Goal: Information Seeking & Learning: Learn about a topic

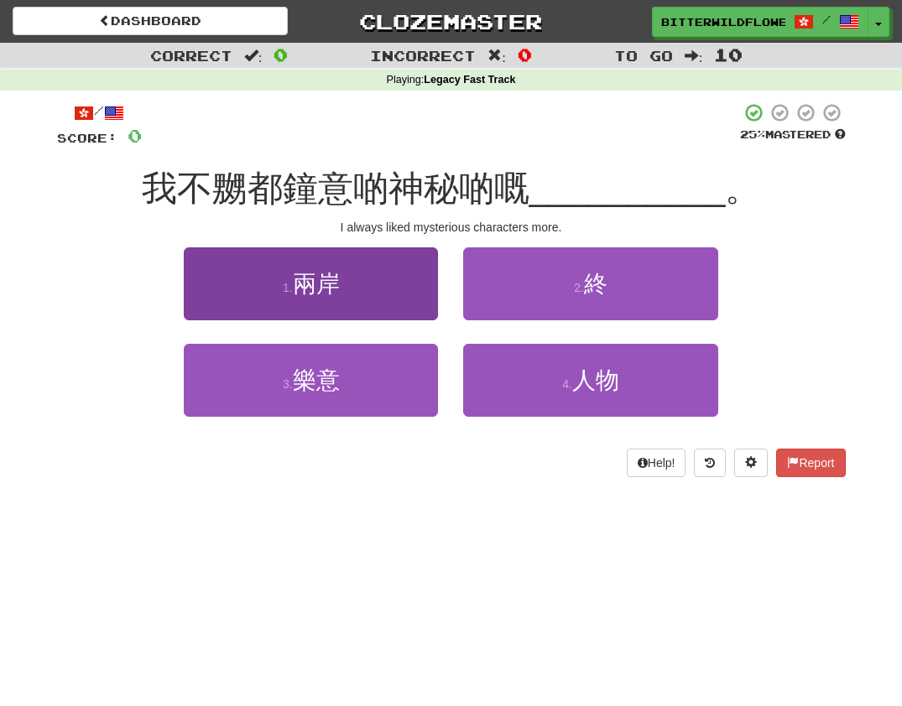
click at [339, 298] on button "1 . 兩岸" at bounding box center [311, 283] width 254 height 73
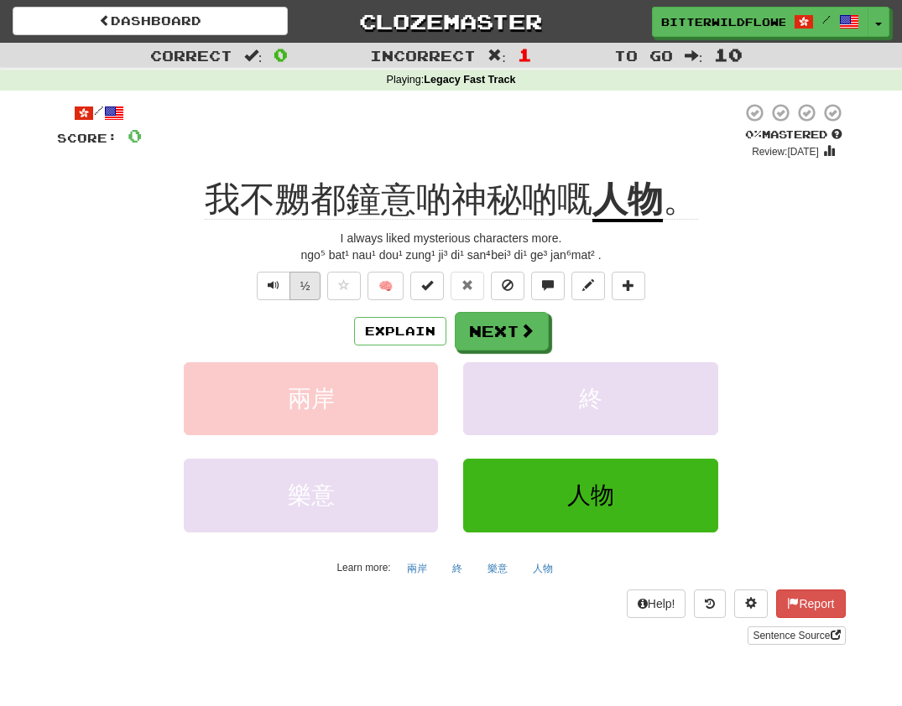
click at [309, 283] on button "½" at bounding box center [305, 286] width 32 height 29
click at [400, 330] on button "Explain" at bounding box center [400, 331] width 92 height 29
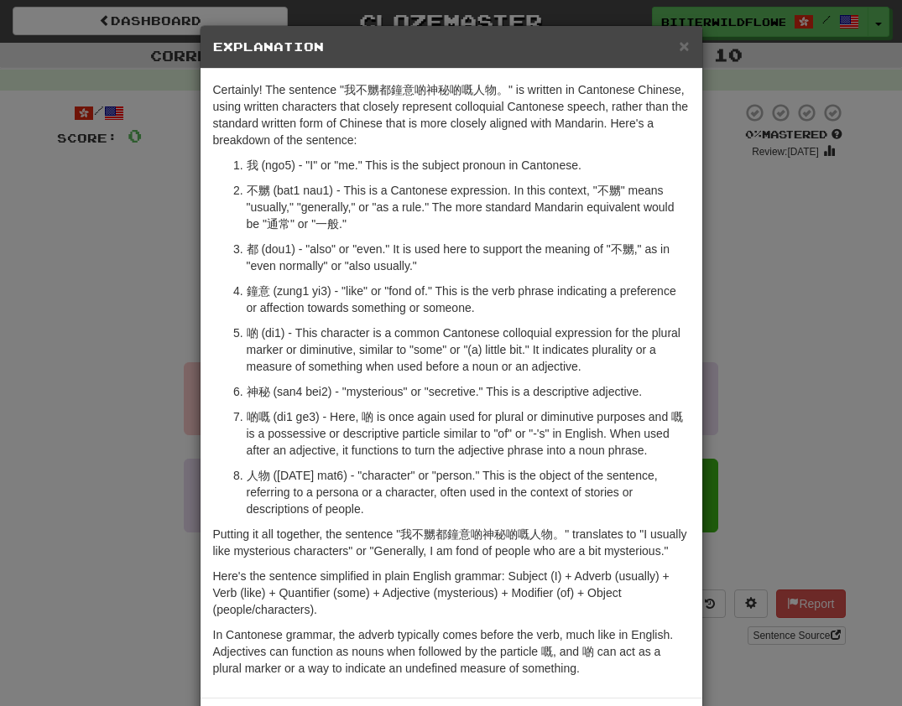
click at [785, 534] on div "× Explanation Certainly! The sentence "我不嬲都鐘意啲神秘啲嘅人物。" is written in Cantonese …" at bounding box center [451, 353] width 902 height 706
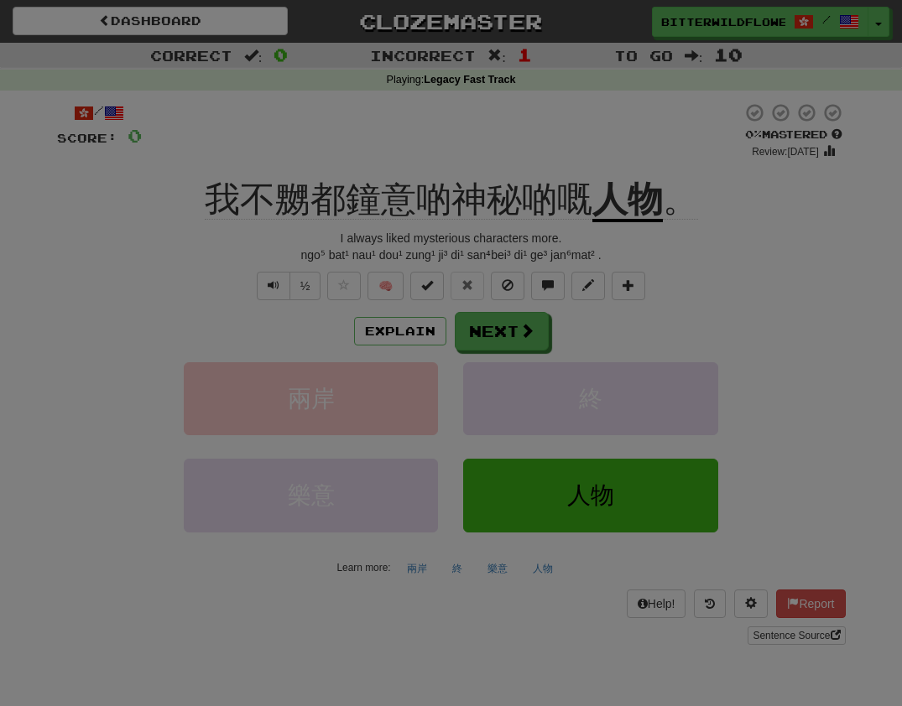
scroll to position [5, 0]
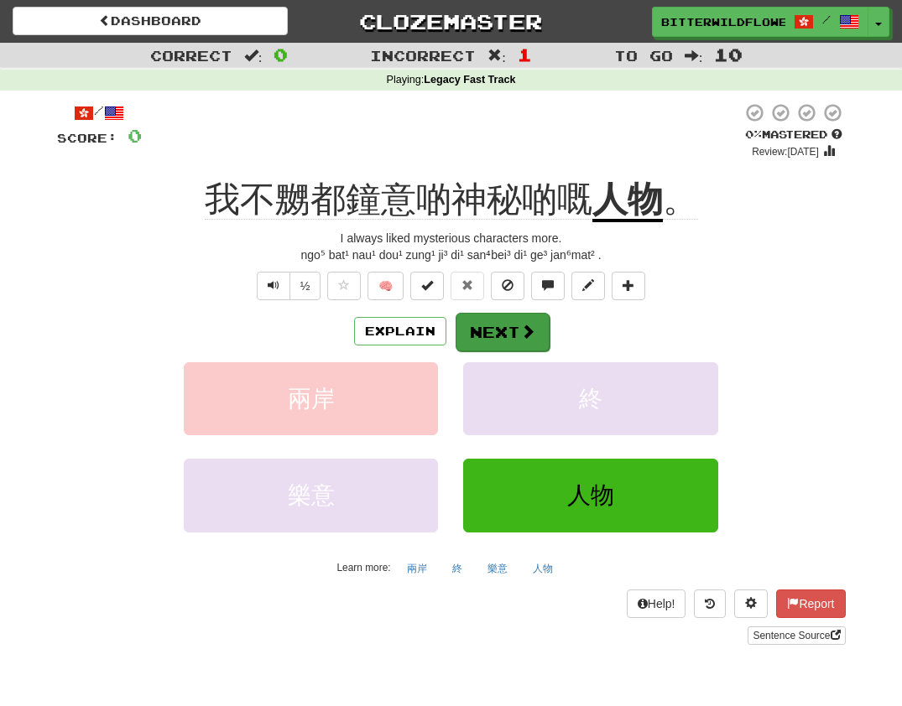
click at [510, 329] on button "Next" at bounding box center [503, 332] width 94 height 39
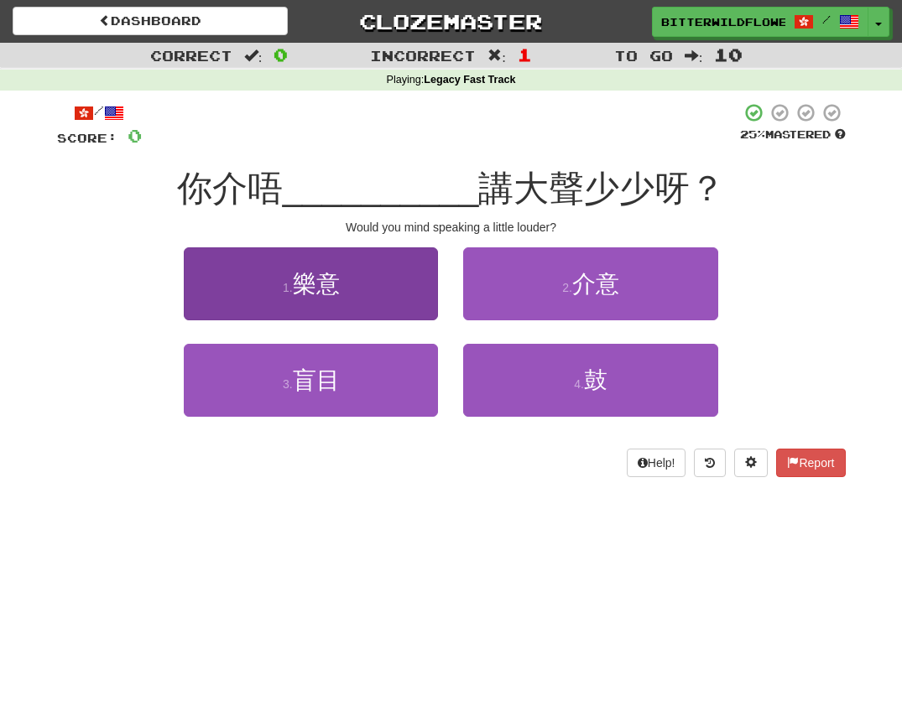
click at [326, 273] on span "樂意" at bounding box center [316, 284] width 47 height 26
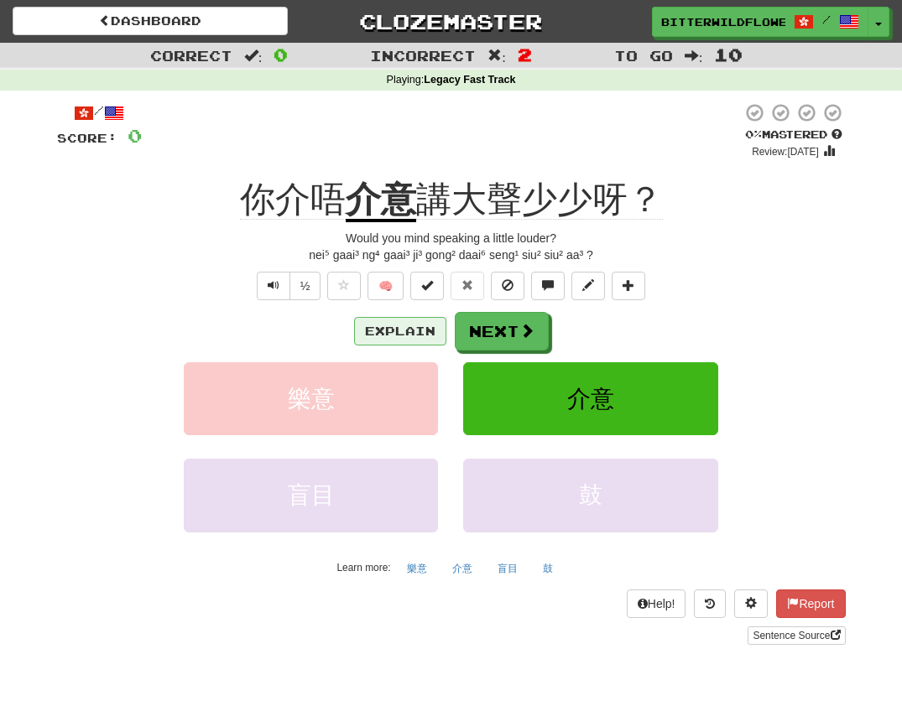
click at [403, 331] on button "Explain" at bounding box center [400, 331] width 92 height 29
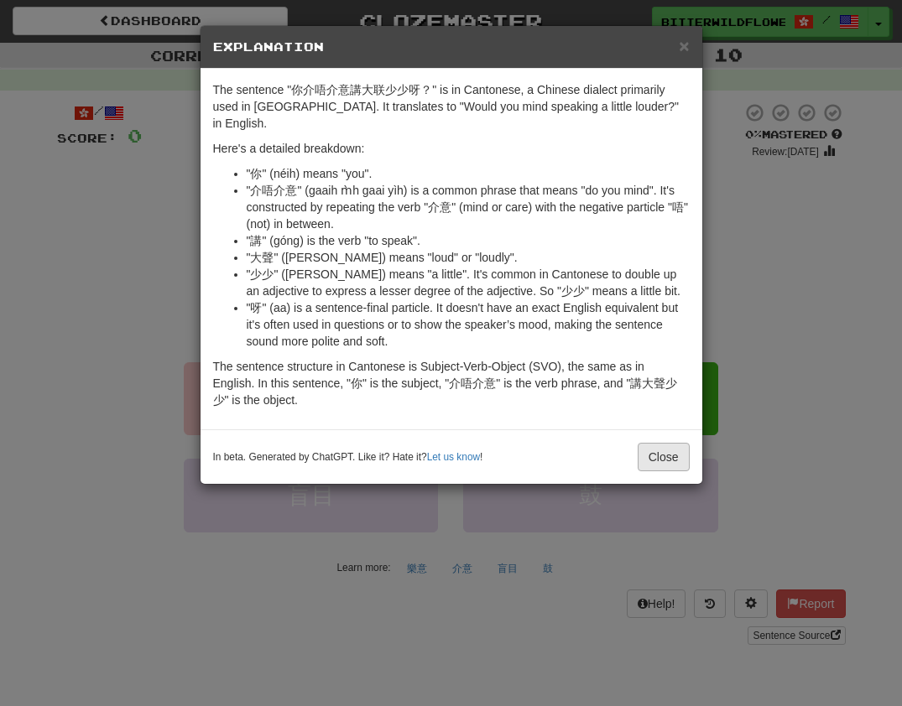
click at [662, 444] on button "Close" at bounding box center [664, 457] width 52 height 29
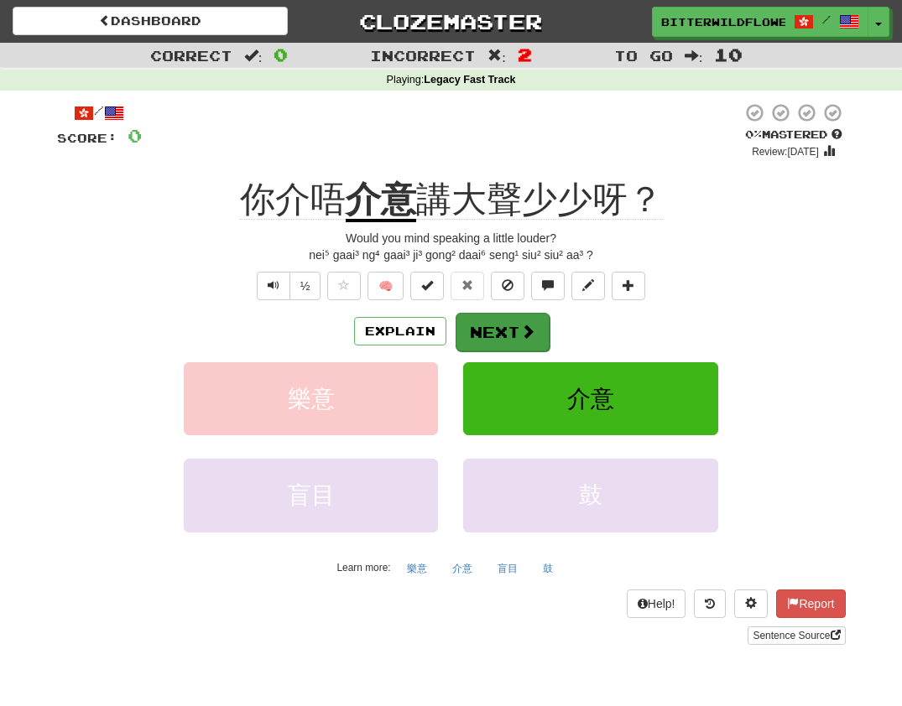
click at [498, 326] on button "Next" at bounding box center [503, 332] width 94 height 39
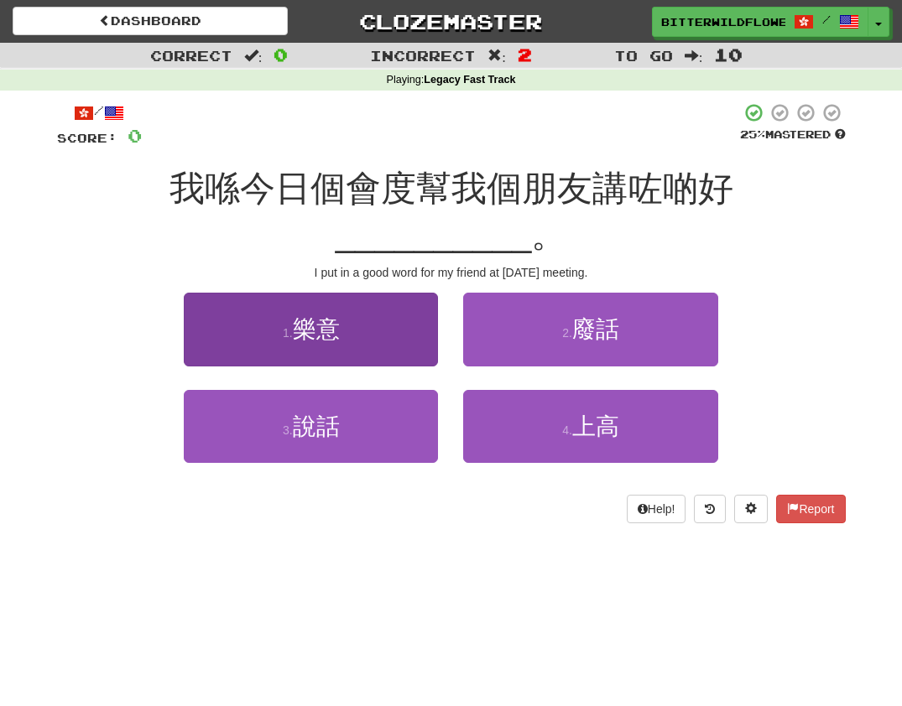
click at [322, 316] on span "樂意" at bounding box center [316, 329] width 47 height 26
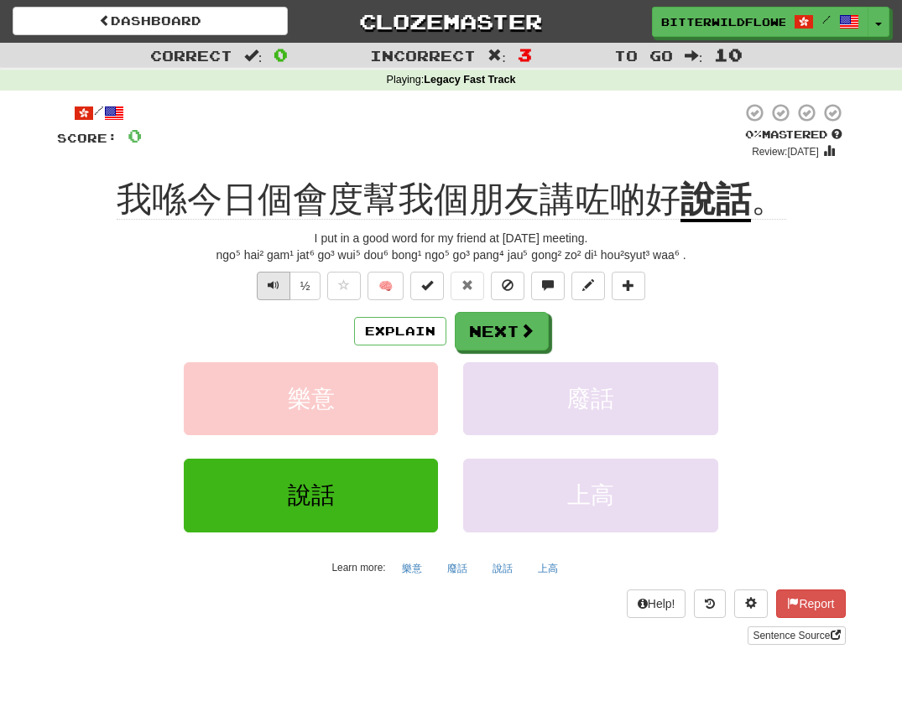
scroll to position [0, 2]
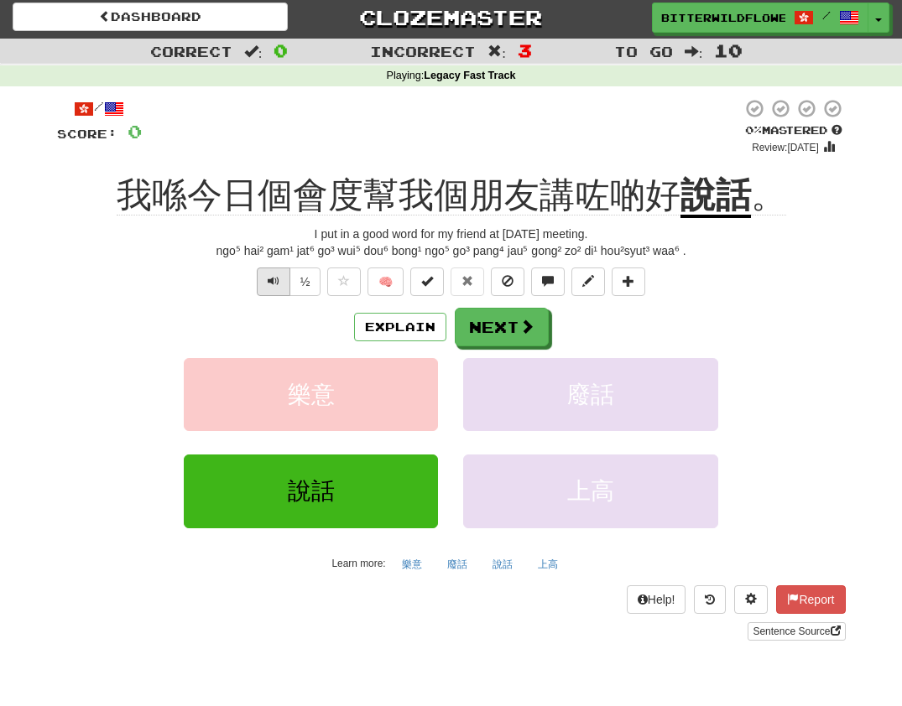
click at [263, 282] on button "Text-to-speech controls" at bounding box center [274, 282] width 34 height 29
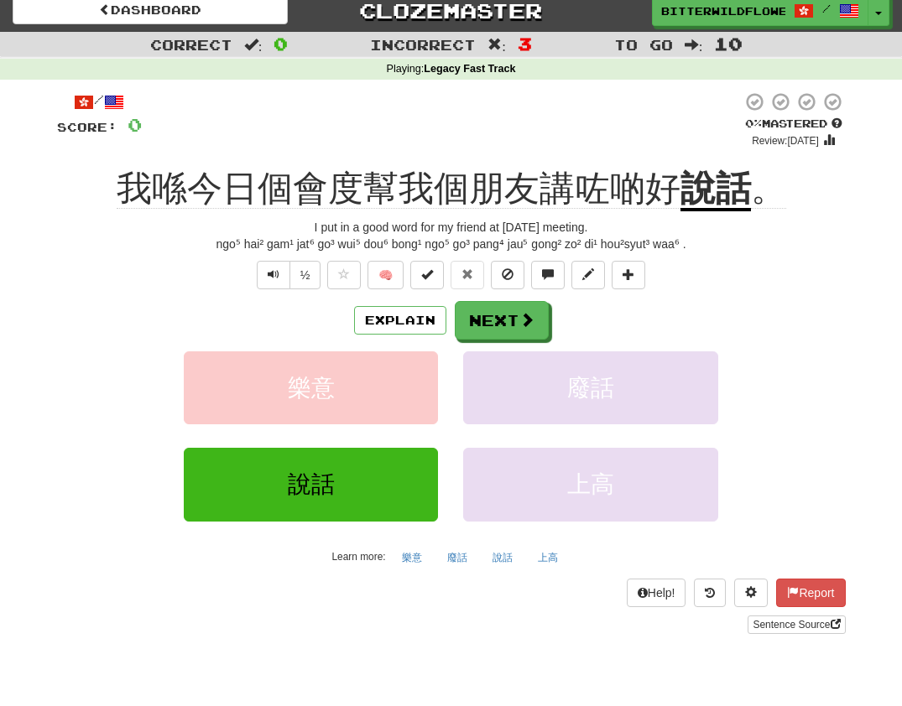
scroll to position [11, 0]
click at [501, 315] on button "Next" at bounding box center [503, 321] width 94 height 39
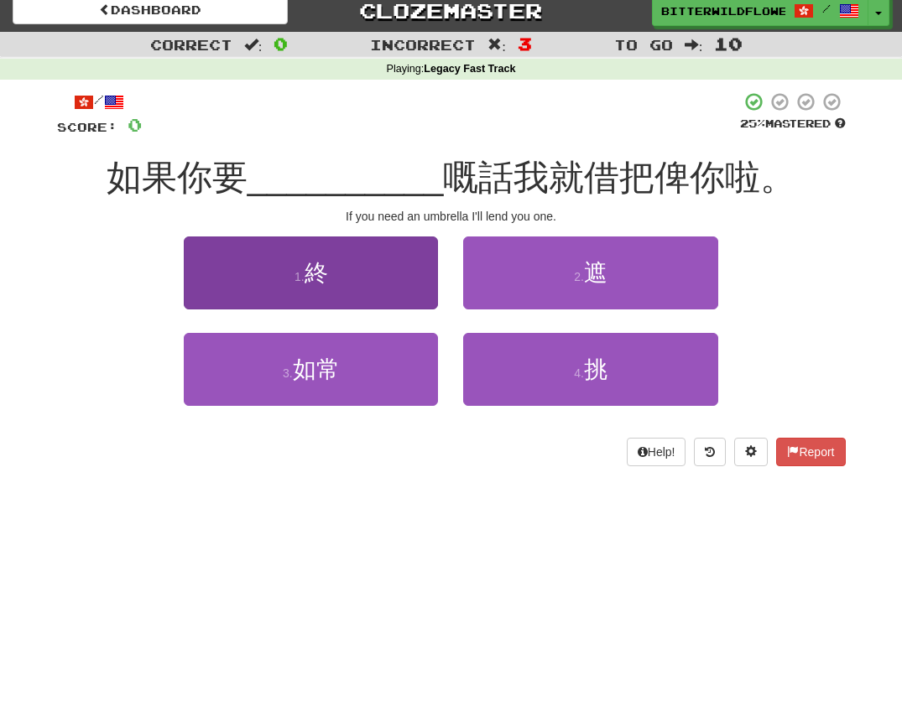
click at [339, 287] on button "1 . 終" at bounding box center [311, 273] width 254 height 73
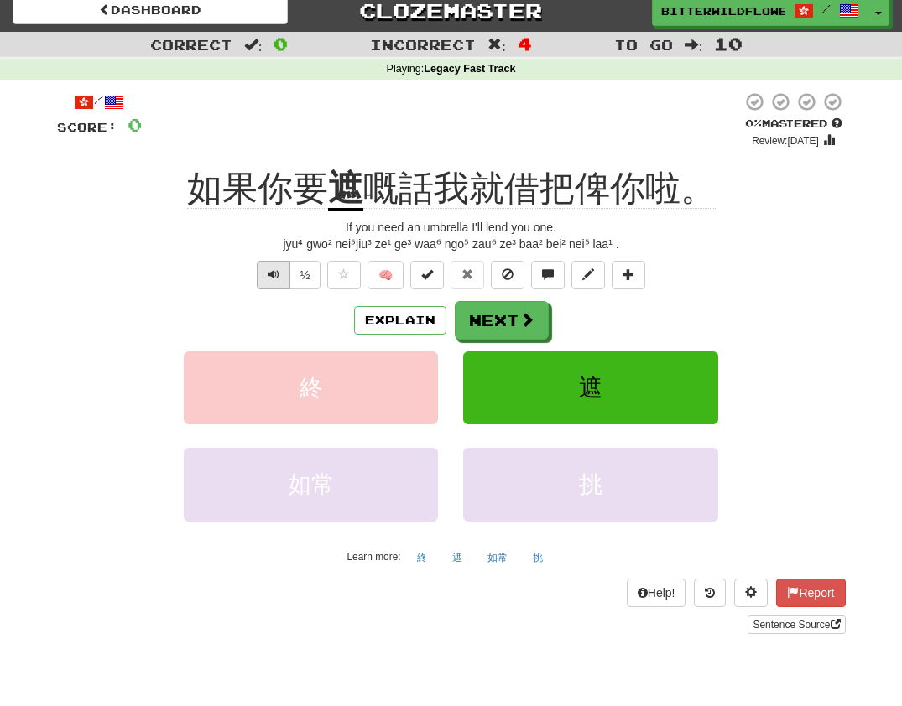
click at [273, 275] on span "Text-to-speech controls" at bounding box center [274, 274] width 12 height 12
click at [506, 320] on button "Next" at bounding box center [503, 321] width 94 height 39
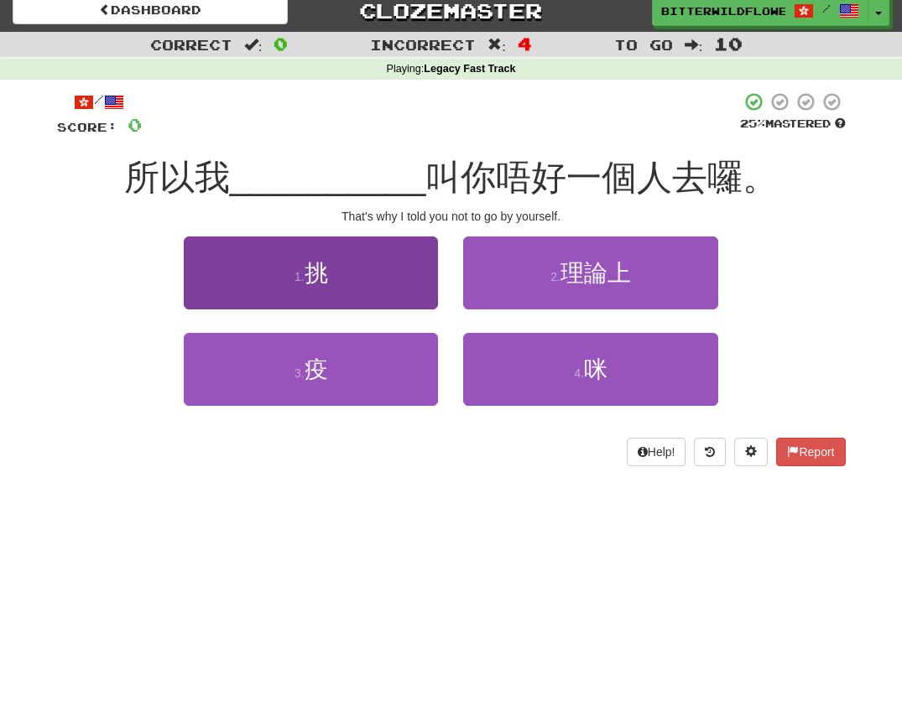
click at [325, 287] on button "1 . 挑" at bounding box center [311, 273] width 254 height 73
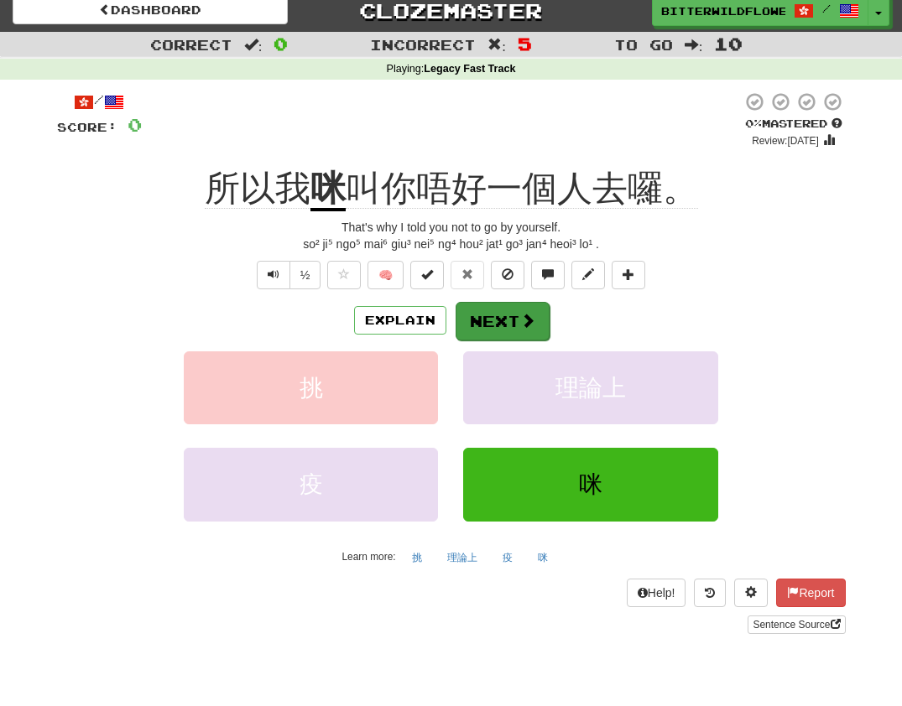
click at [497, 315] on button "Next" at bounding box center [503, 321] width 94 height 39
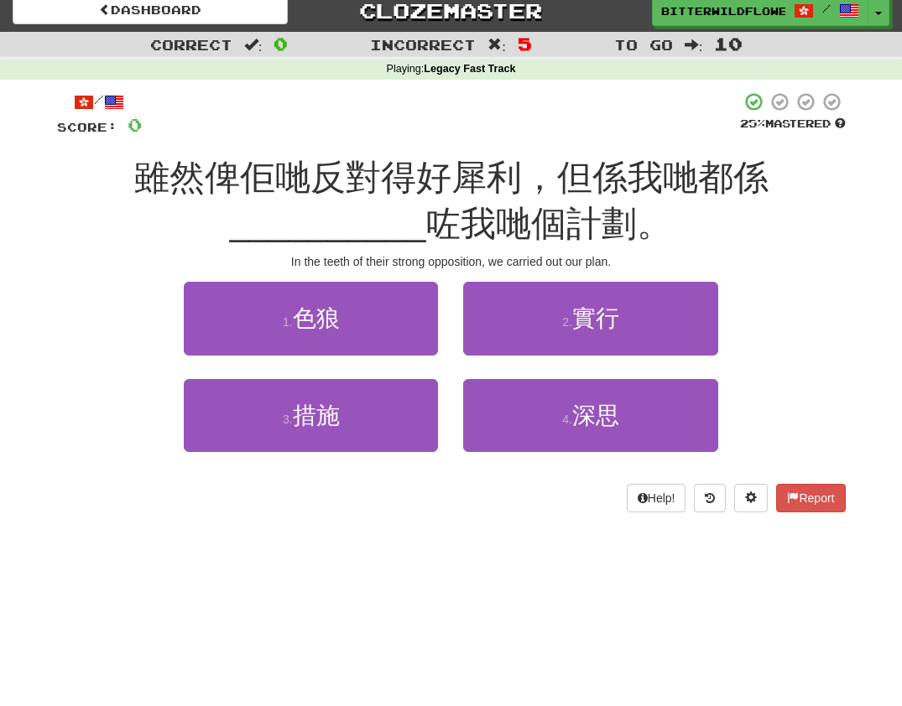
click at [308, 305] on span "色狼" at bounding box center [316, 318] width 47 height 26
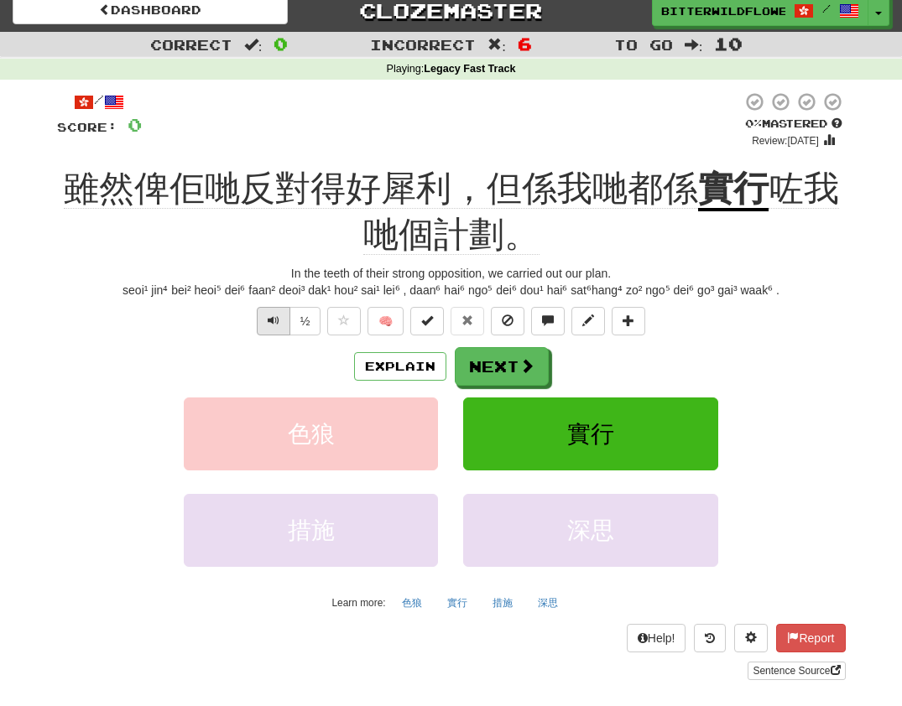
click at [276, 322] on span "Text-to-speech controls" at bounding box center [274, 321] width 12 height 12
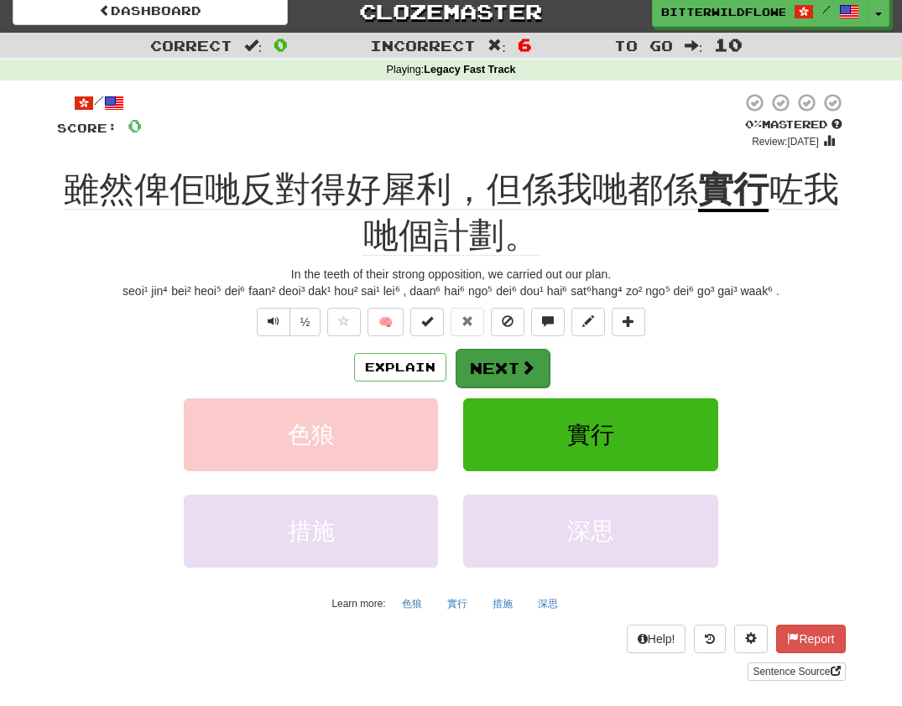
click at [498, 367] on button "Next" at bounding box center [503, 368] width 94 height 39
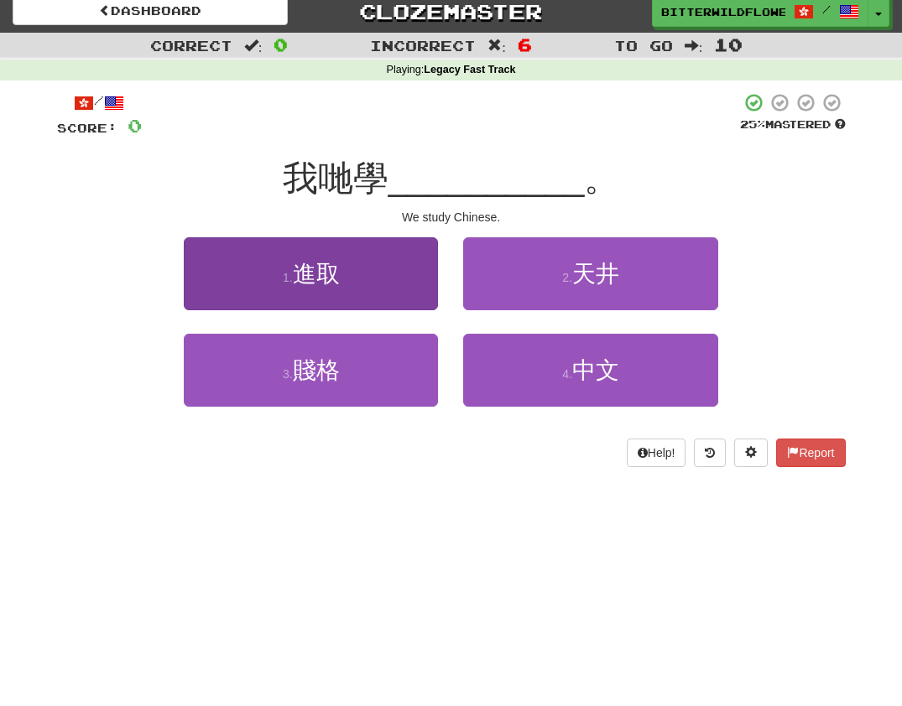
click at [322, 284] on span "進取" at bounding box center [316, 274] width 47 height 26
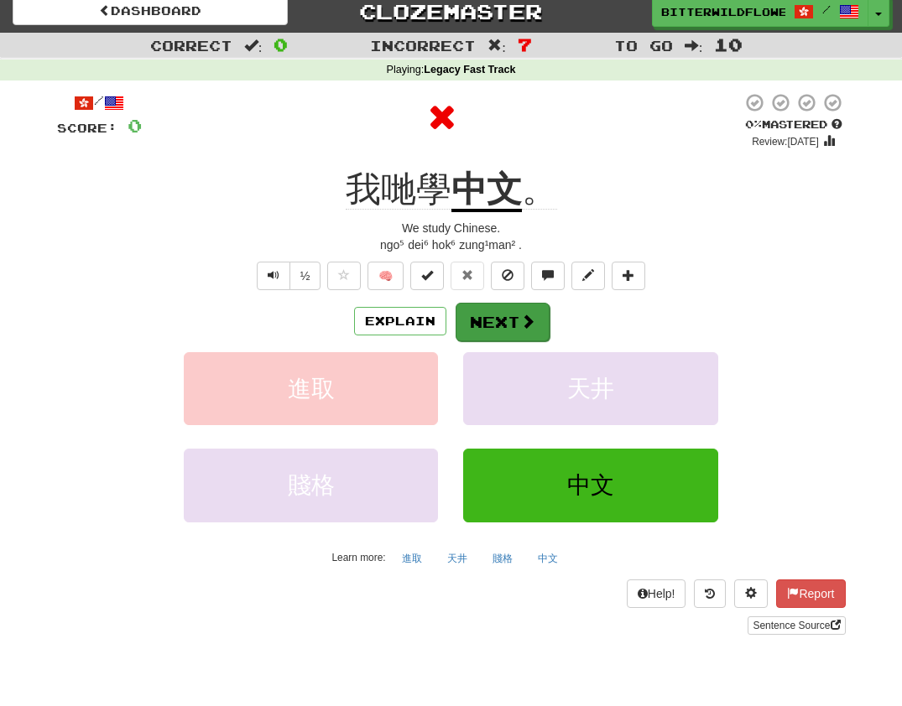
click at [497, 324] on button "Next" at bounding box center [503, 322] width 94 height 39
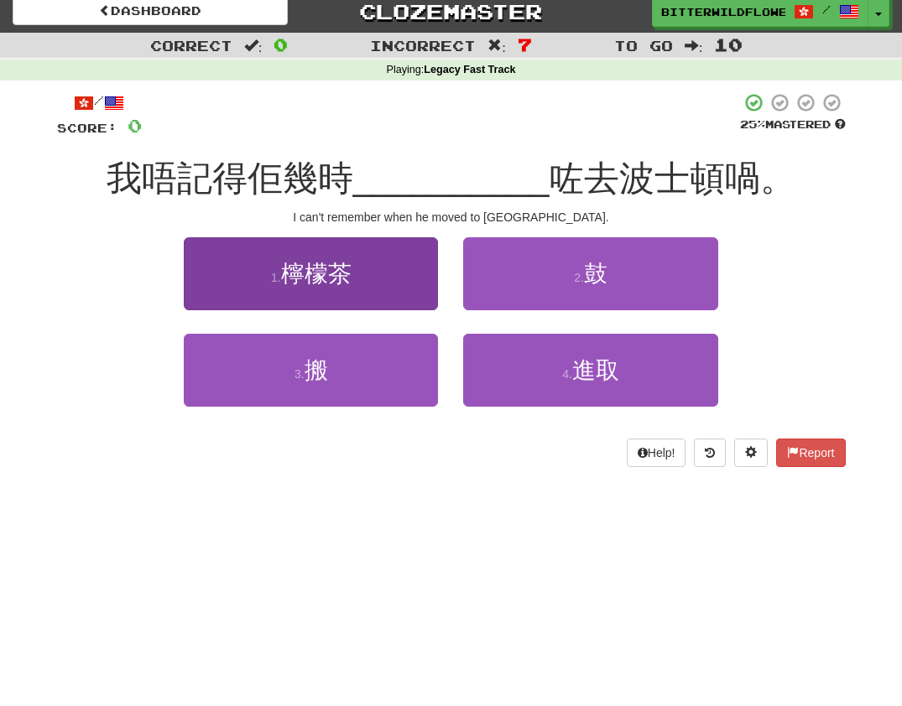
click at [322, 283] on span "檸檬茶" at bounding box center [316, 274] width 70 height 26
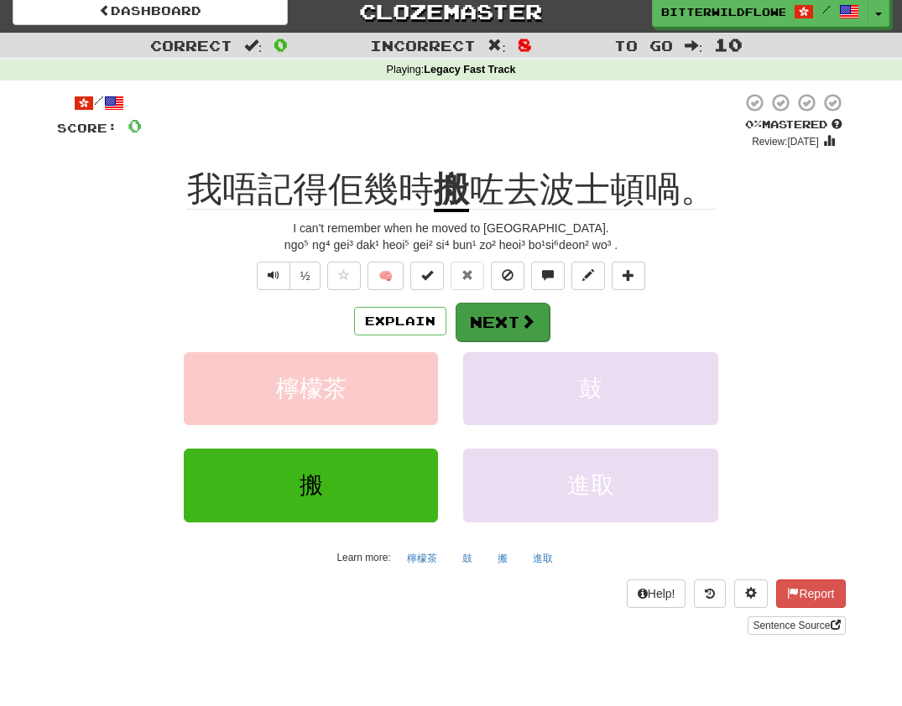
click at [500, 317] on button "Next" at bounding box center [503, 322] width 94 height 39
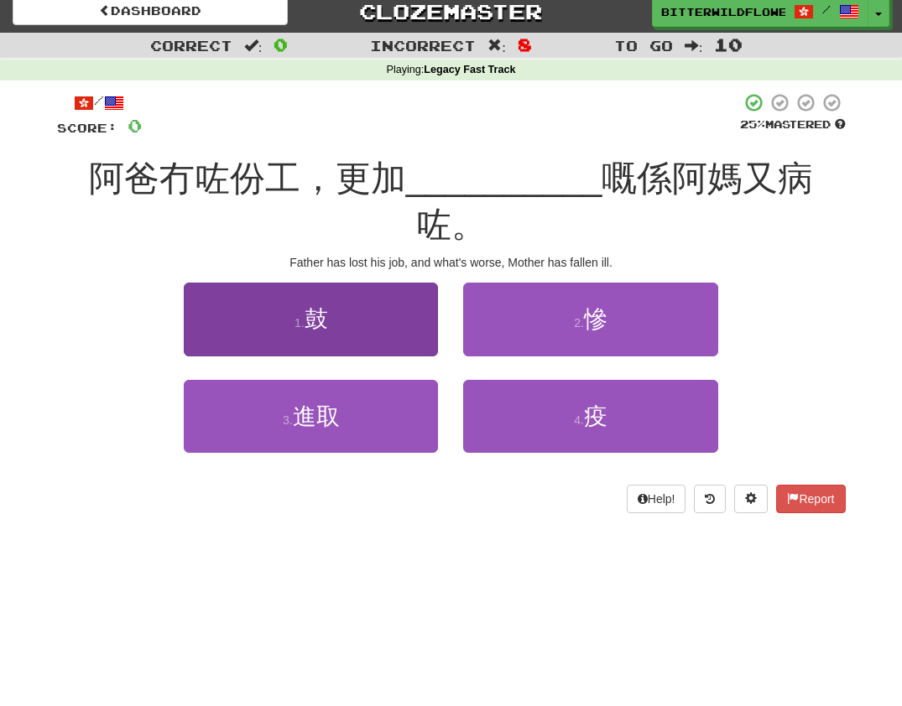
click at [339, 283] on button "1 . 鼓" at bounding box center [311, 319] width 254 height 73
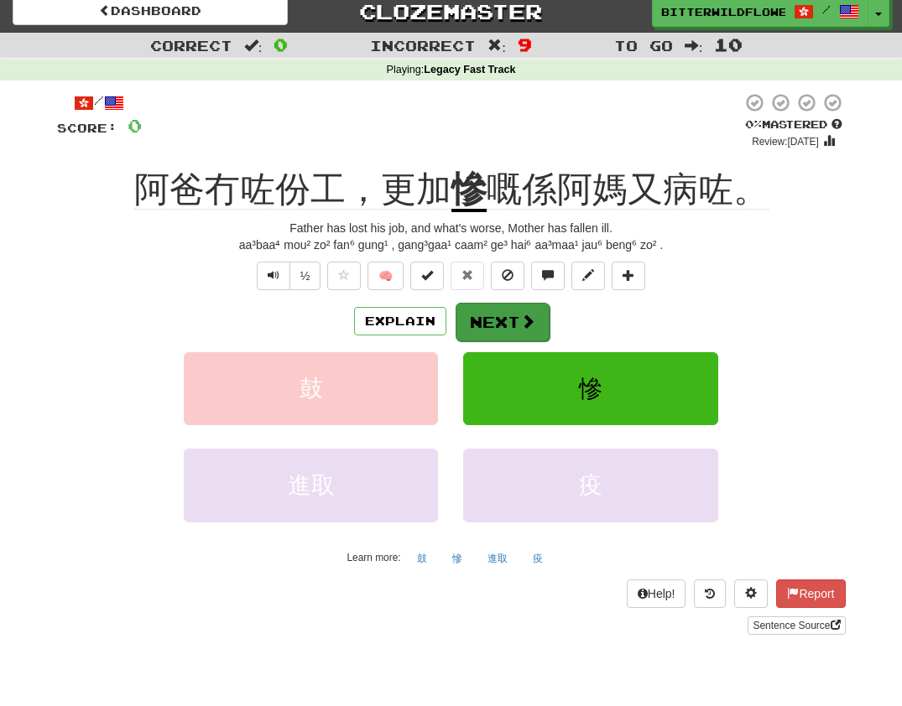
click at [490, 317] on button "Next" at bounding box center [503, 322] width 94 height 39
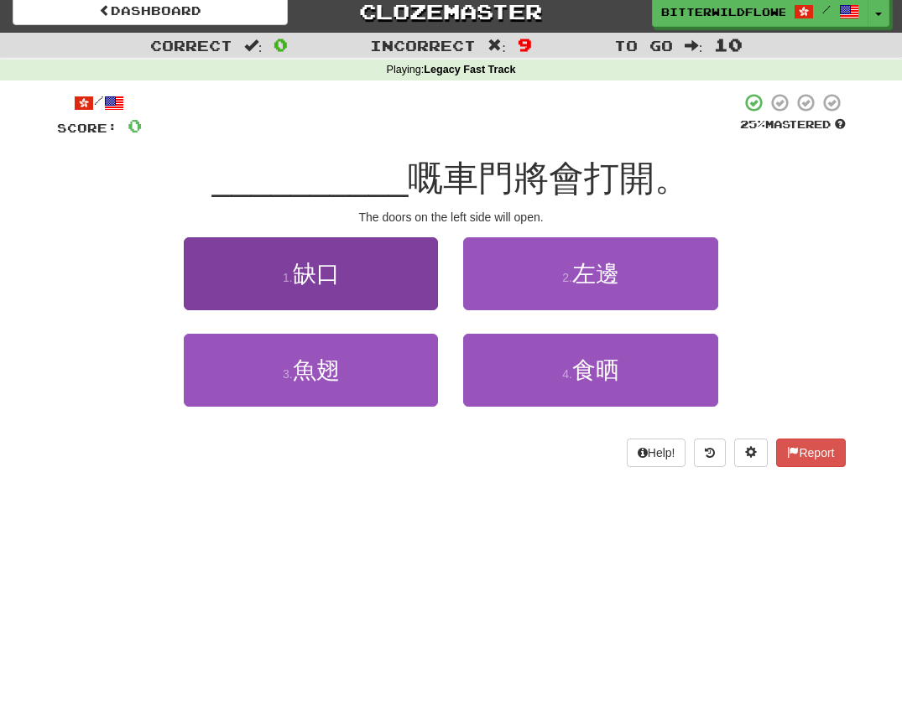
click at [331, 285] on button "1 . 缺口" at bounding box center [311, 273] width 254 height 73
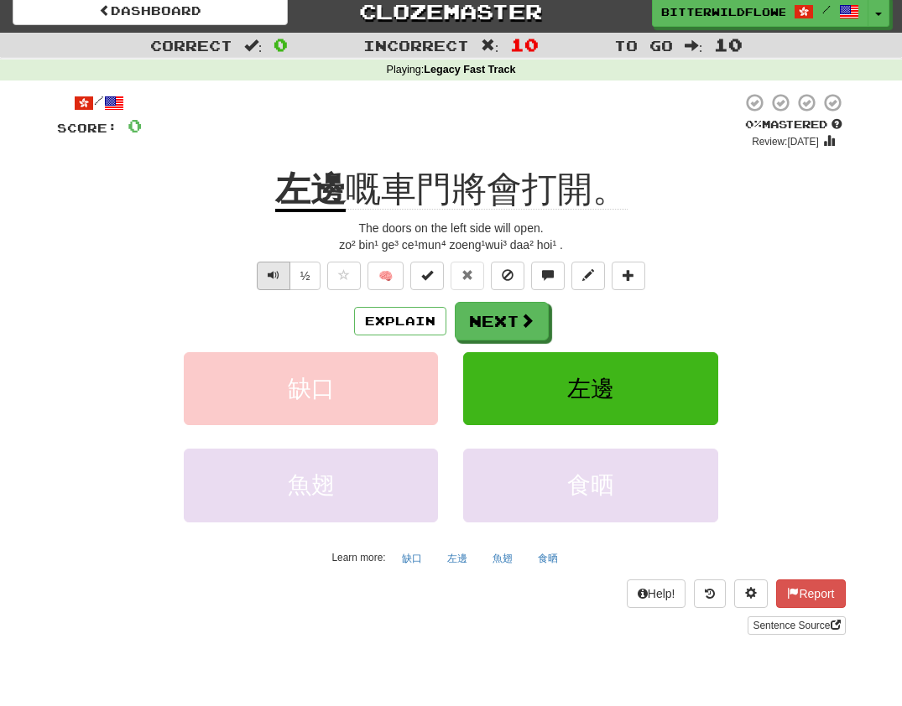
click at [273, 275] on span "Text-to-speech controls" at bounding box center [274, 275] width 12 height 12
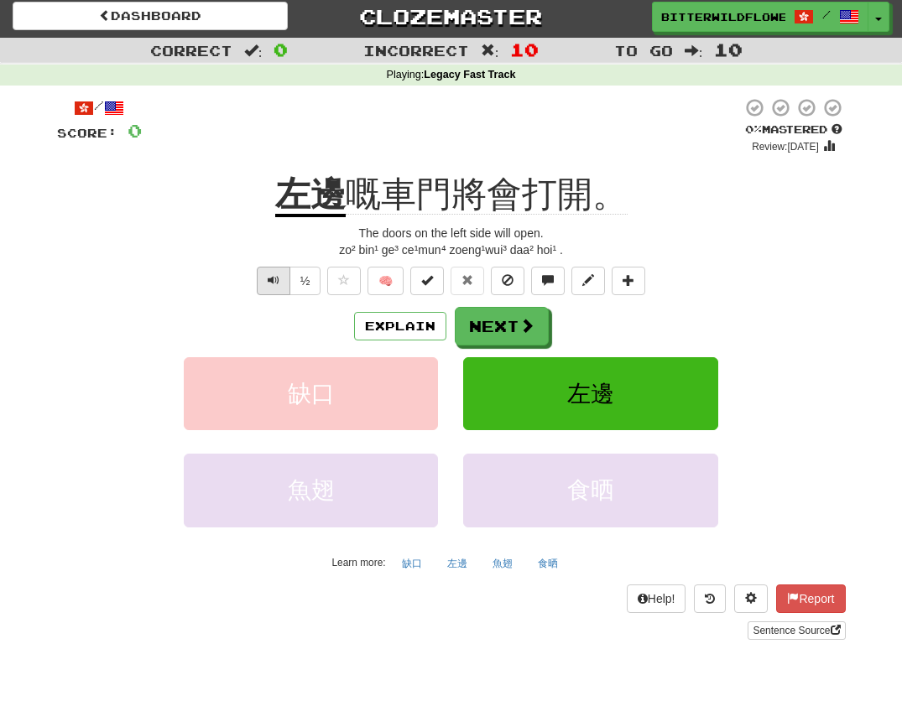
scroll to position [3, 0]
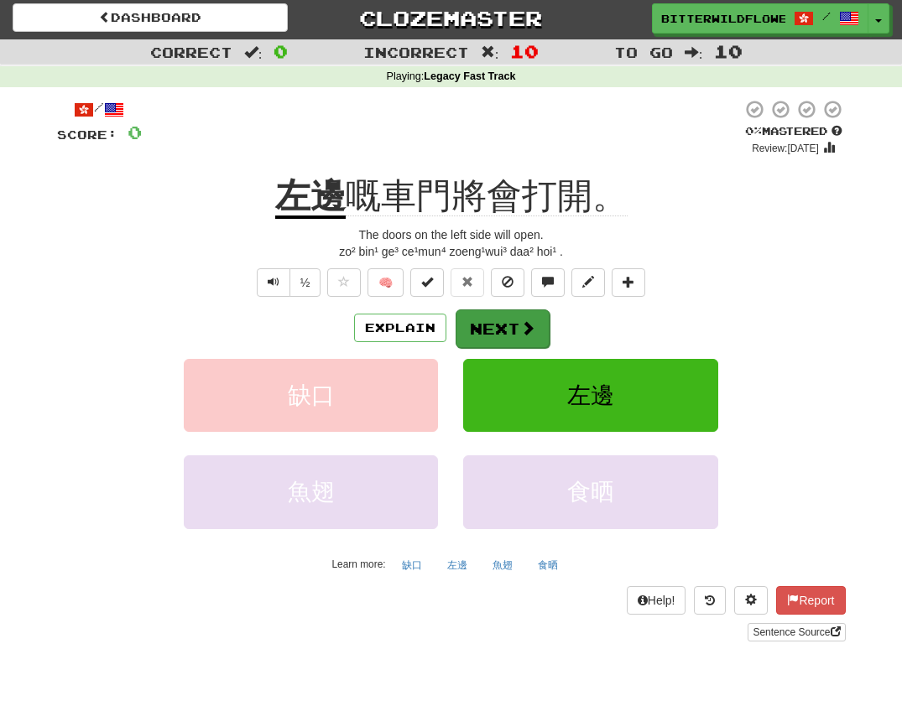
click at [500, 327] on button "Next" at bounding box center [503, 329] width 94 height 39
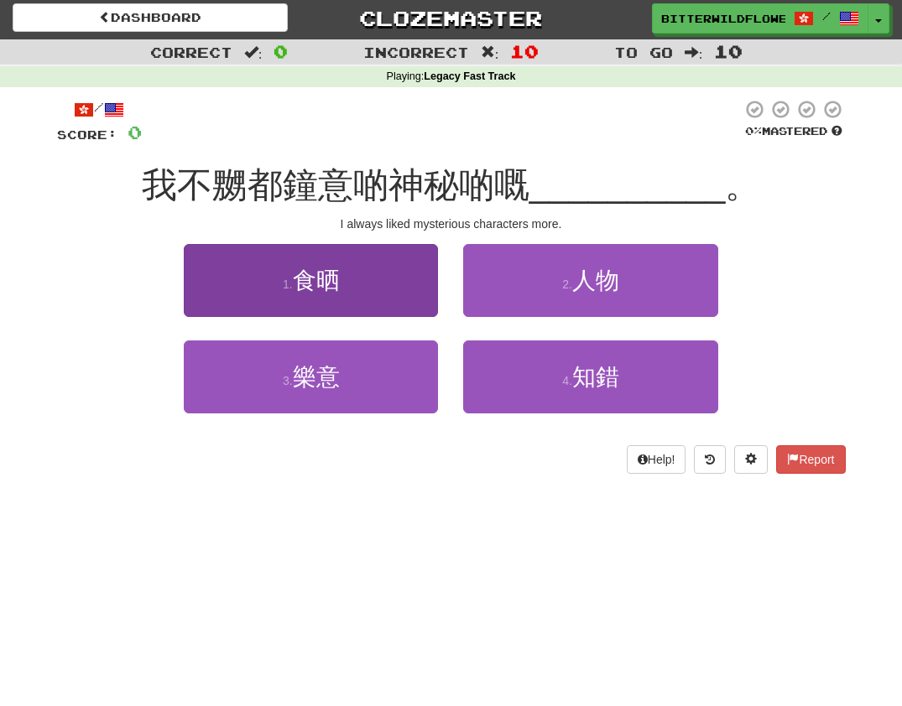
click at [336, 293] on button "1 . 食晒" at bounding box center [311, 280] width 254 height 73
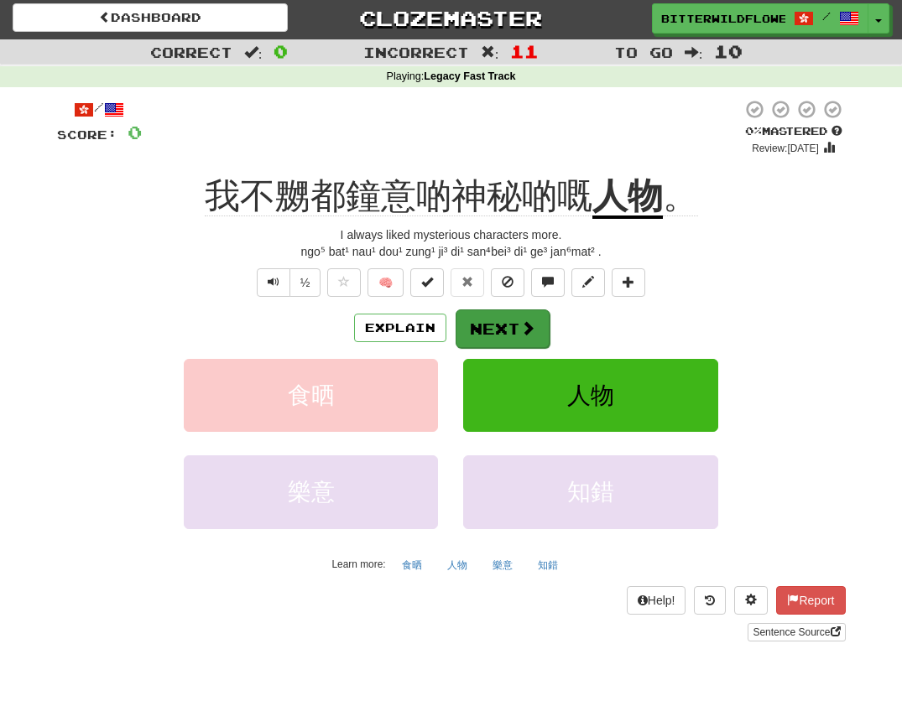
click at [498, 328] on button "Next" at bounding box center [503, 329] width 94 height 39
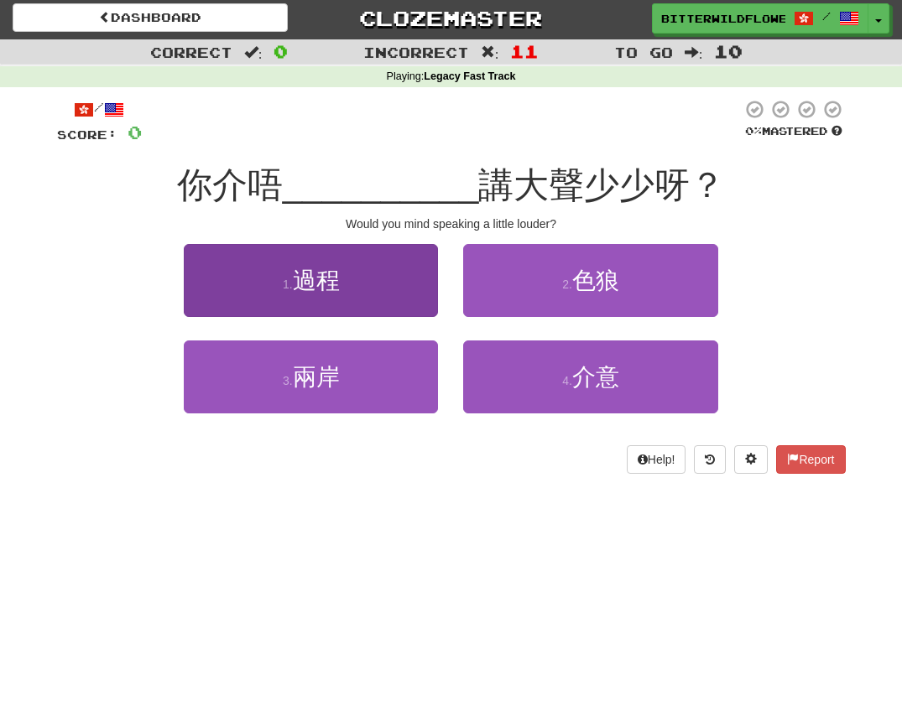
click at [354, 301] on button "1 . 過程" at bounding box center [311, 280] width 254 height 73
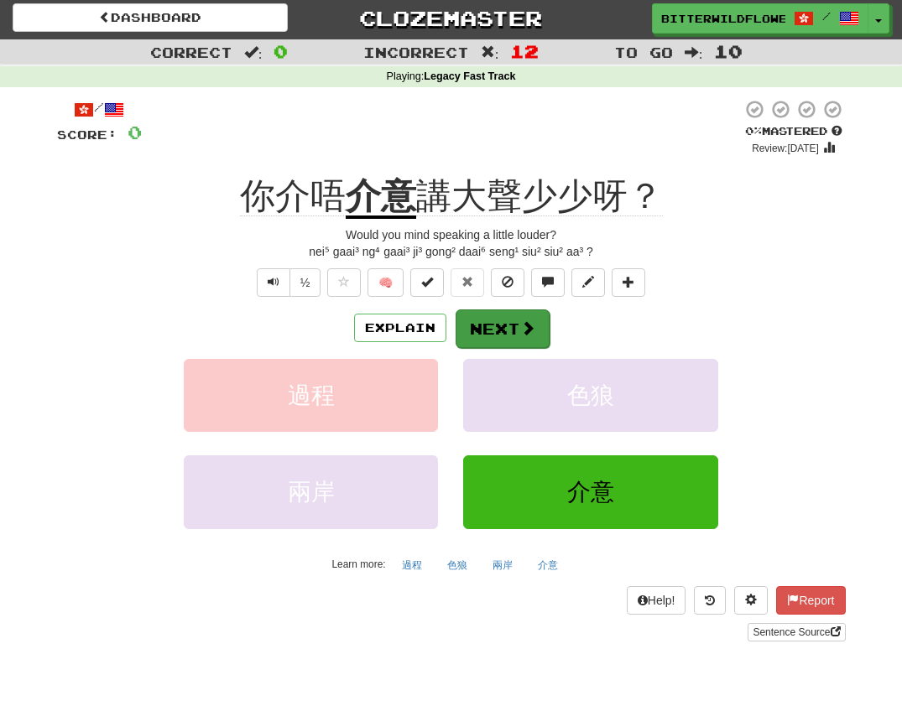
click at [506, 330] on button "Next" at bounding box center [503, 329] width 94 height 39
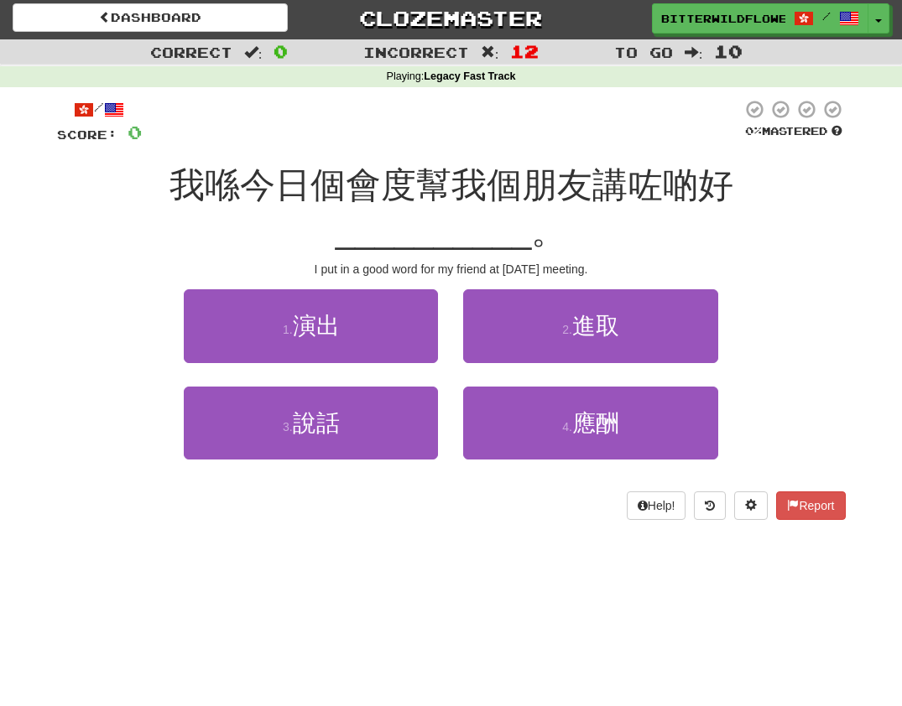
click at [325, 293] on button "1 . 演出" at bounding box center [311, 325] width 254 height 73
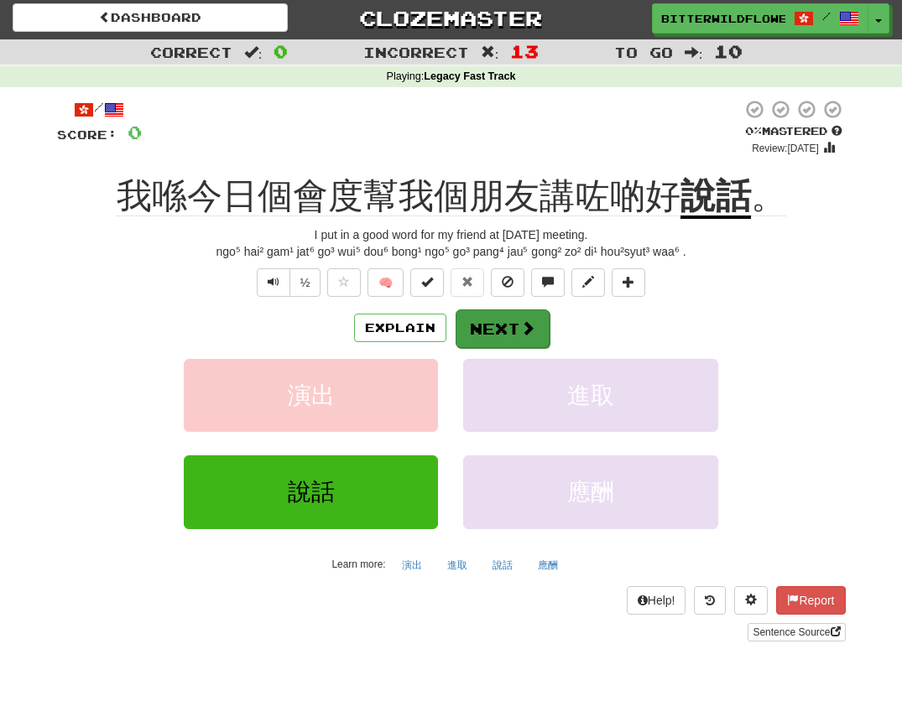
click at [501, 322] on button "Next" at bounding box center [503, 329] width 94 height 39
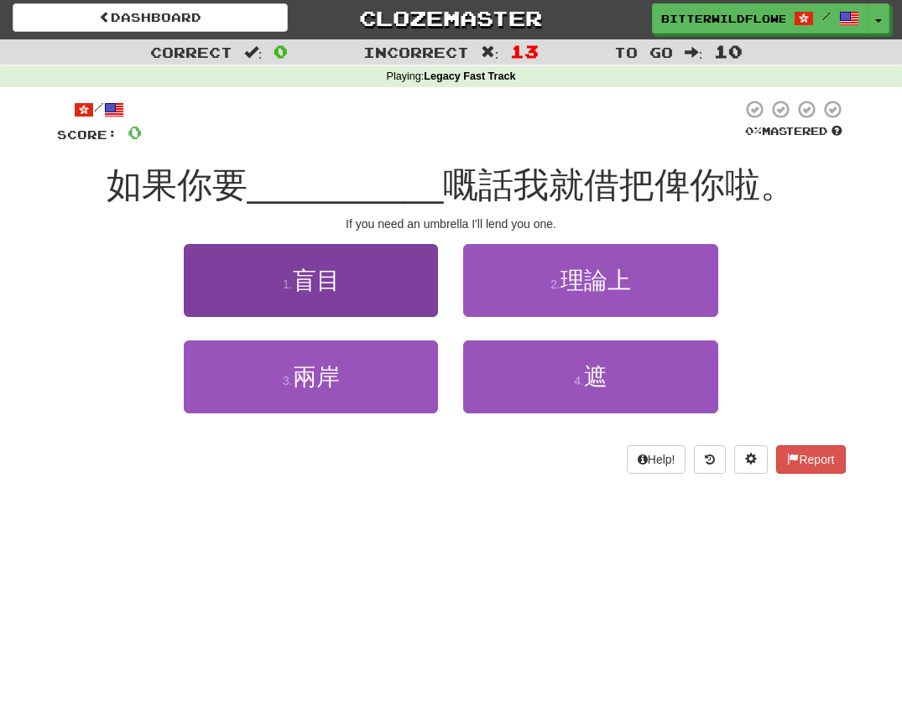
click at [328, 294] on button "1 . 盲目" at bounding box center [311, 280] width 254 height 73
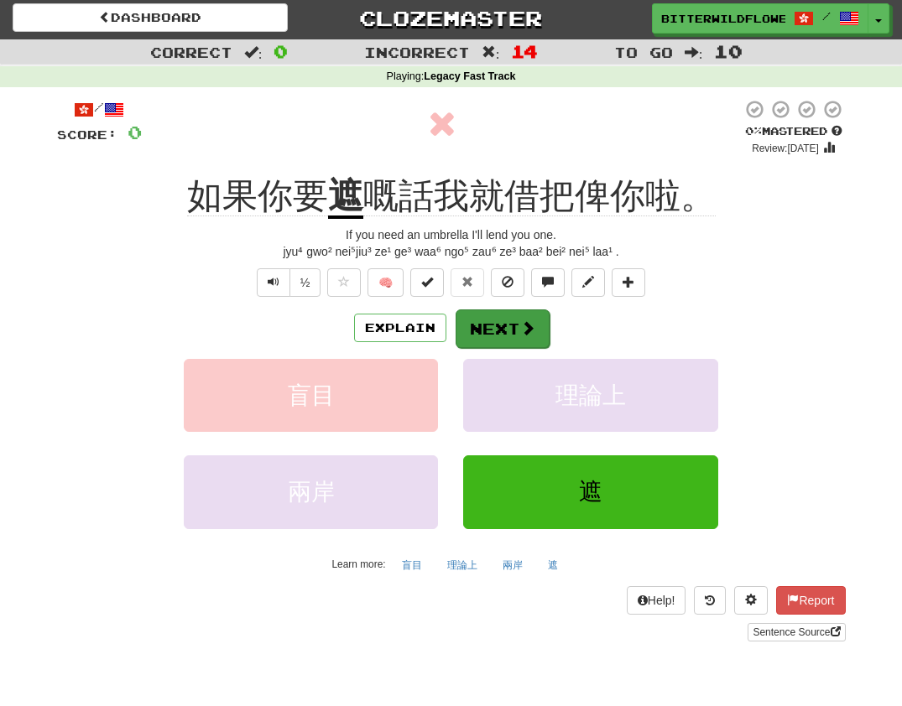
click at [489, 320] on button "Next" at bounding box center [503, 329] width 94 height 39
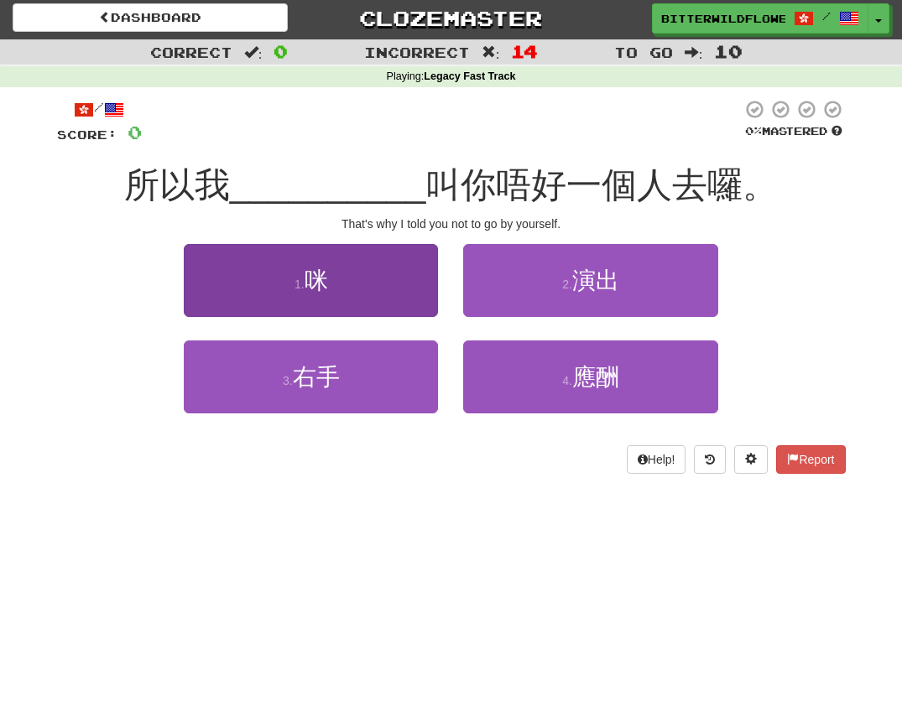
click at [336, 292] on button "1 . 咪" at bounding box center [311, 280] width 254 height 73
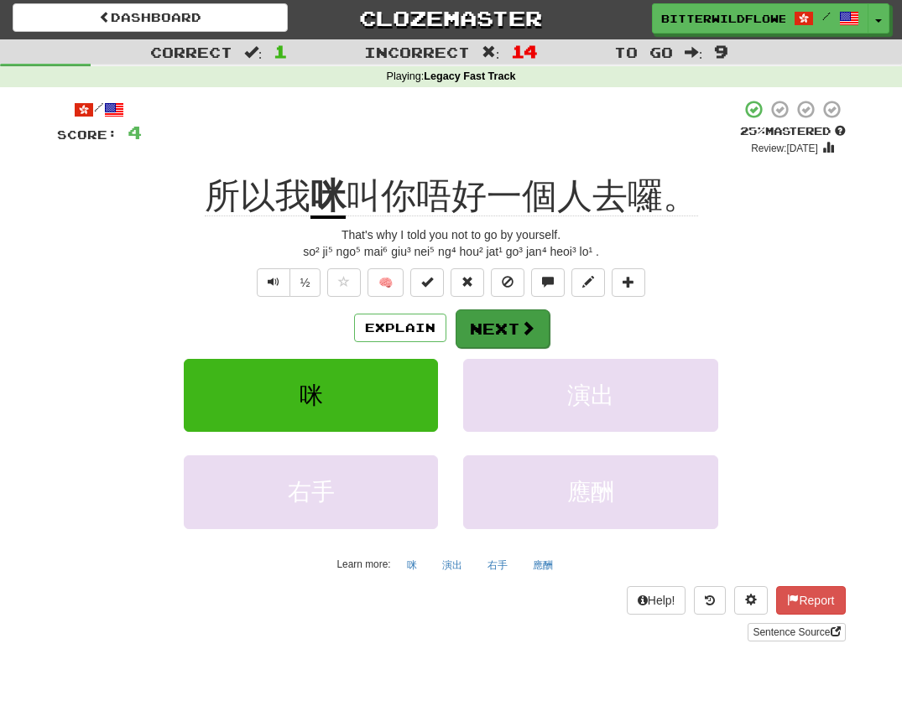
click at [503, 321] on button "Next" at bounding box center [503, 329] width 94 height 39
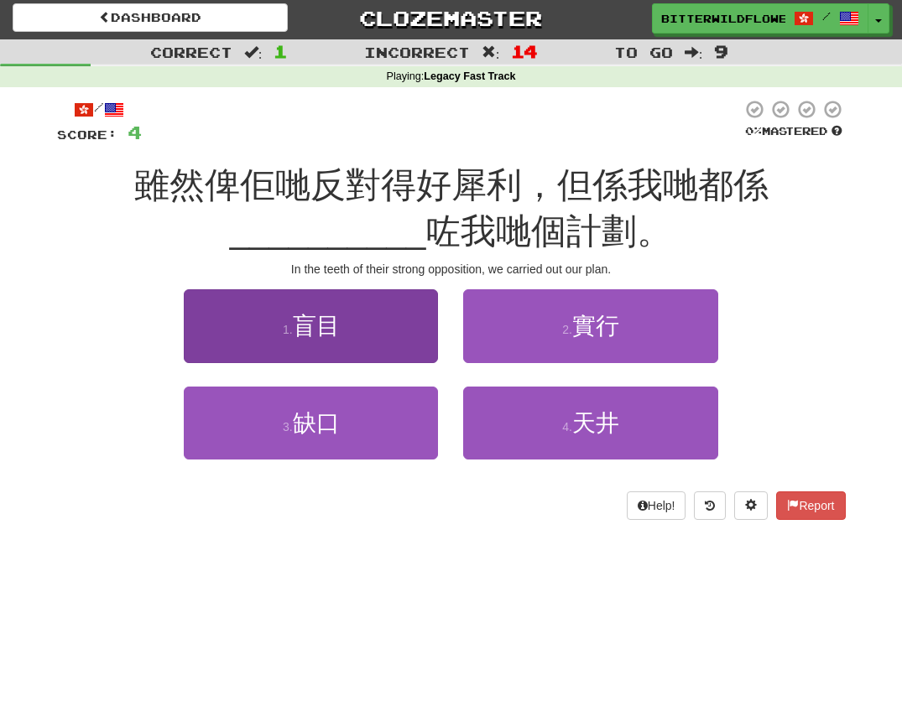
click at [340, 322] on span "盲目" at bounding box center [316, 326] width 47 height 26
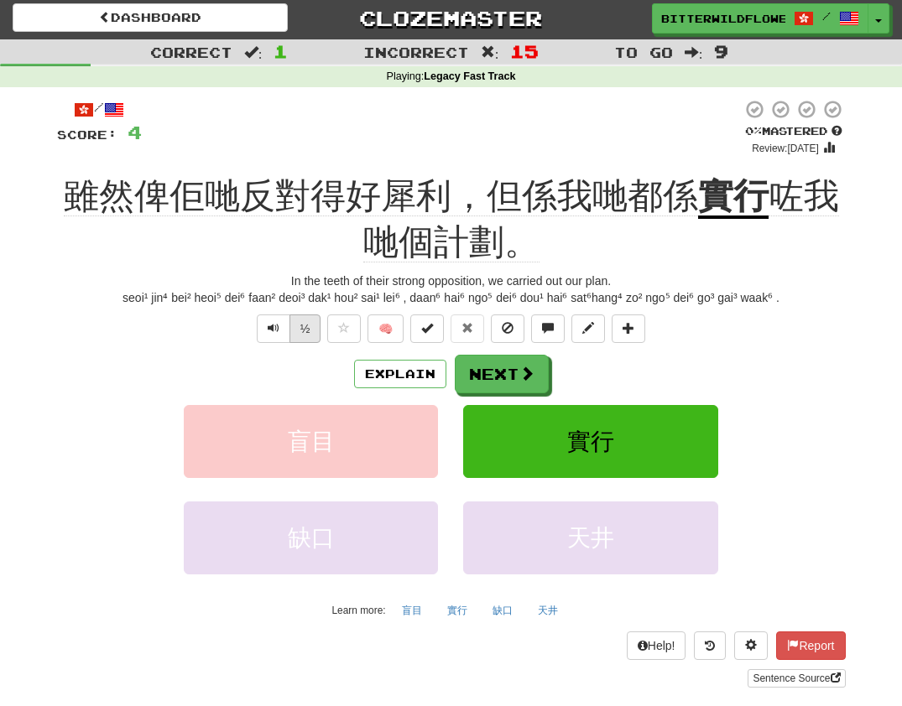
click at [307, 328] on button "½" at bounding box center [305, 329] width 32 height 29
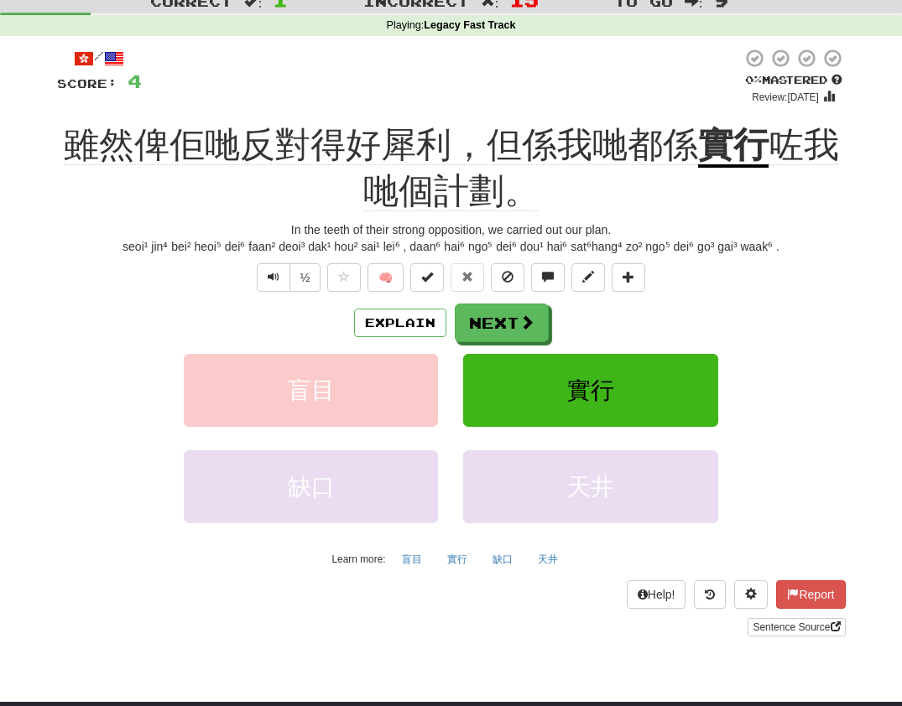
scroll to position [56, 0]
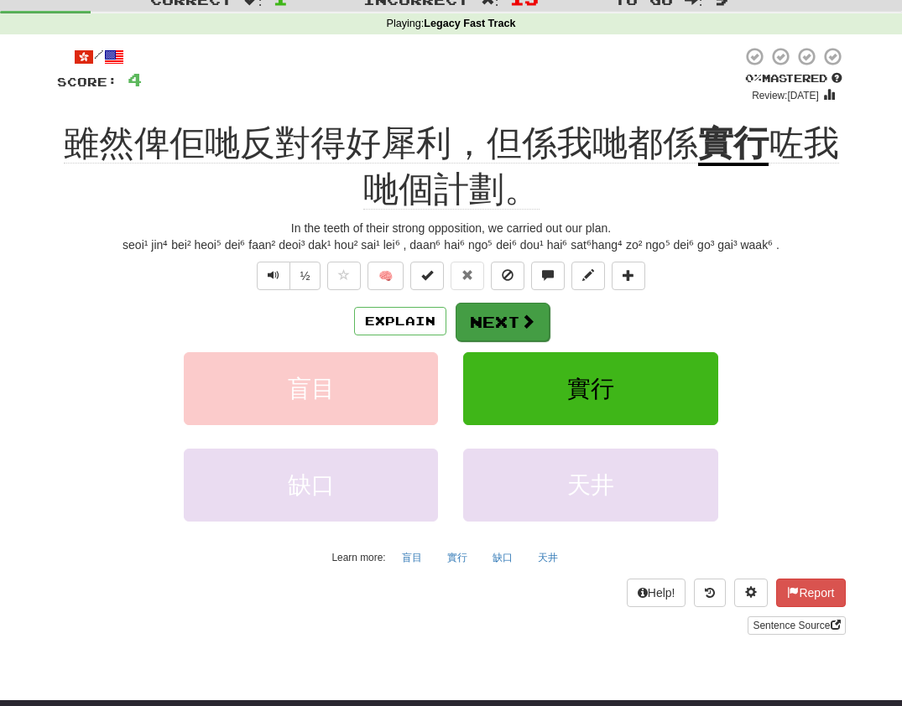
click at [503, 318] on button "Next" at bounding box center [503, 322] width 94 height 39
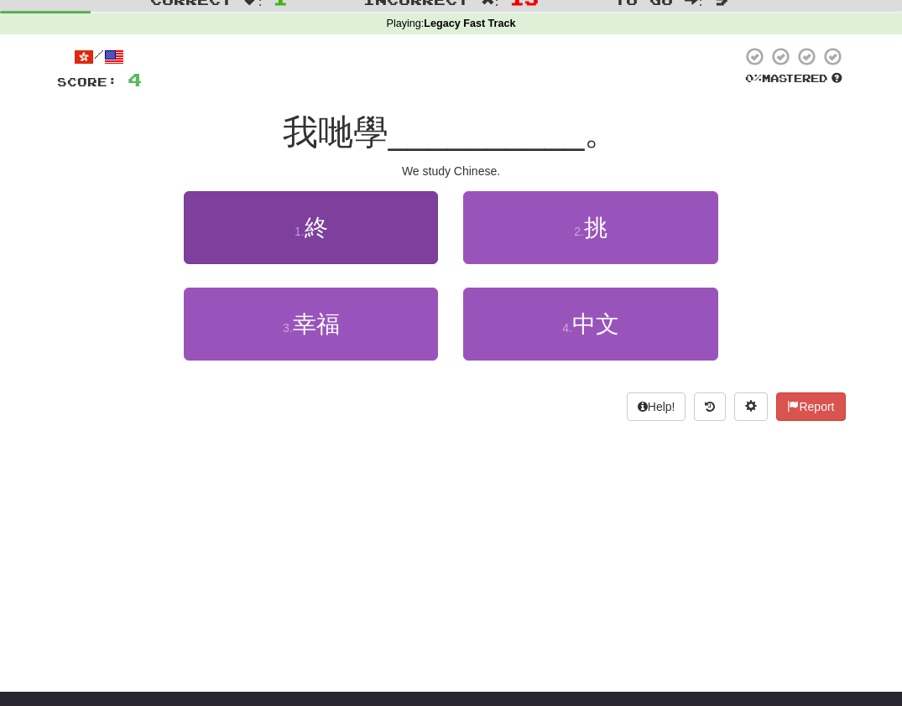
click at [317, 222] on span "終" at bounding box center [316, 228] width 23 height 26
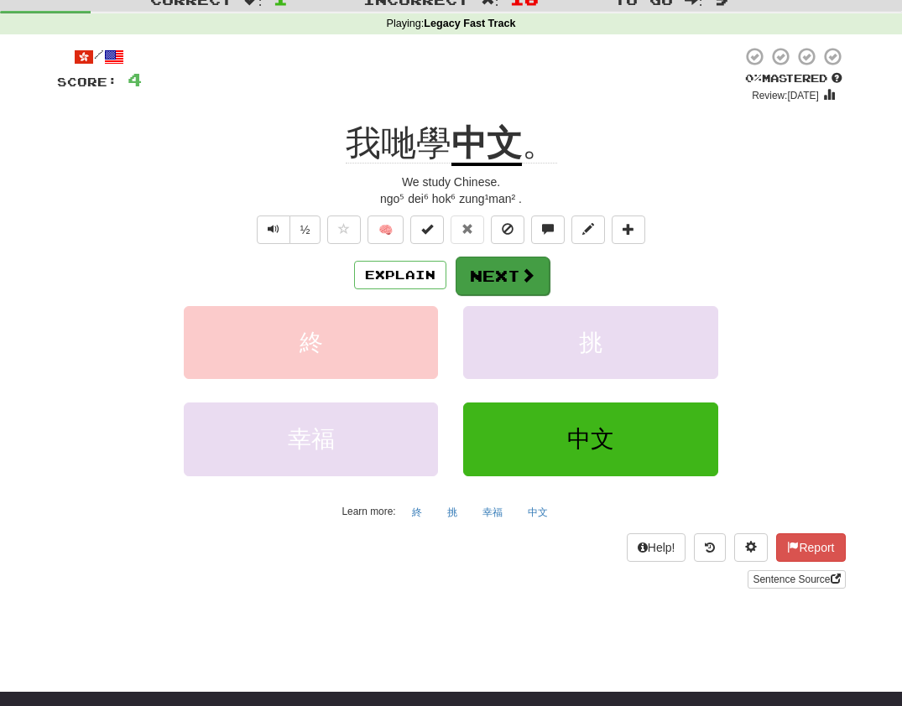
click at [491, 273] on button "Next" at bounding box center [503, 276] width 94 height 39
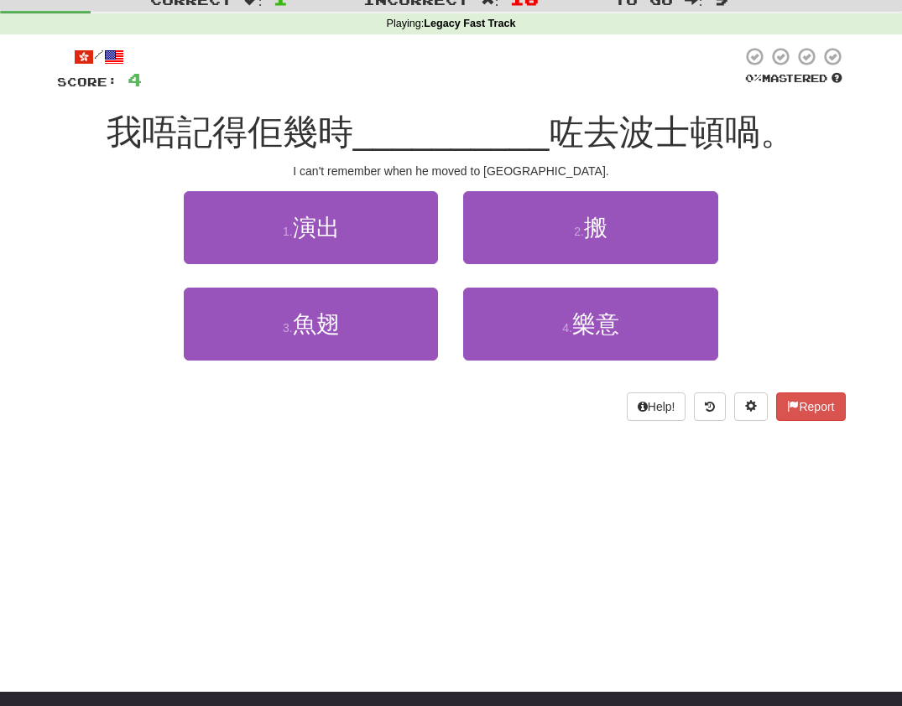
click at [338, 250] on button "1 . 演出" at bounding box center [311, 227] width 254 height 73
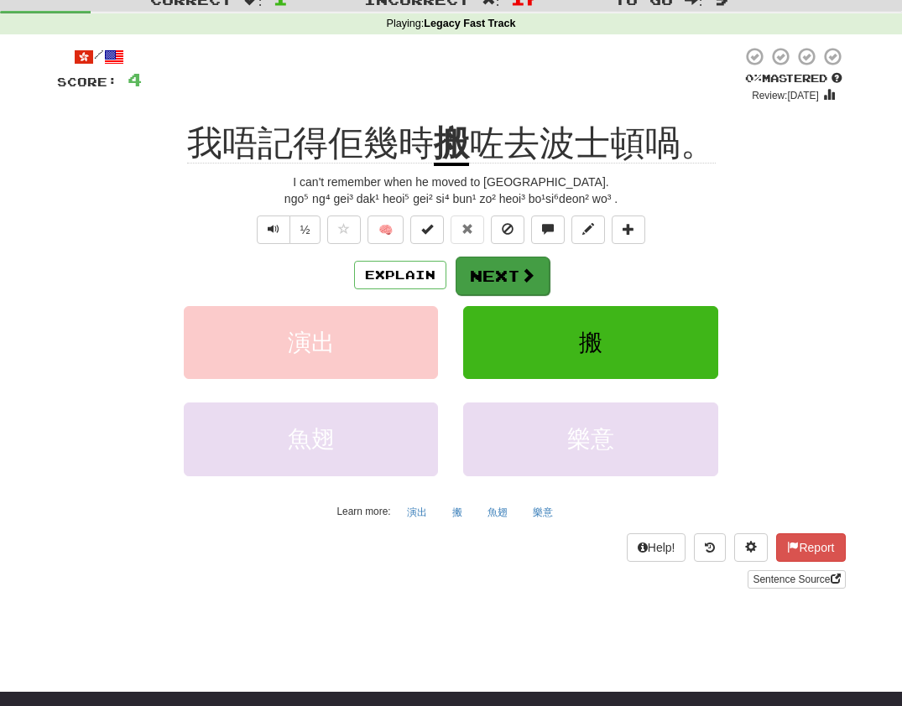
click at [496, 273] on button "Next" at bounding box center [503, 276] width 94 height 39
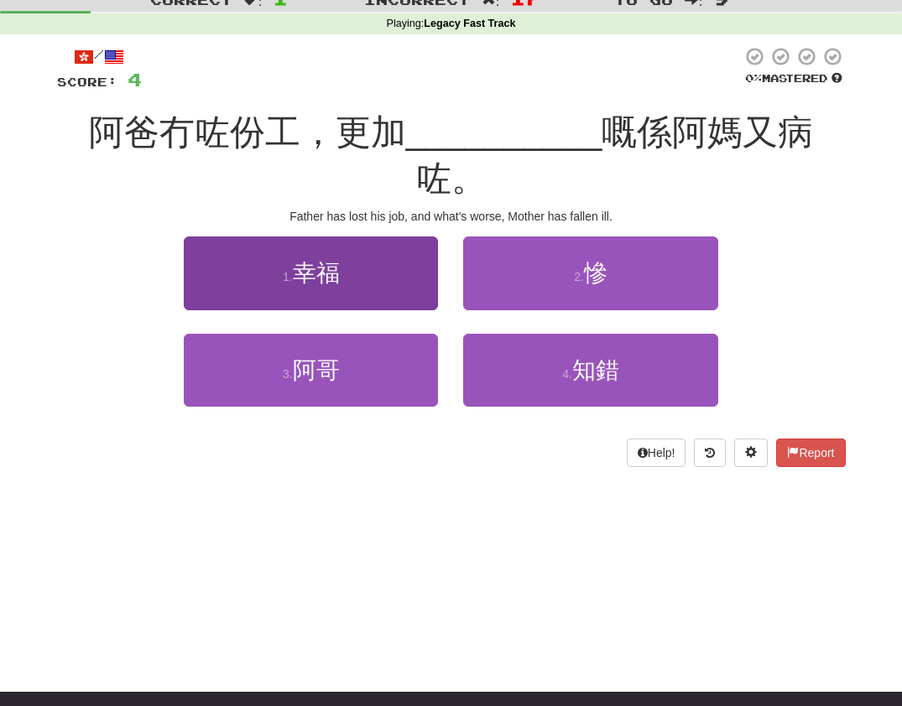
click at [331, 240] on button "1 . 幸福" at bounding box center [311, 273] width 254 height 73
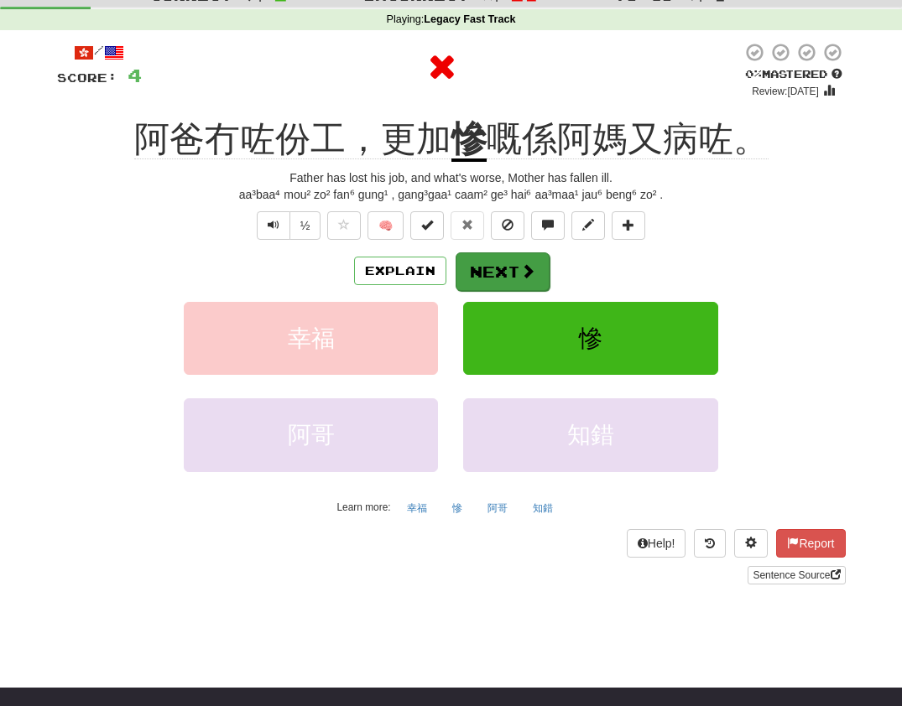
scroll to position [60, 0]
click at [495, 266] on button "Next" at bounding box center [503, 272] width 94 height 39
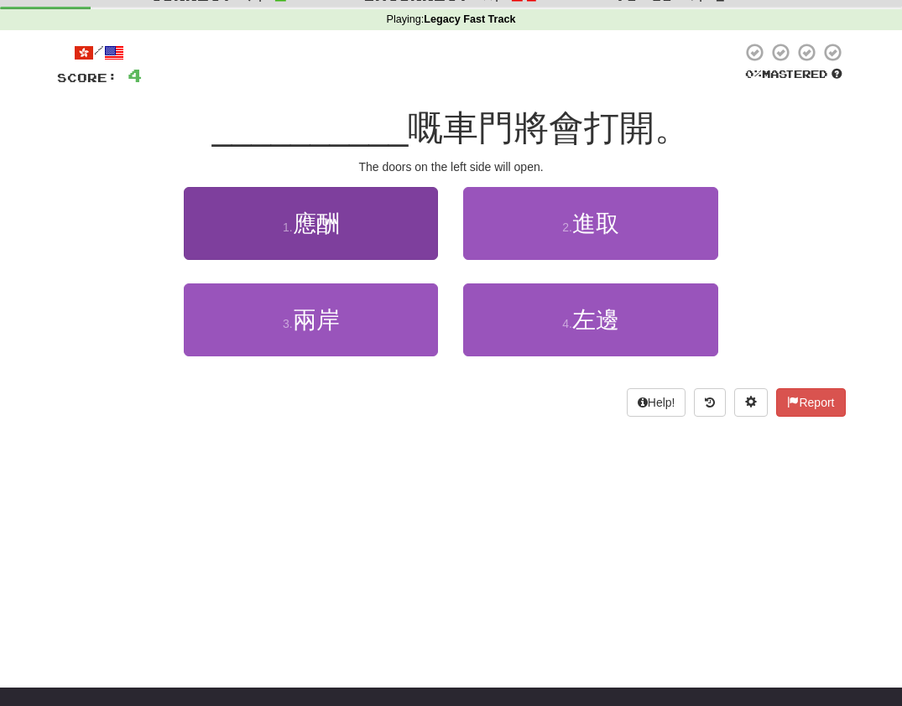
click at [322, 240] on button "1 . 應酬" at bounding box center [311, 223] width 254 height 73
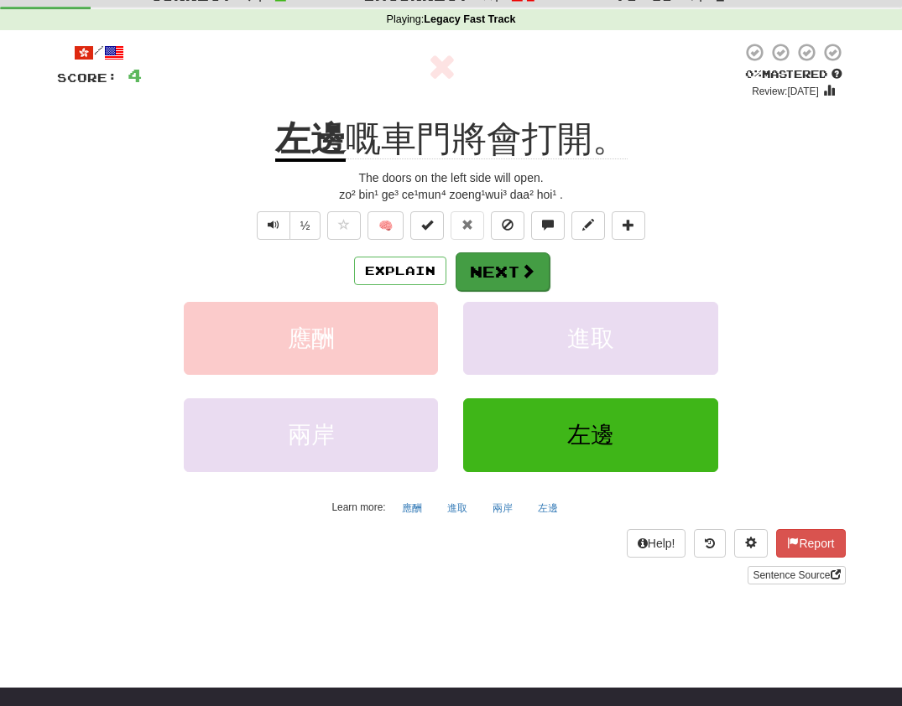
click at [494, 265] on button "Next" at bounding box center [503, 272] width 94 height 39
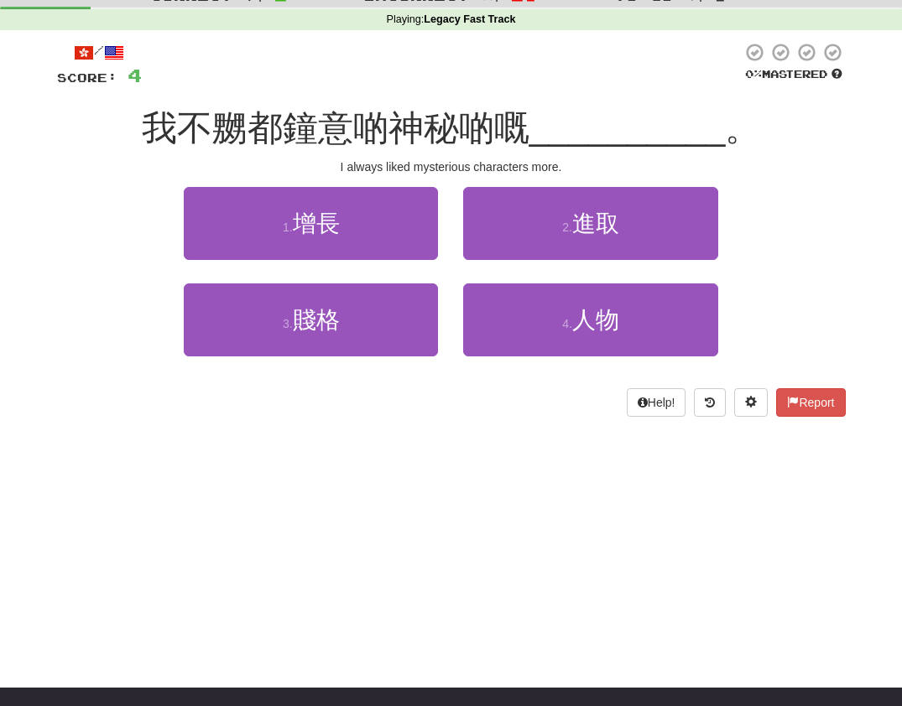
click at [318, 236] on button "1 . 增長" at bounding box center [311, 223] width 254 height 73
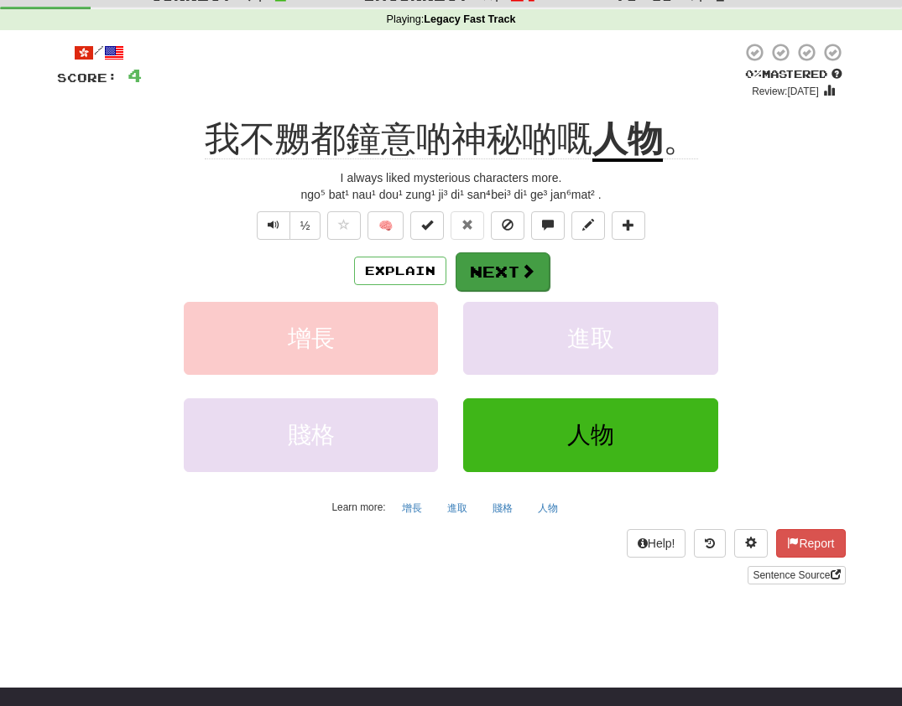
click at [503, 267] on button "Next" at bounding box center [503, 272] width 94 height 39
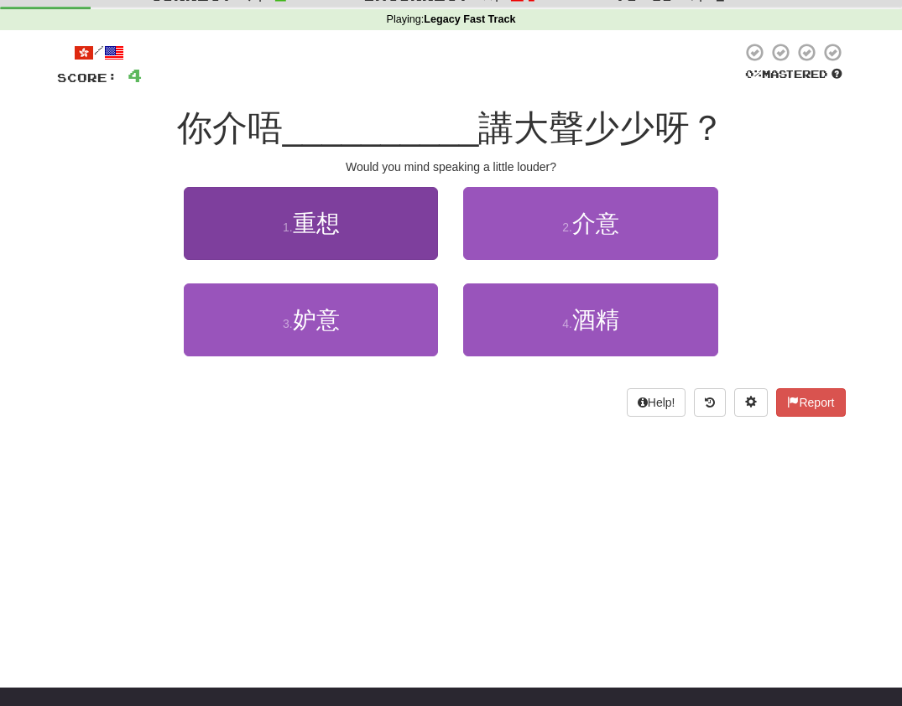
click at [334, 235] on button "1 . 重想" at bounding box center [311, 223] width 254 height 73
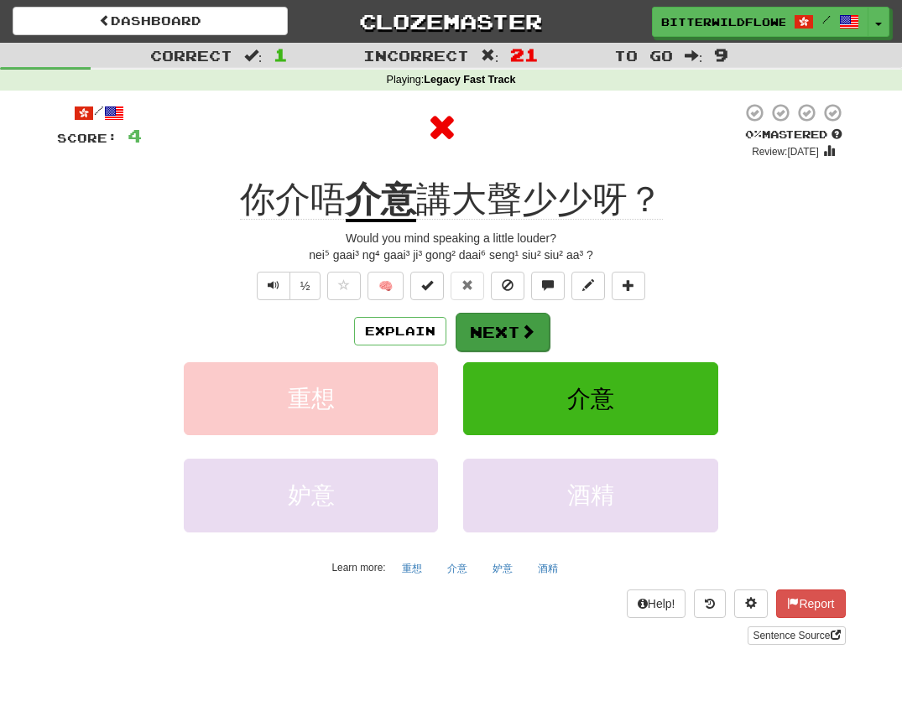
scroll to position [0, 0]
click at [495, 331] on button "Next" at bounding box center [503, 332] width 94 height 39
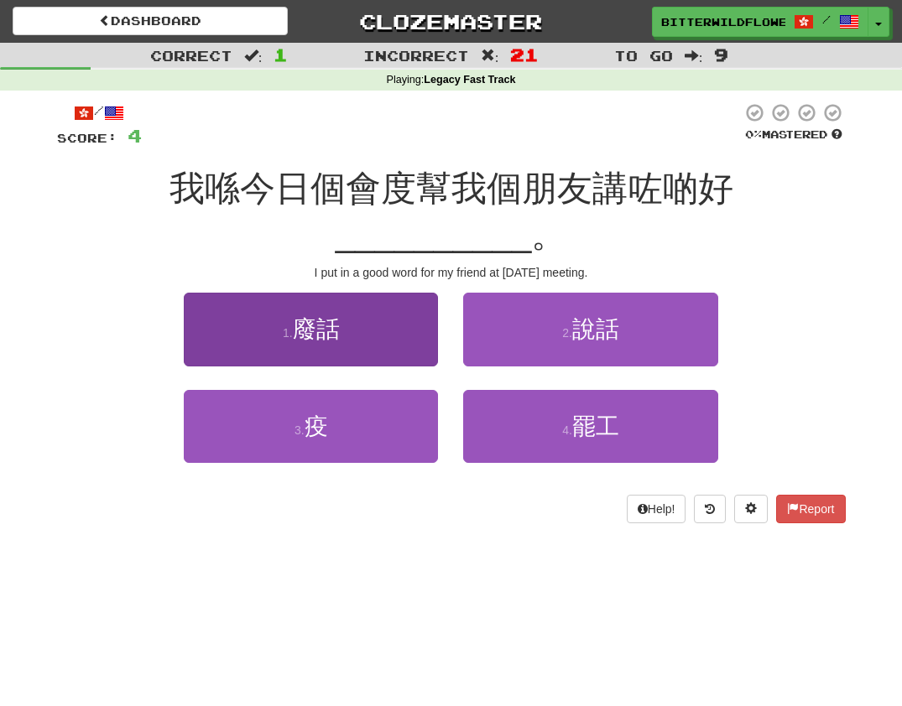
click at [326, 316] on span "廢話" at bounding box center [316, 329] width 47 height 26
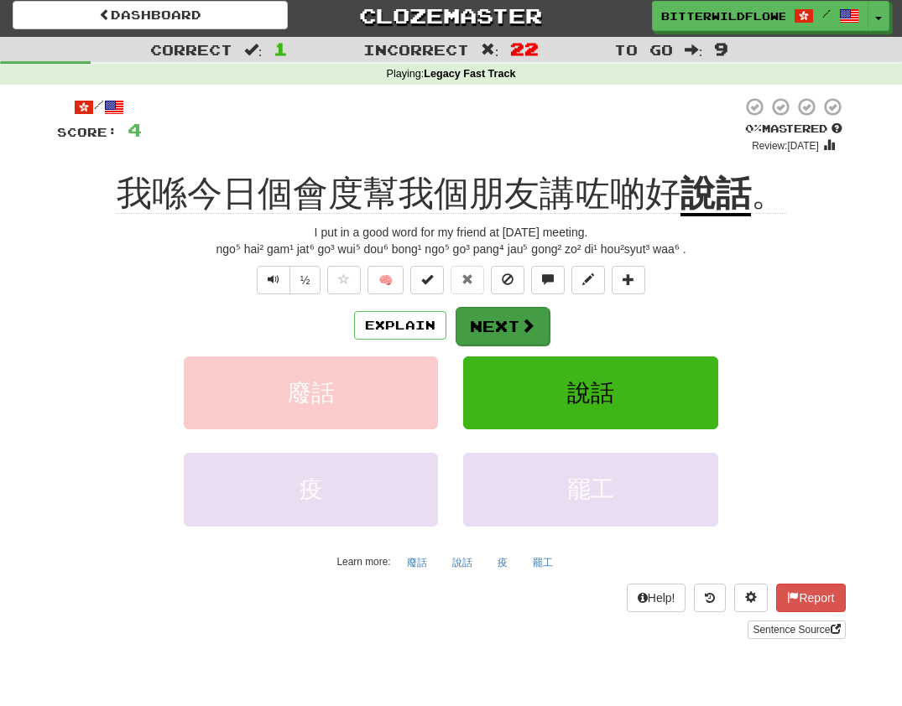
click at [490, 319] on button "Next" at bounding box center [503, 326] width 94 height 39
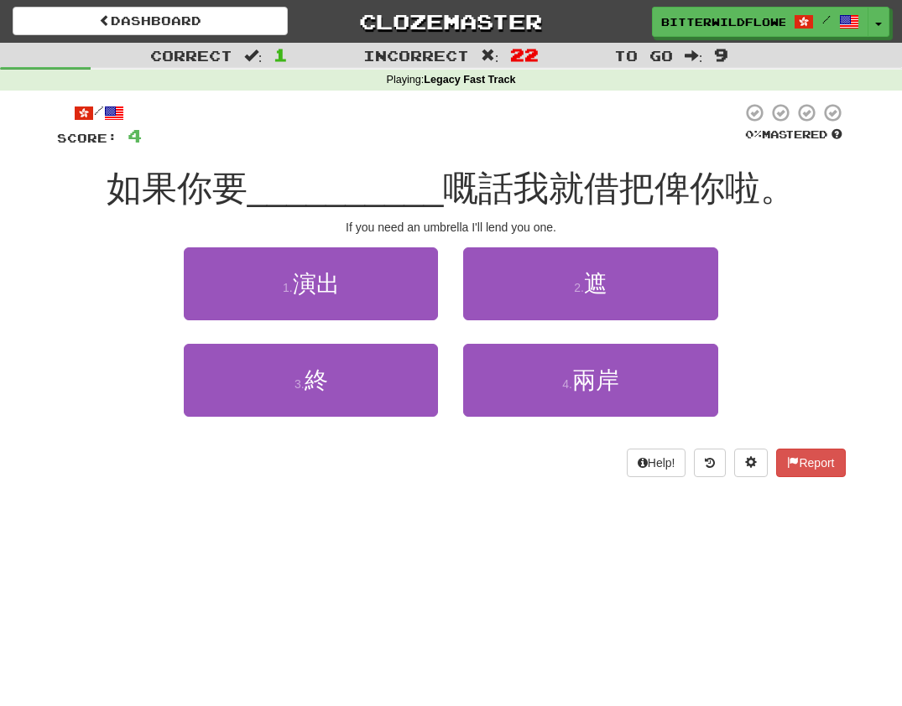
click at [340, 300] on button "1 . 演出" at bounding box center [311, 283] width 254 height 73
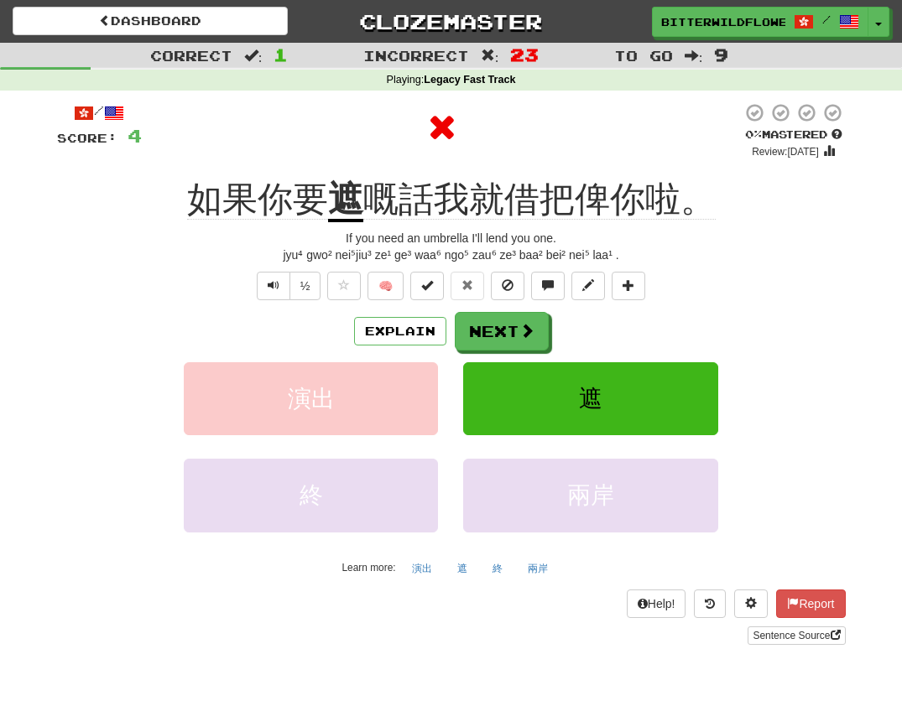
scroll to position [0, 0]
click at [492, 328] on button "Next" at bounding box center [503, 332] width 94 height 39
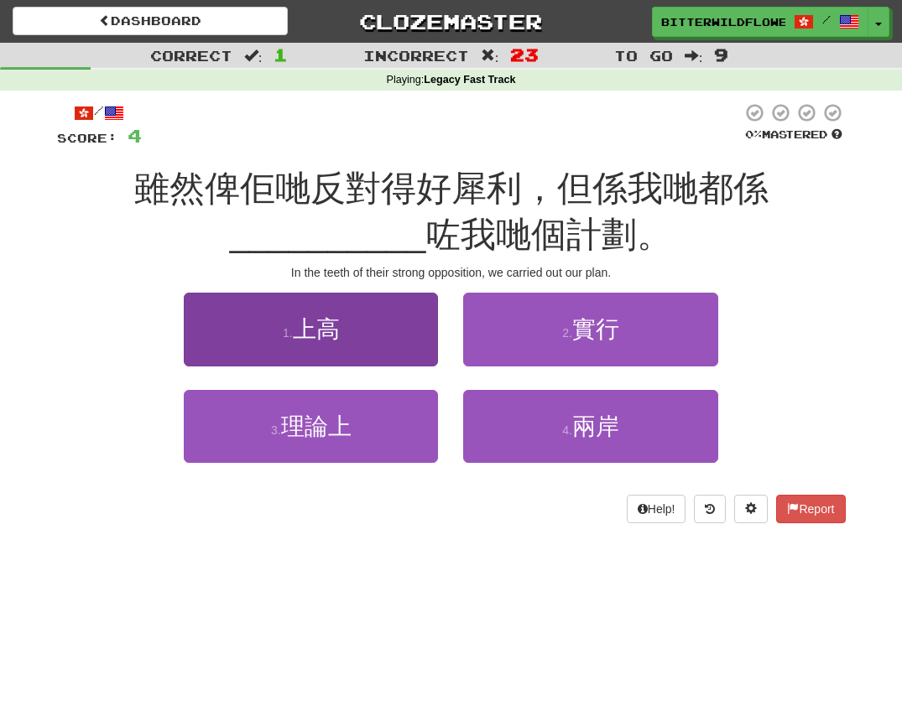
click at [324, 325] on span "上高" at bounding box center [316, 329] width 47 height 26
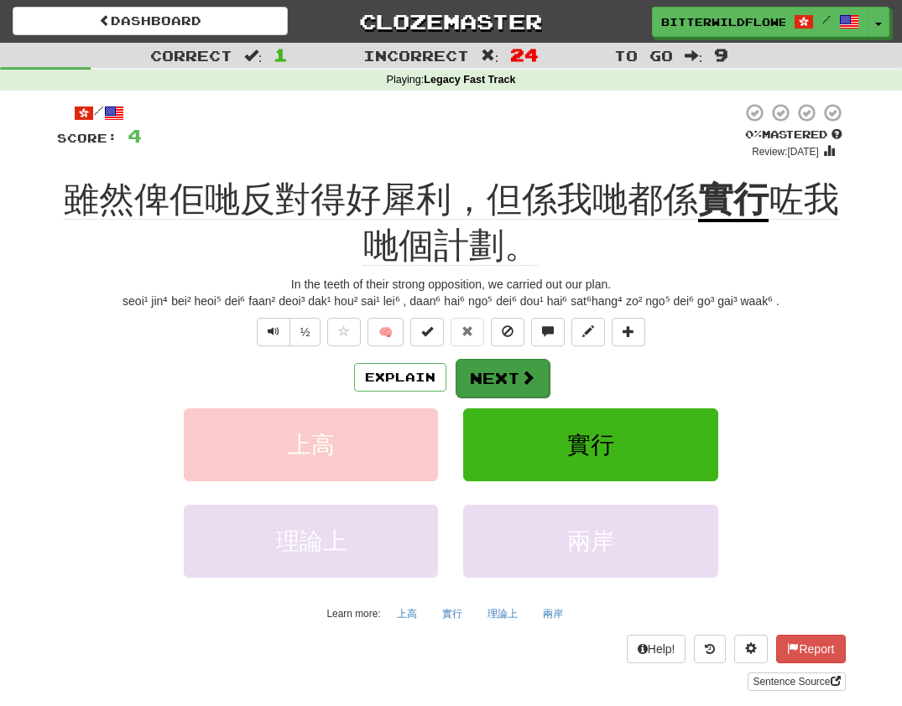
click at [497, 373] on button "Next" at bounding box center [503, 378] width 94 height 39
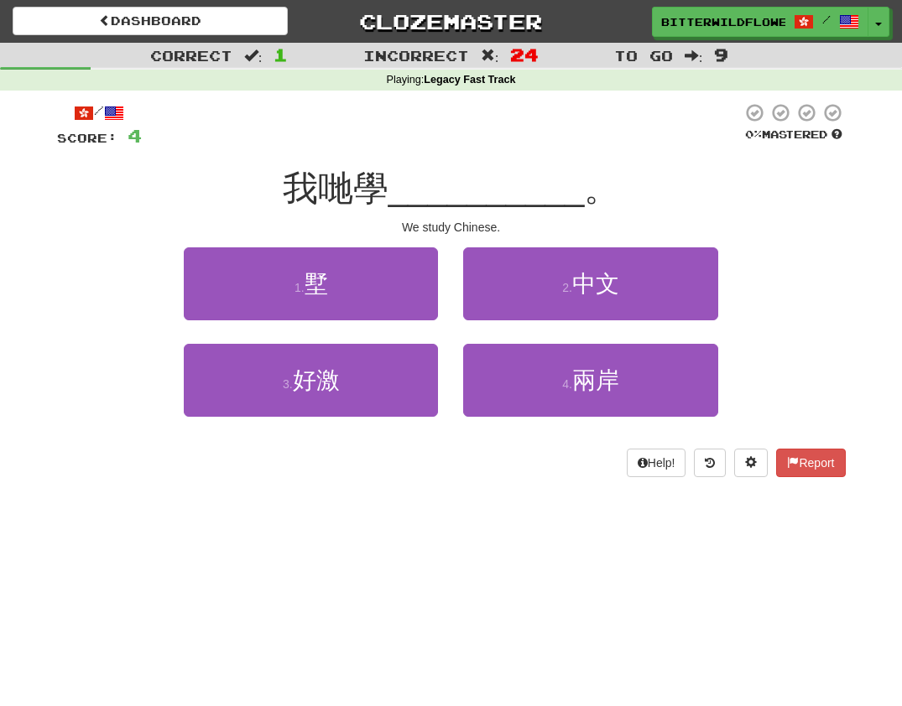
click at [329, 303] on button "1 . 墅" at bounding box center [311, 283] width 254 height 73
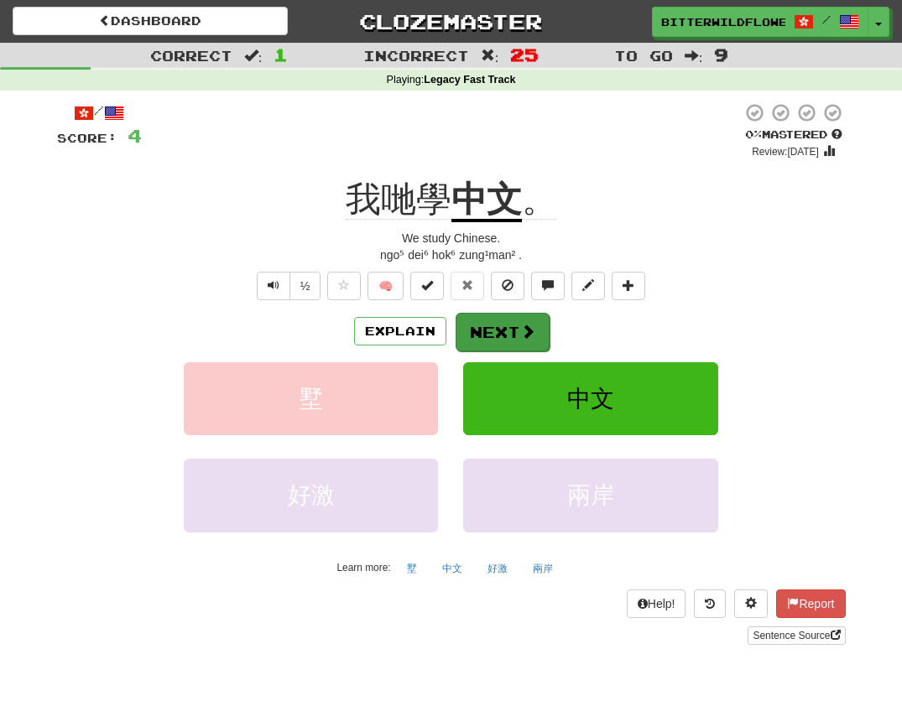
click at [487, 332] on button "Next" at bounding box center [503, 332] width 94 height 39
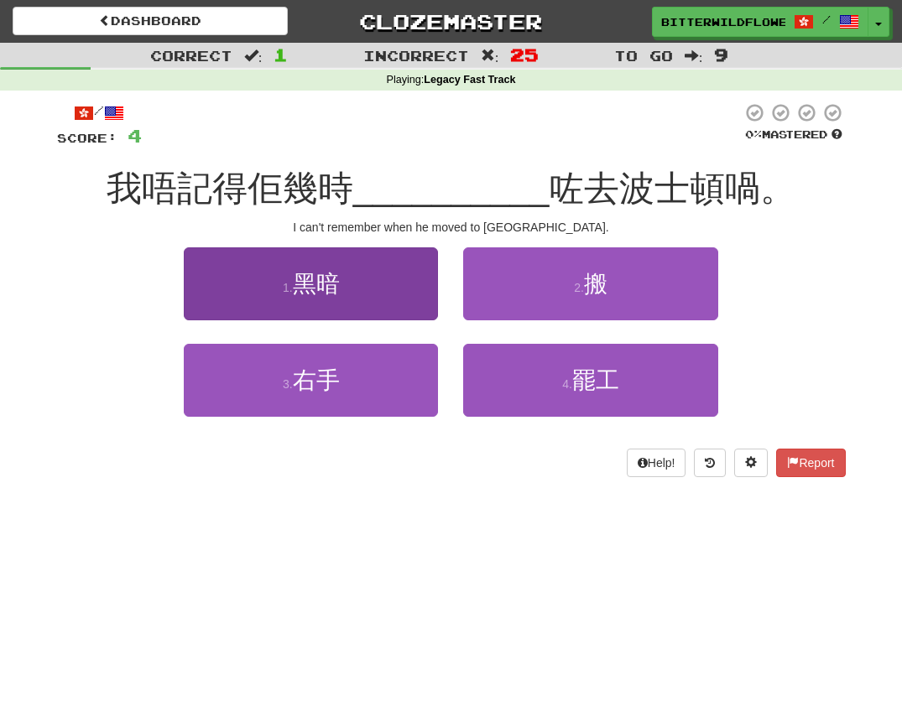
click at [326, 297] on button "1 . 黑暗" at bounding box center [311, 283] width 254 height 73
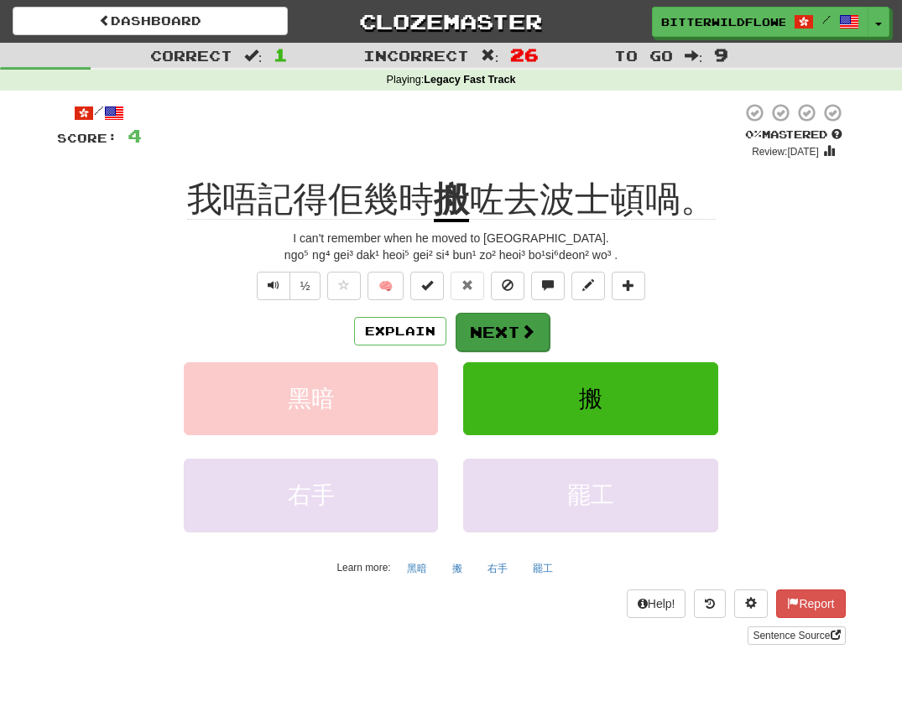
click at [486, 331] on button "Next" at bounding box center [503, 332] width 94 height 39
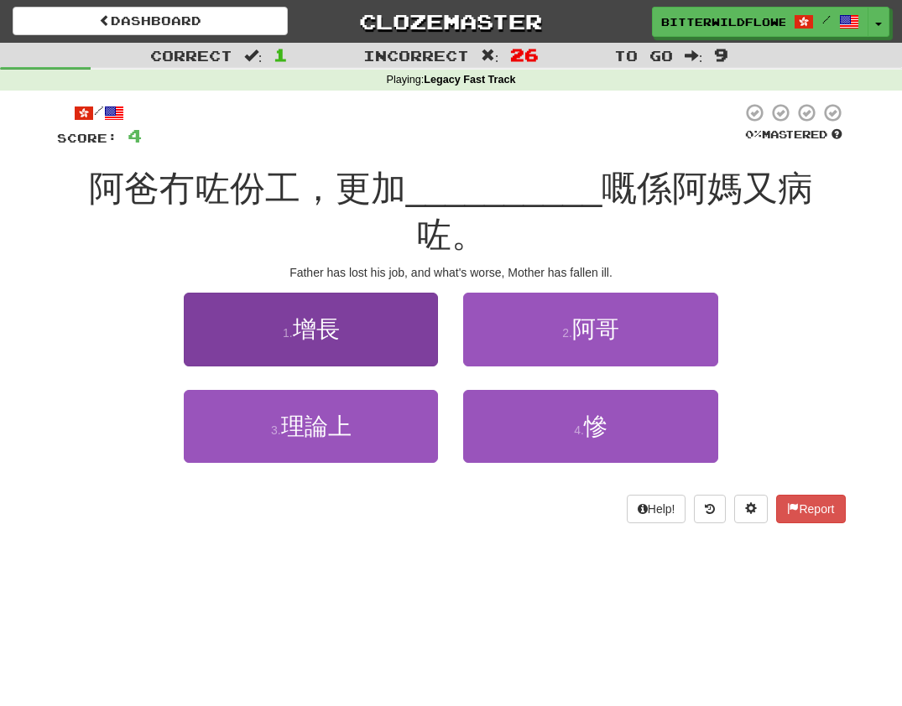
click at [324, 316] on span "增長" at bounding box center [316, 329] width 47 height 26
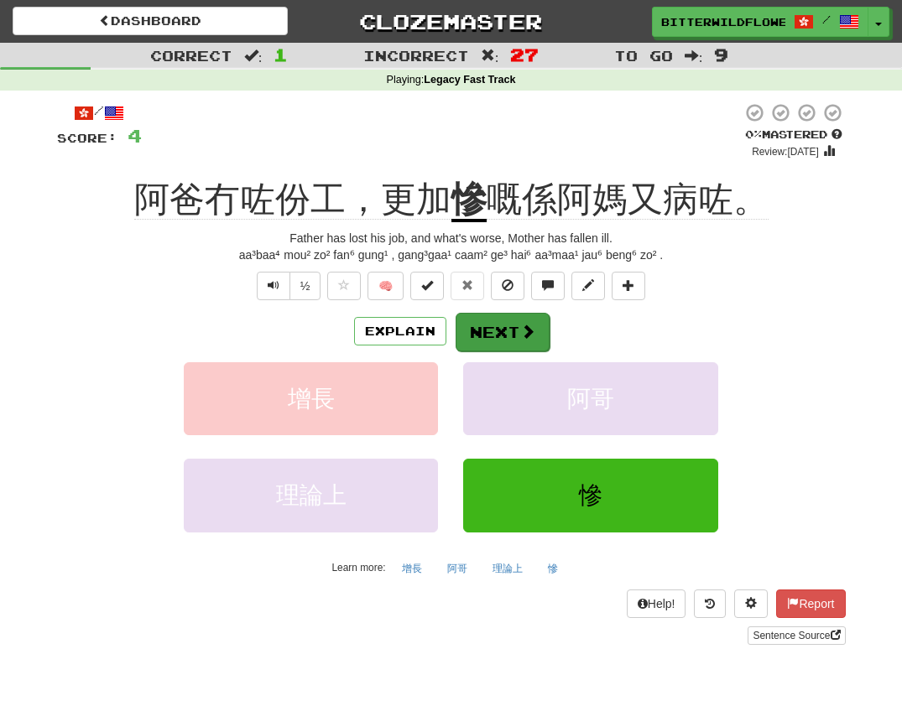
click at [495, 326] on button "Next" at bounding box center [503, 332] width 94 height 39
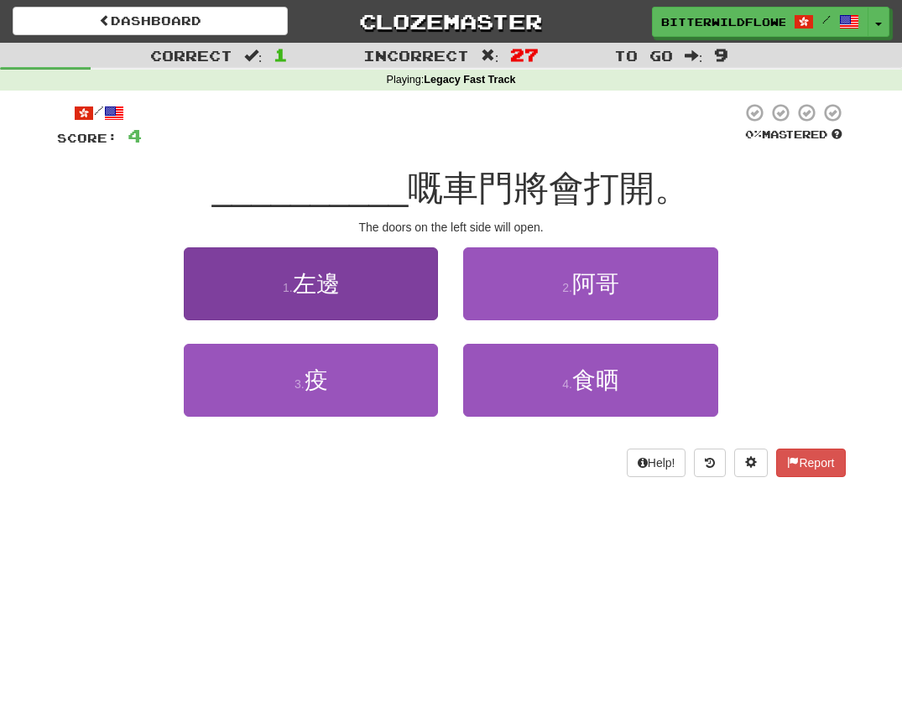
click at [337, 293] on span "左邊" at bounding box center [316, 284] width 47 height 26
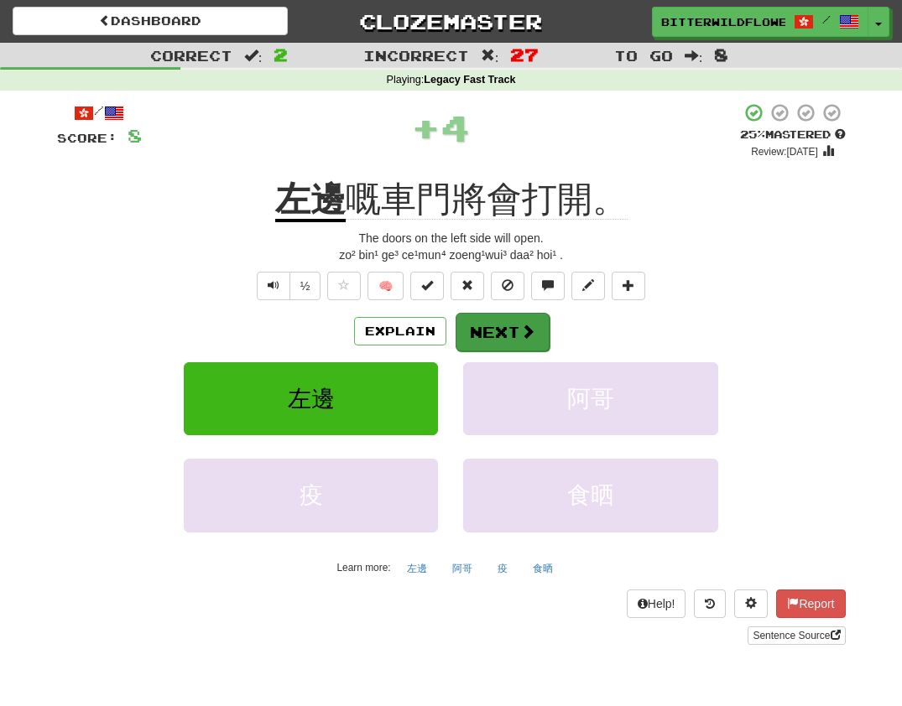
click at [492, 326] on button "Next" at bounding box center [503, 332] width 94 height 39
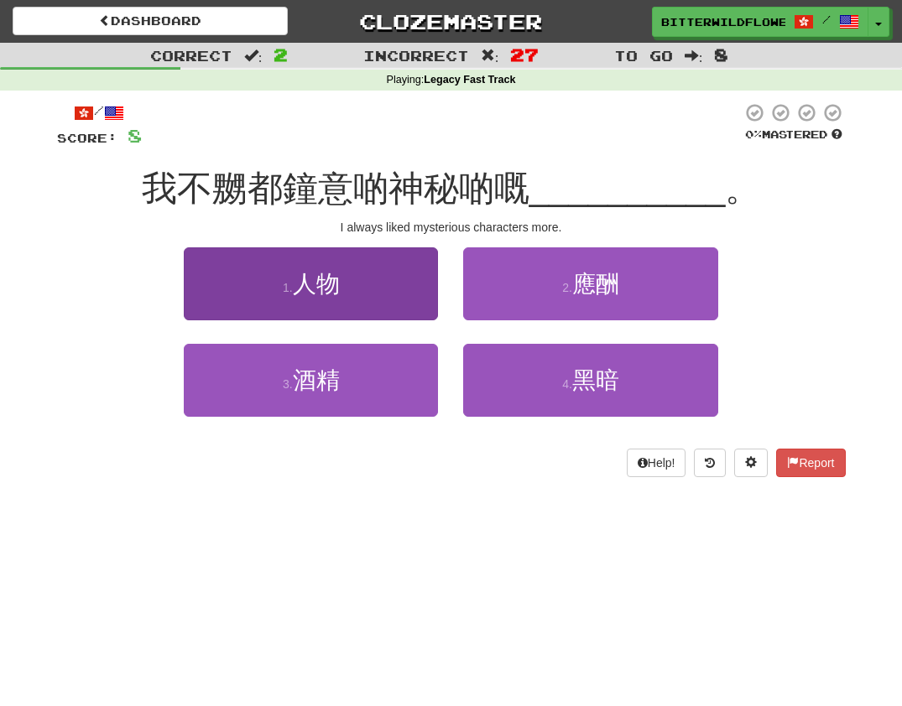
click at [348, 294] on button "1 . 人物" at bounding box center [311, 283] width 254 height 73
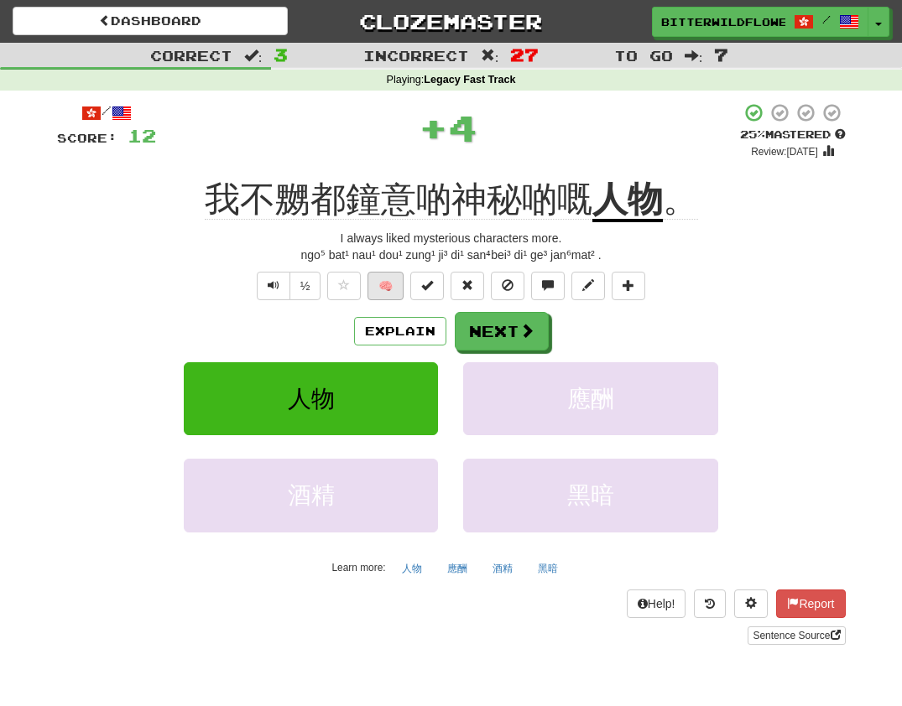
scroll to position [-1, 1]
click at [503, 327] on button "Next" at bounding box center [503, 332] width 94 height 39
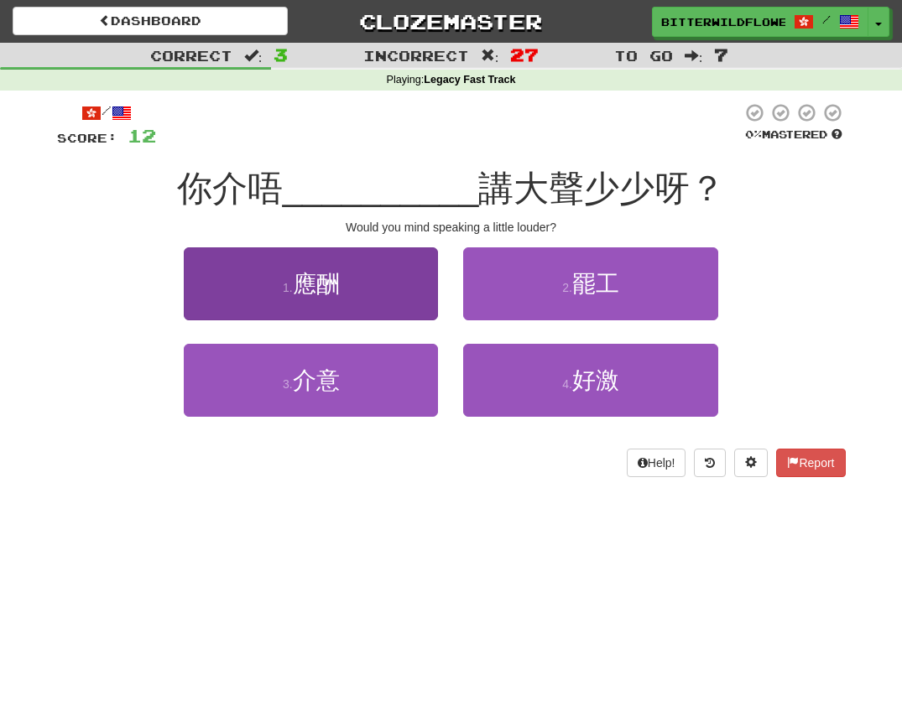
scroll to position [0, 0]
click at [321, 285] on span "應酬" at bounding box center [316, 284] width 47 height 26
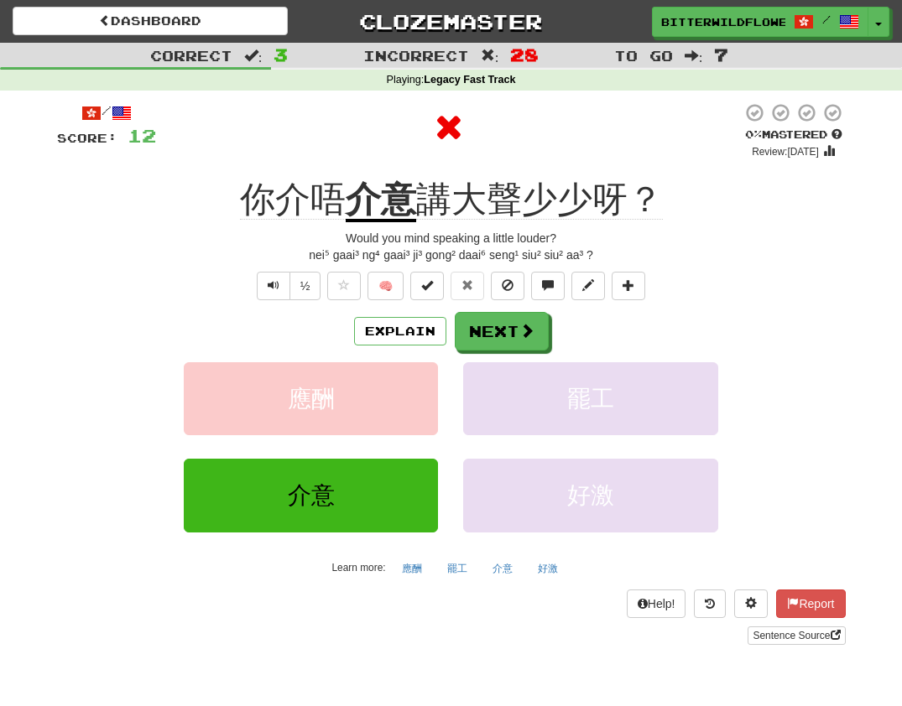
scroll to position [3, 0]
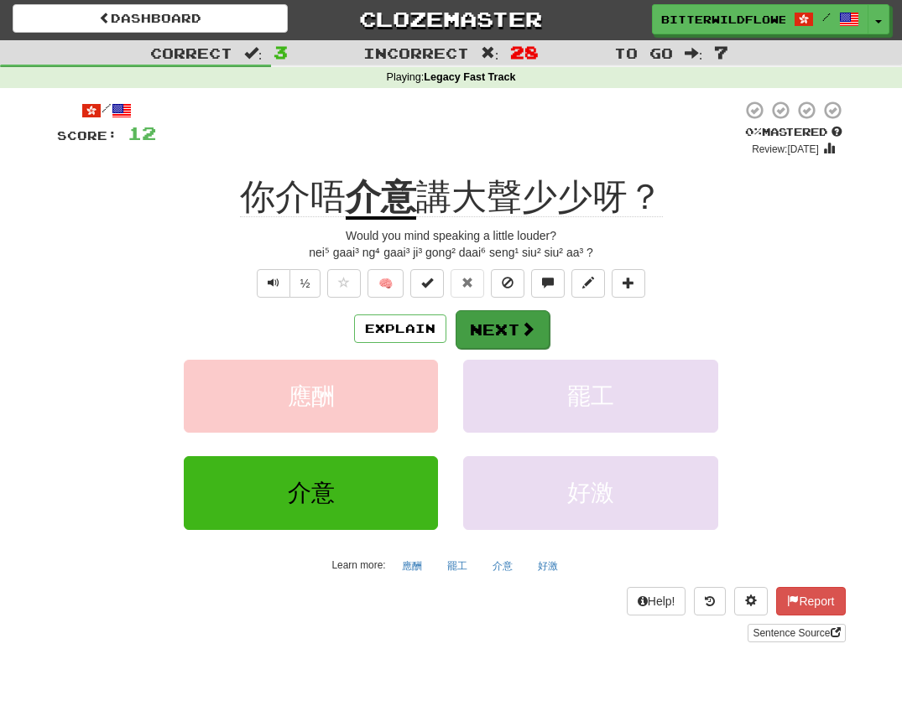
click at [475, 328] on button "Next" at bounding box center [503, 329] width 94 height 39
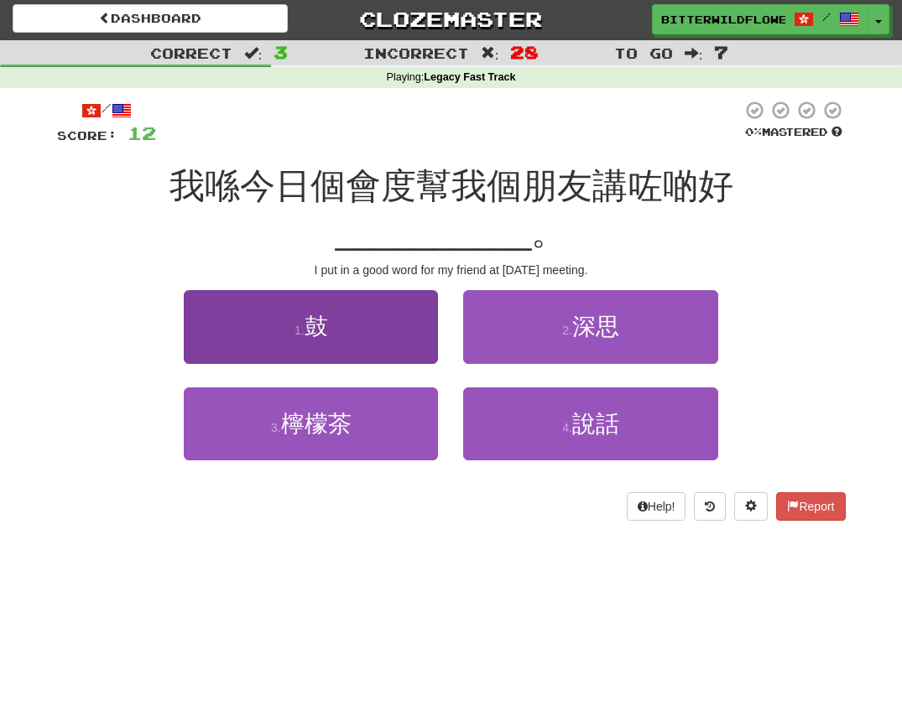
click at [347, 294] on button "1 . 鼓" at bounding box center [311, 326] width 254 height 73
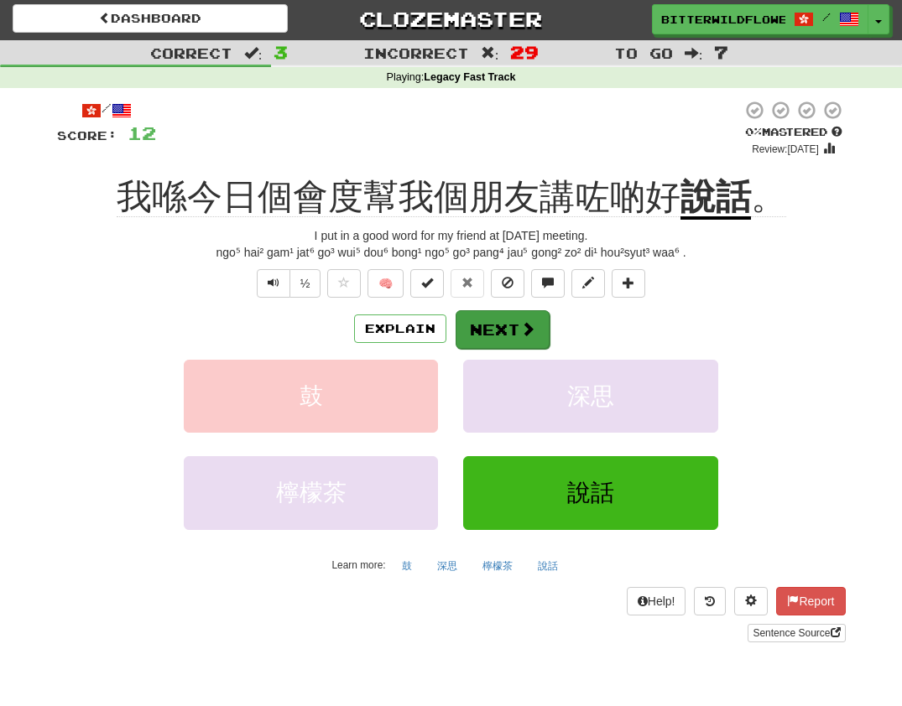
click at [486, 323] on button "Next" at bounding box center [503, 329] width 94 height 39
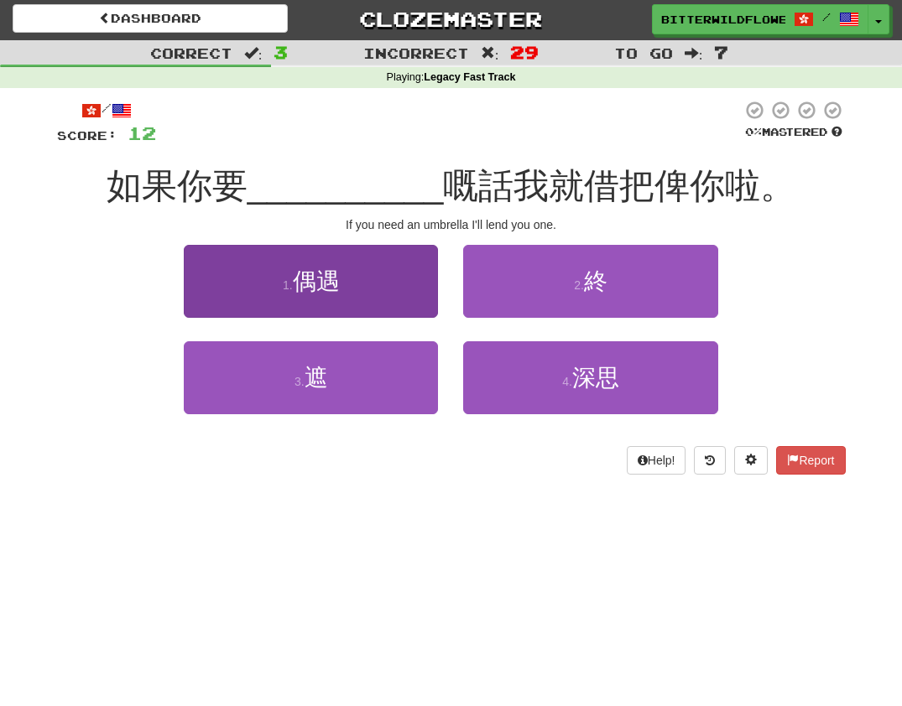
click at [331, 289] on span "偶遇" at bounding box center [316, 281] width 47 height 26
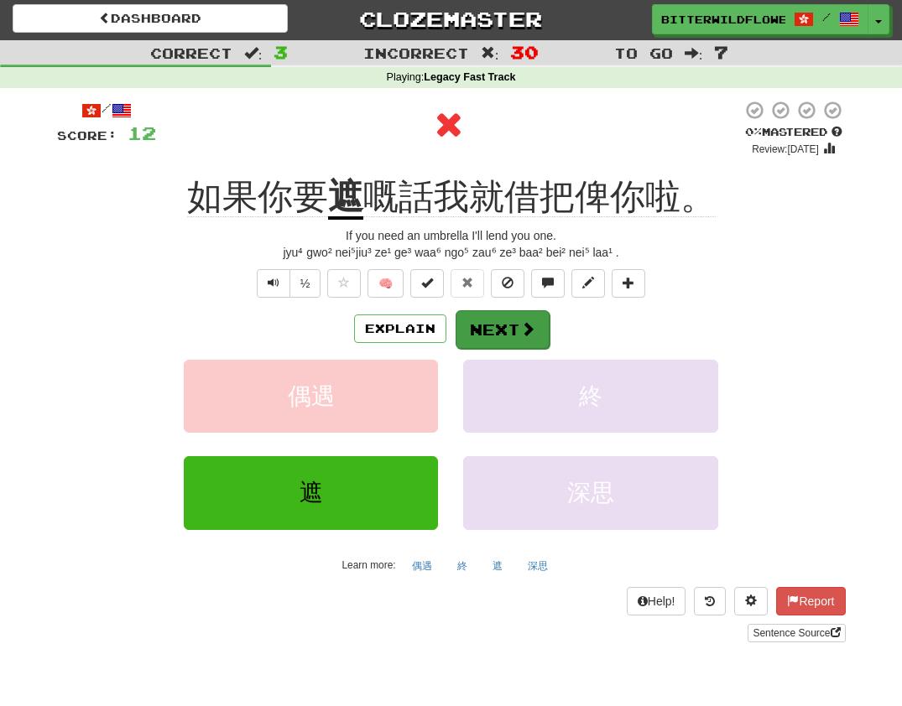
click at [497, 324] on button "Next" at bounding box center [503, 329] width 94 height 39
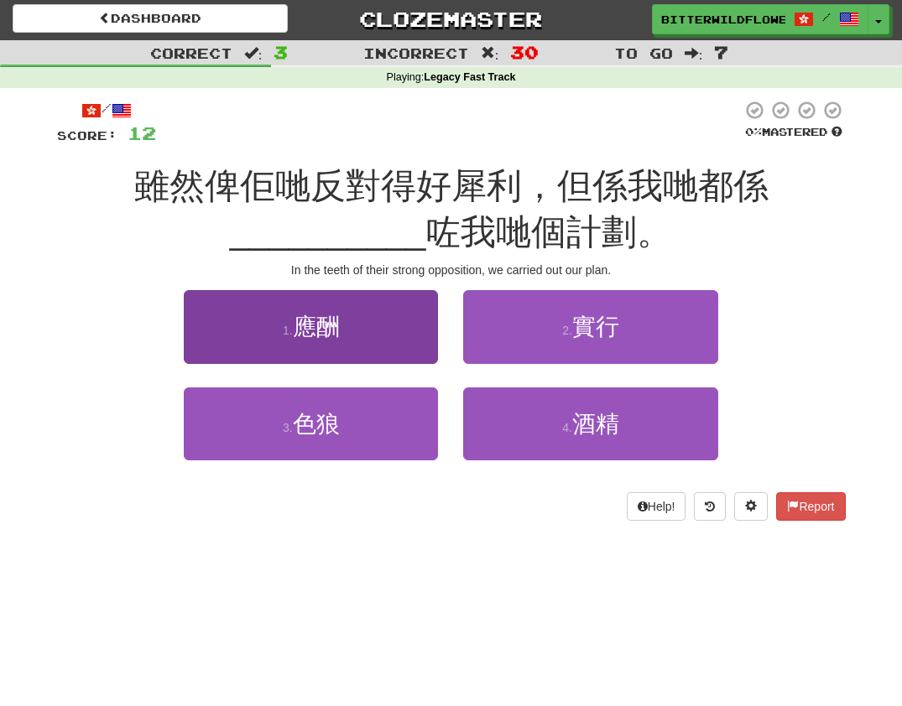
click at [334, 318] on span "應酬" at bounding box center [316, 327] width 47 height 26
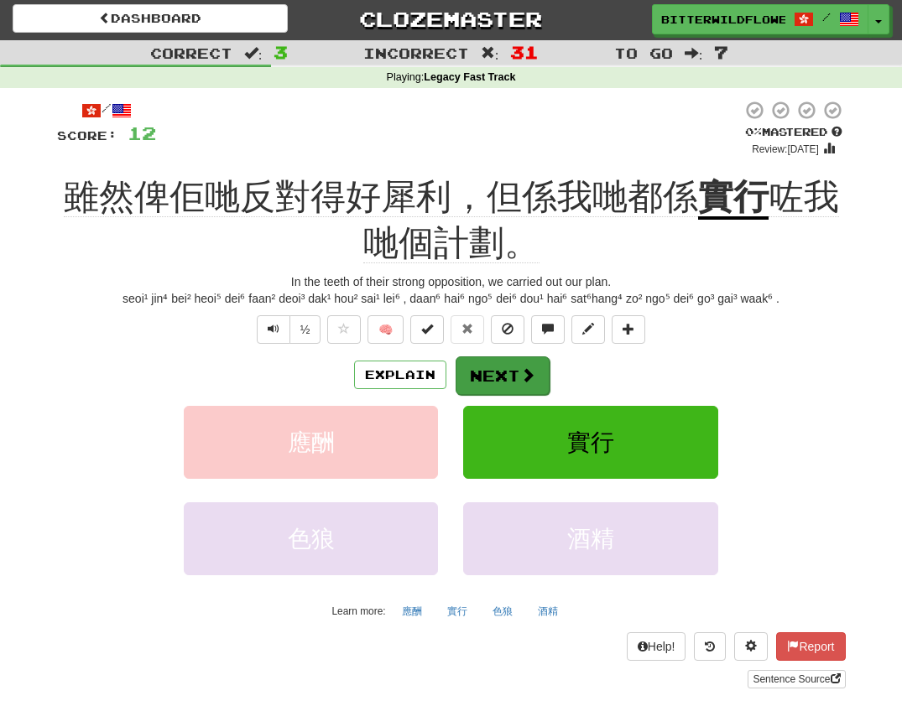
click at [502, 372] on button "Next" at bounding box center [503, 376] width 94 height 39
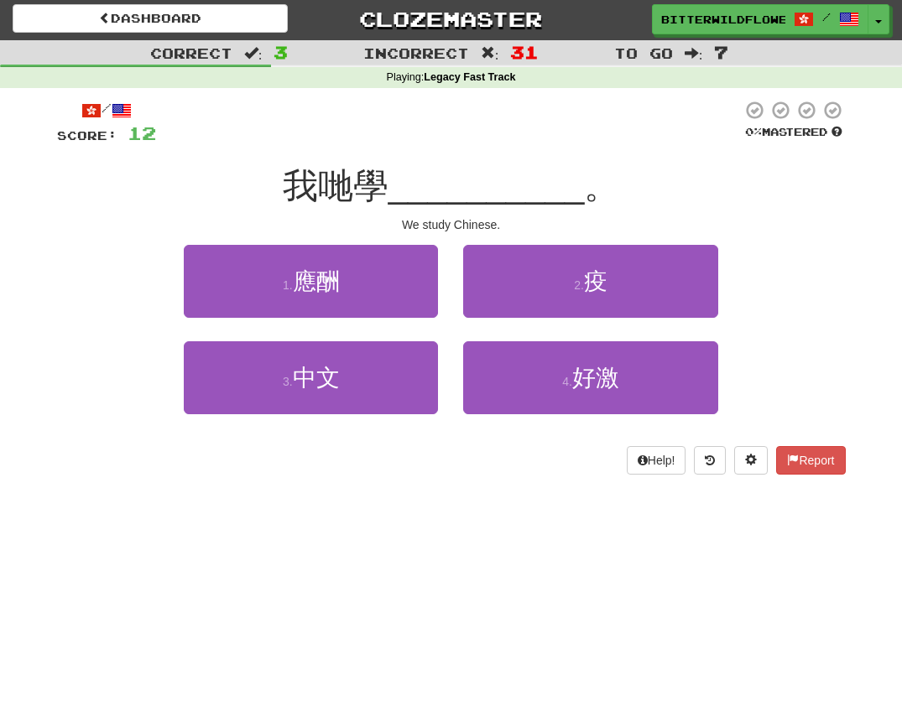
click at [320, 292] on span "應酬" at bounding box center [316, 281] width 47 height 26
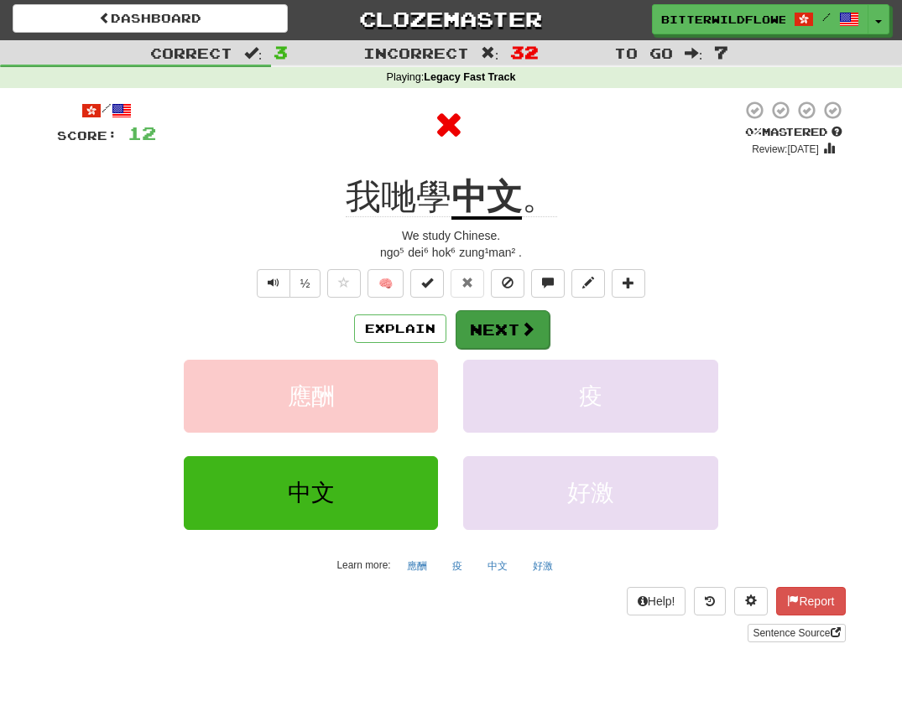
click at [490, 326] on button "Next" at bounding box center [503, 329] width 94 height 39
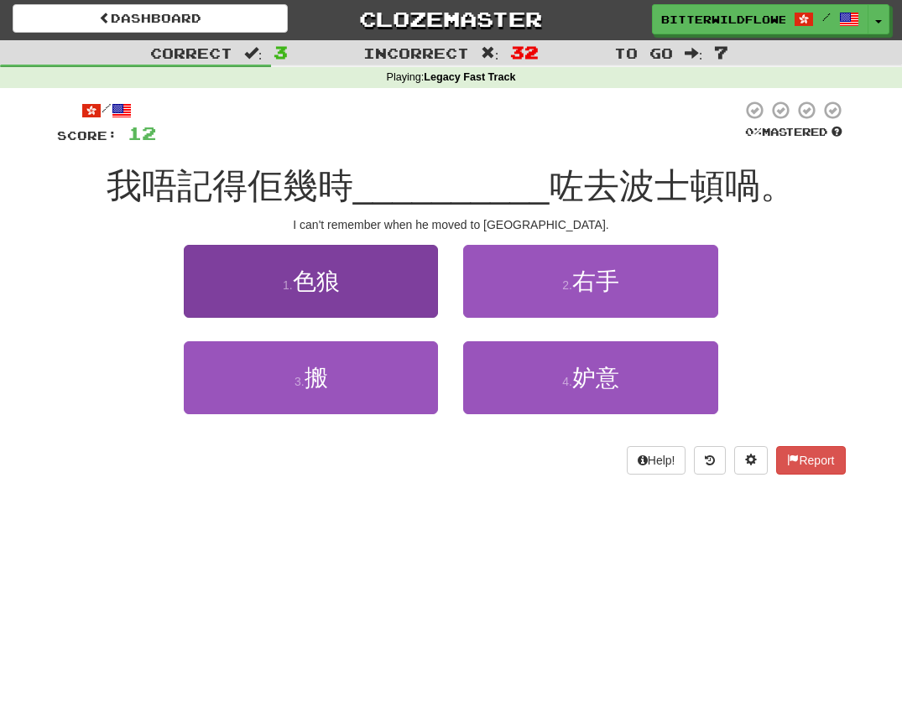
click at [327, 283] on span "色狼" at bounding box center [316, 281] width 47 height 26
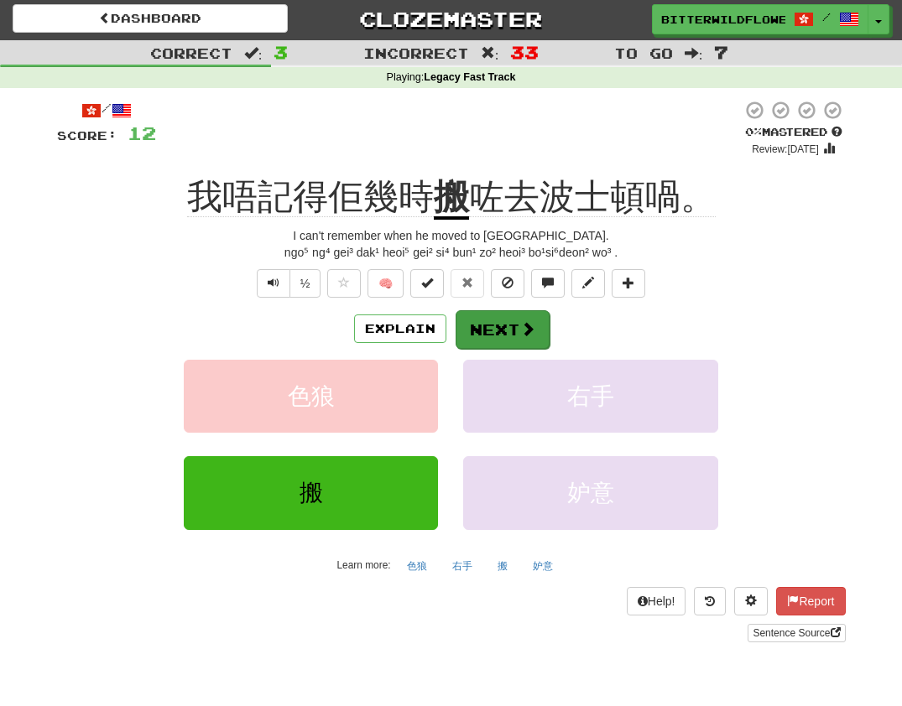
click at [507, 320] on button "Next" at bounding box center [503, 329] width 94 height 39
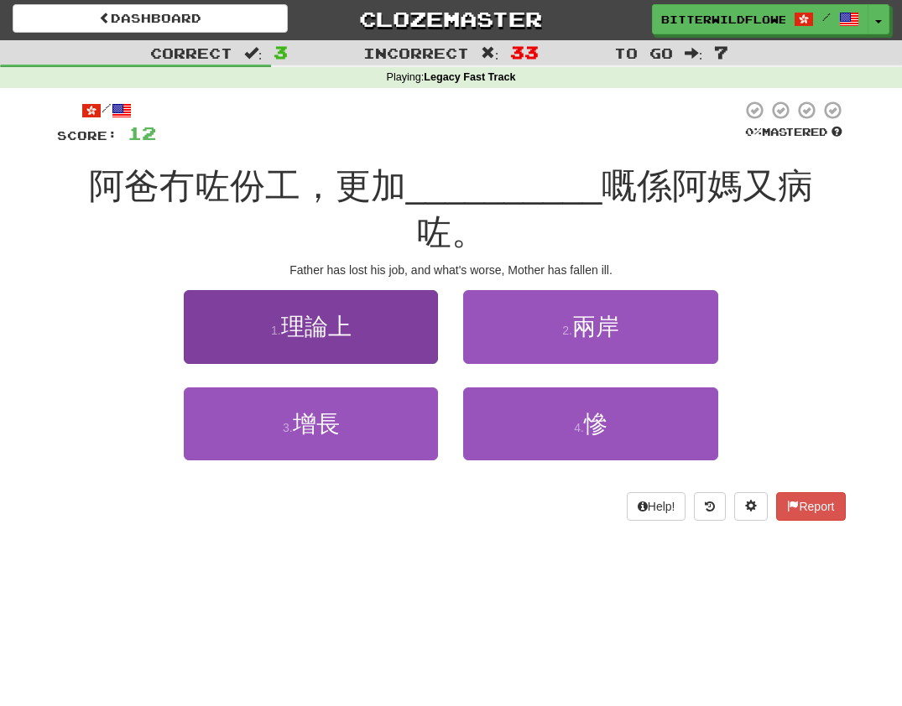
drag, startPoint x: 318, startPoint y: 292, endPoint x: 331, endPoint y: 284, distance: 15.8
click at [331, 314] on span "理論上" at bounding box center [316, 327] width 70 height 26
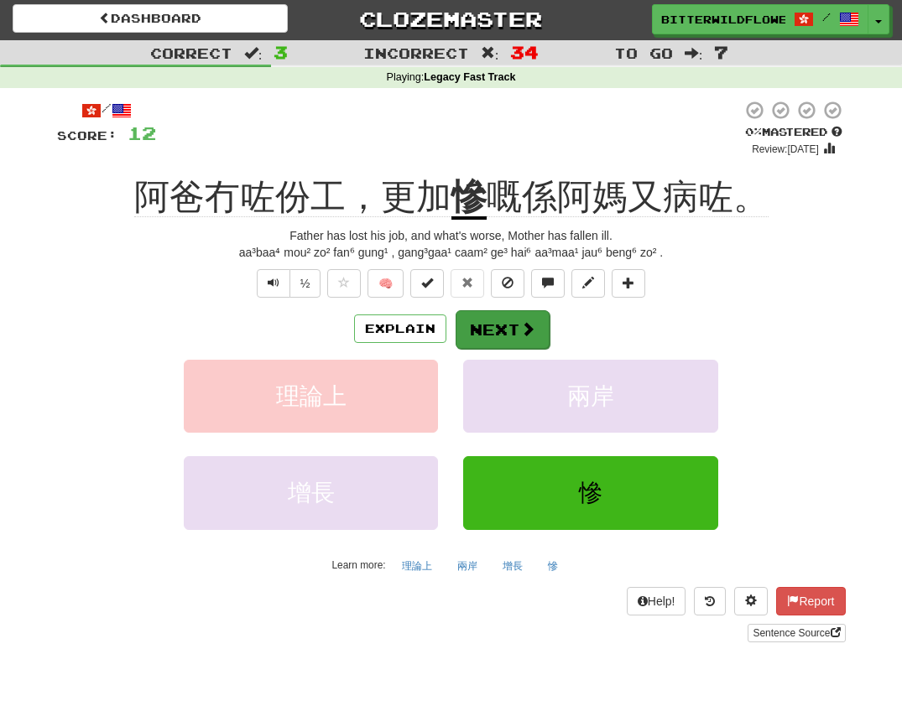
click at [489, 328] on button "Next" at bounding box center [503, 329] width 94 height 39
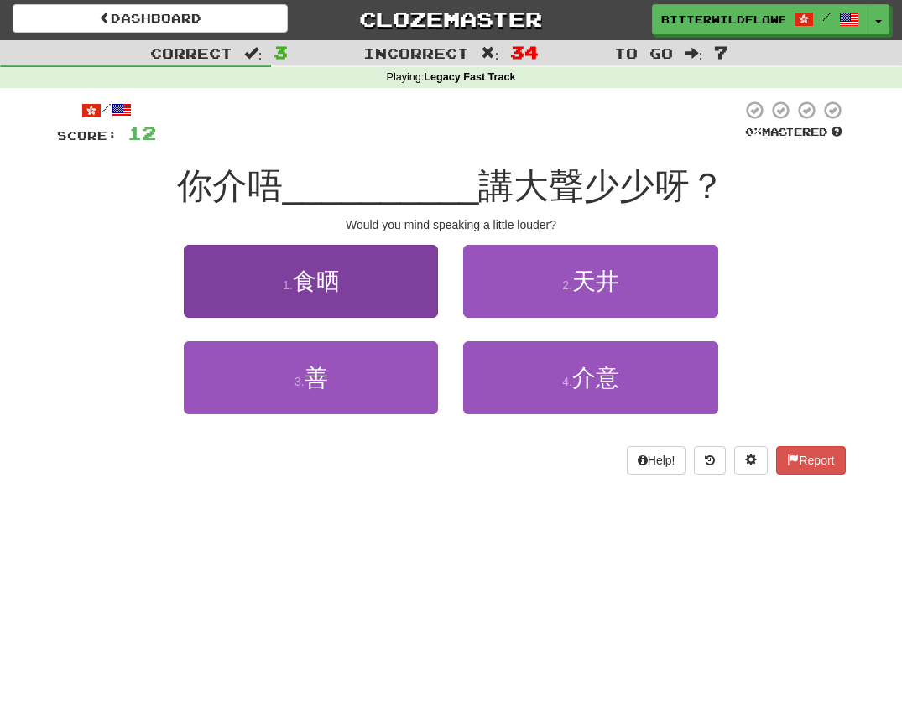
click at [337, 289] on span "食晒" at bounding box center [316, 281] width 47 height 26
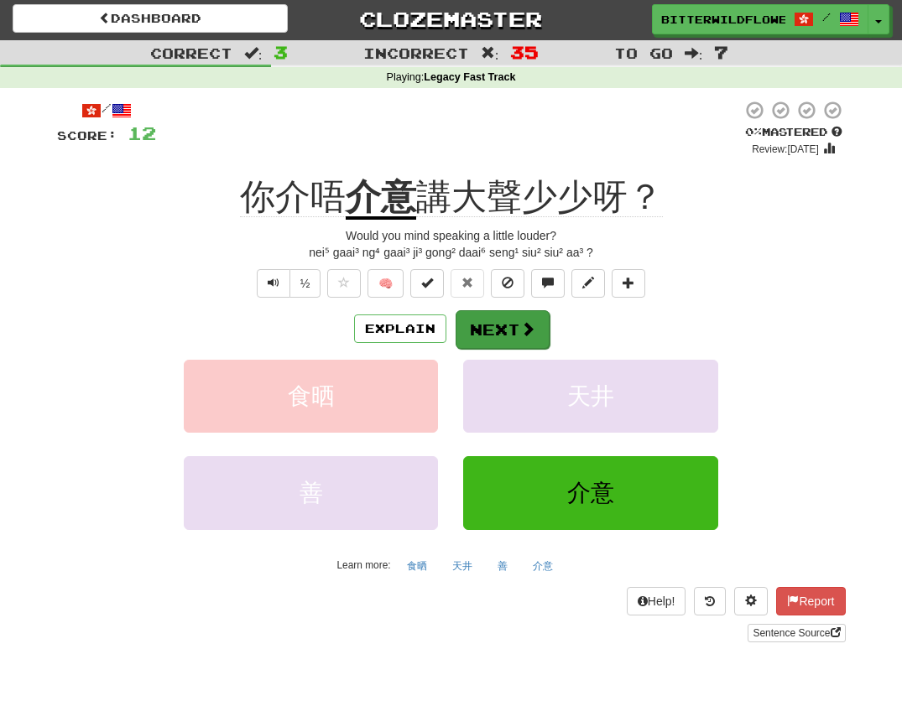
click at [503, 330] on button "Next" at bounding box center [503, 329] width 94 height 39
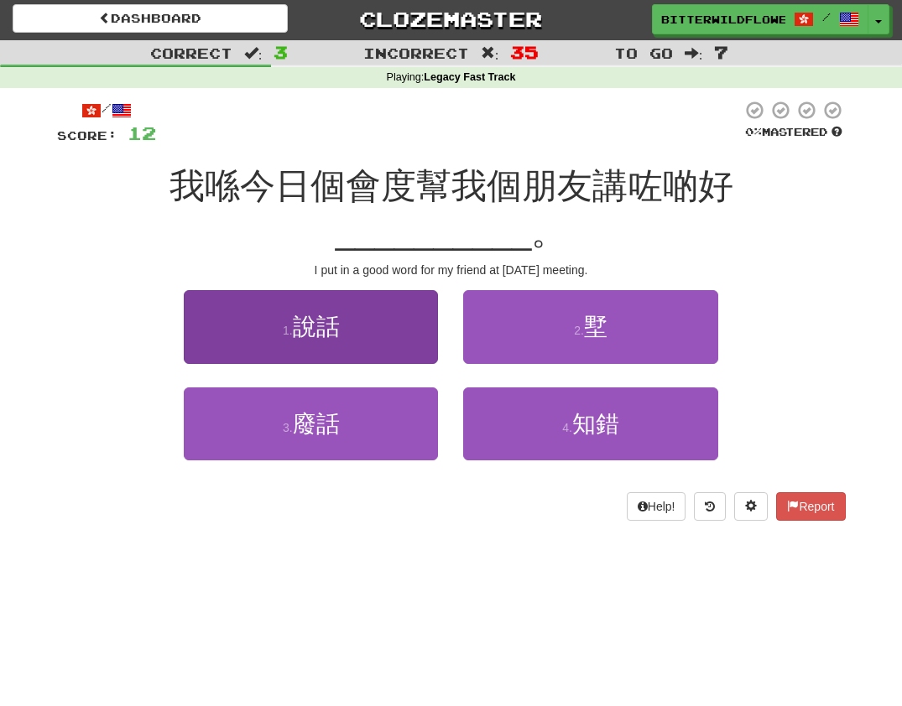
click at [329, 314] on span "說話" at bounding box center [316, 327] width 47 height 26
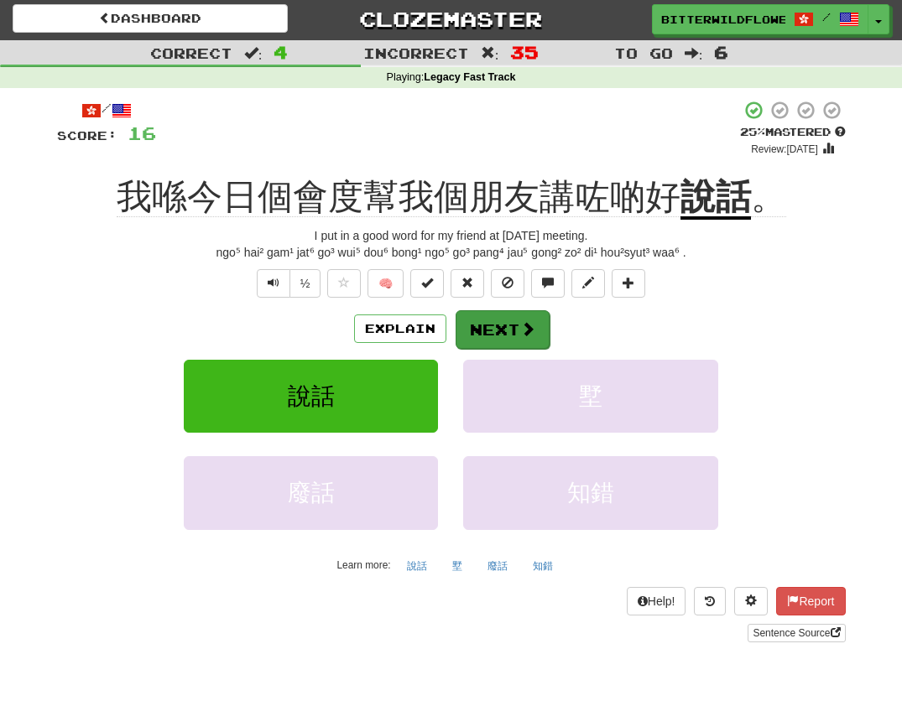
click at [492, 326] on button "Next" at bounding box center [503, 329] width 94 height 39
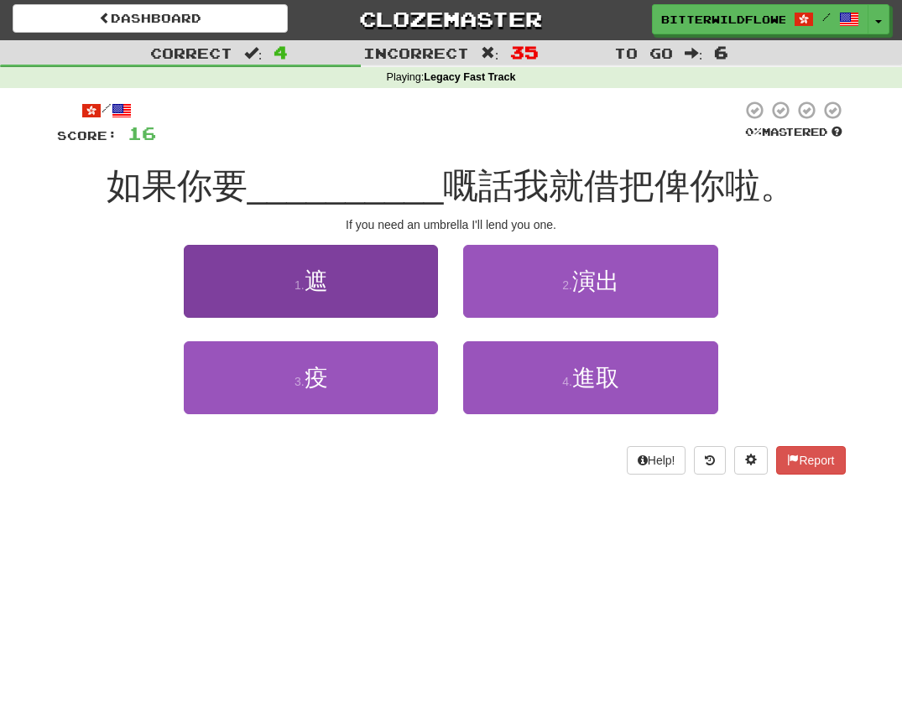
click at [338, 289] on button "1 . 遮" at bounding box center [311, 281] width 254 height 73
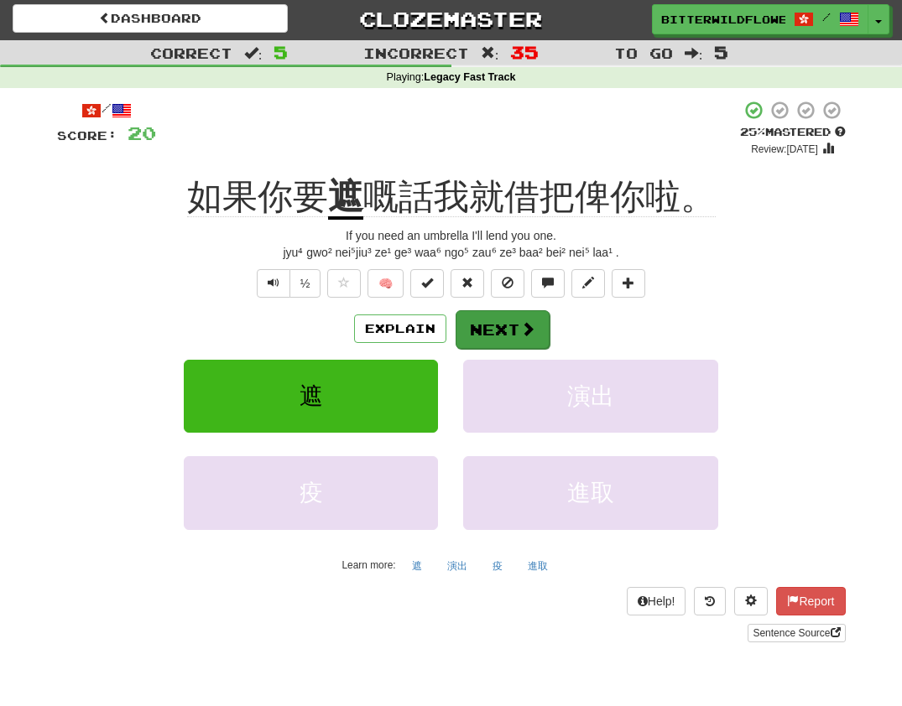
click at [487, 325] on button "Next" at bounding box center [503, 329] width 94 height 39
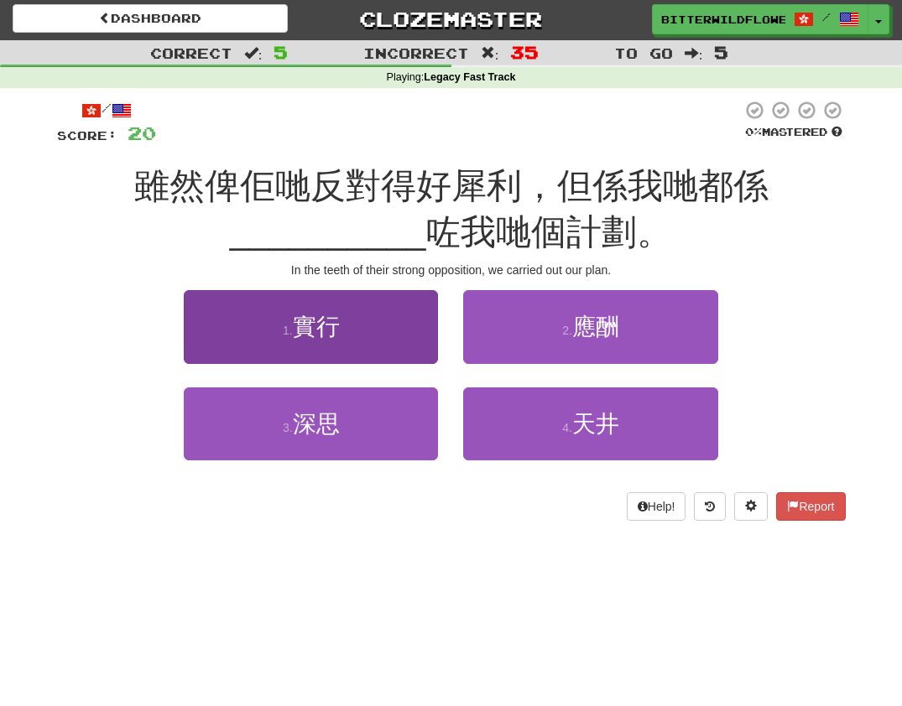
click at [329, 320] on span "實行" at bounding box center [316, 327] width 47 height 26
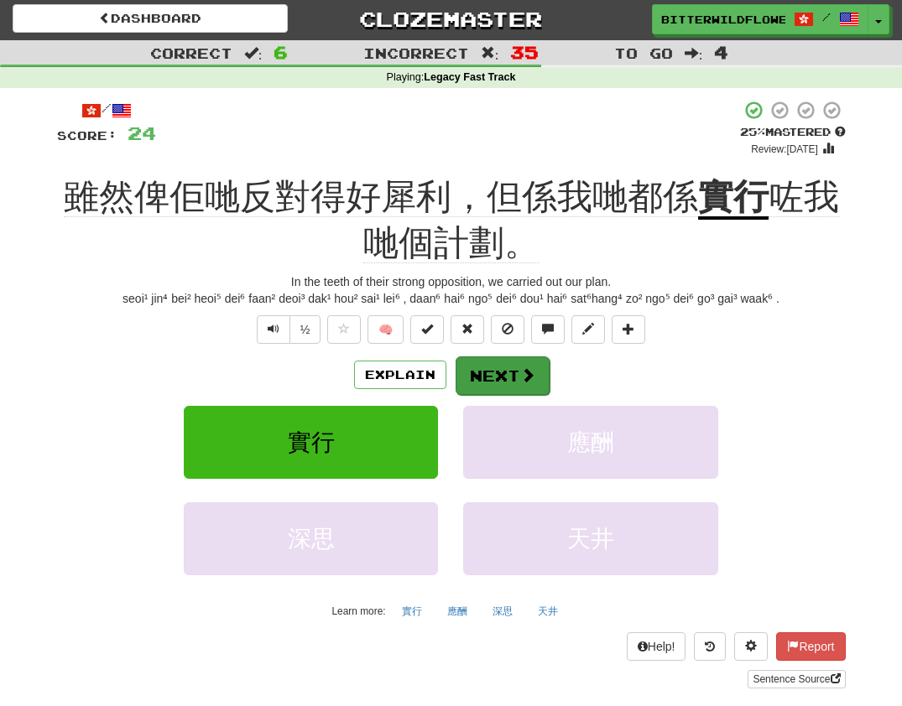
click at [485, 366] on button "Next" at bounding box center [503, 376] width 94 height 39
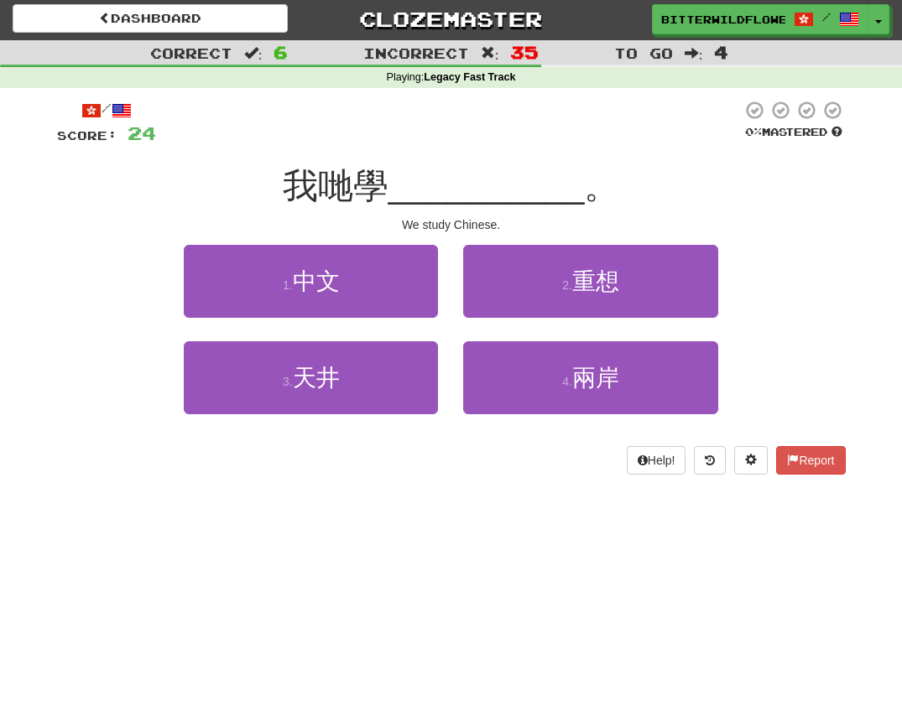
click at [348, 320] on div "1 . 中文" at bounding box center [310, 293] width 279 height 96
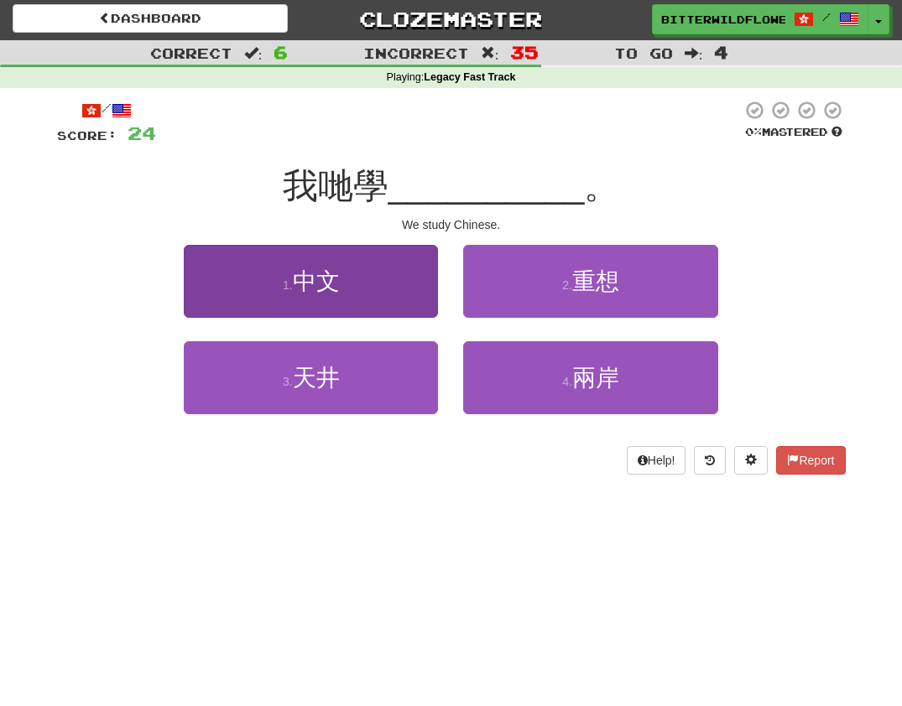
click at [320, 282] on span "中文" at bounding box center [316, 281] width 47 height 26
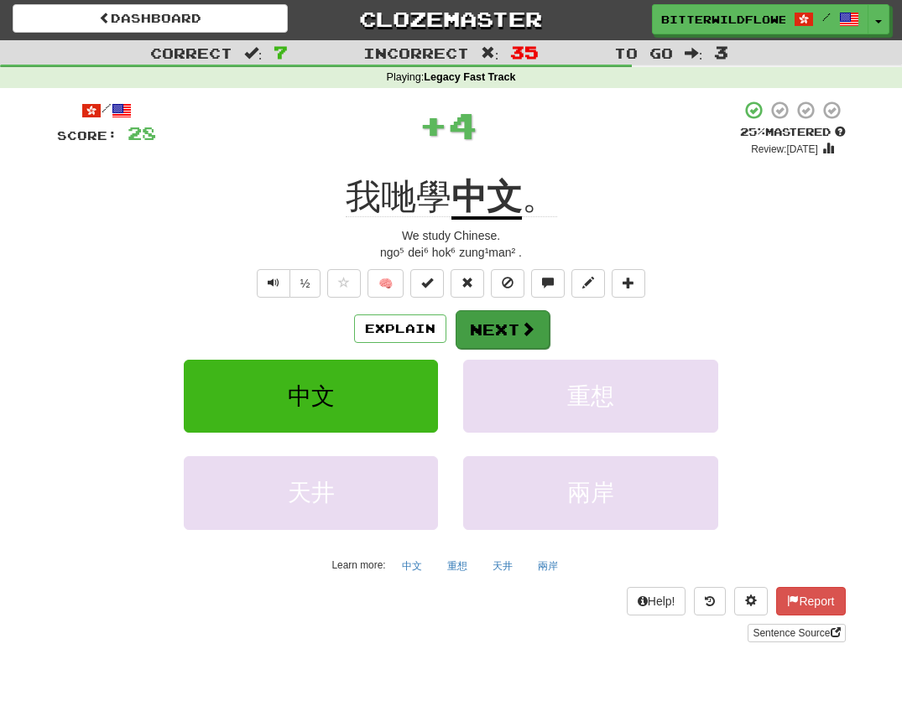
click at [490, 321] on button "Next" at bounding box center [503, 329] width 94 height 39
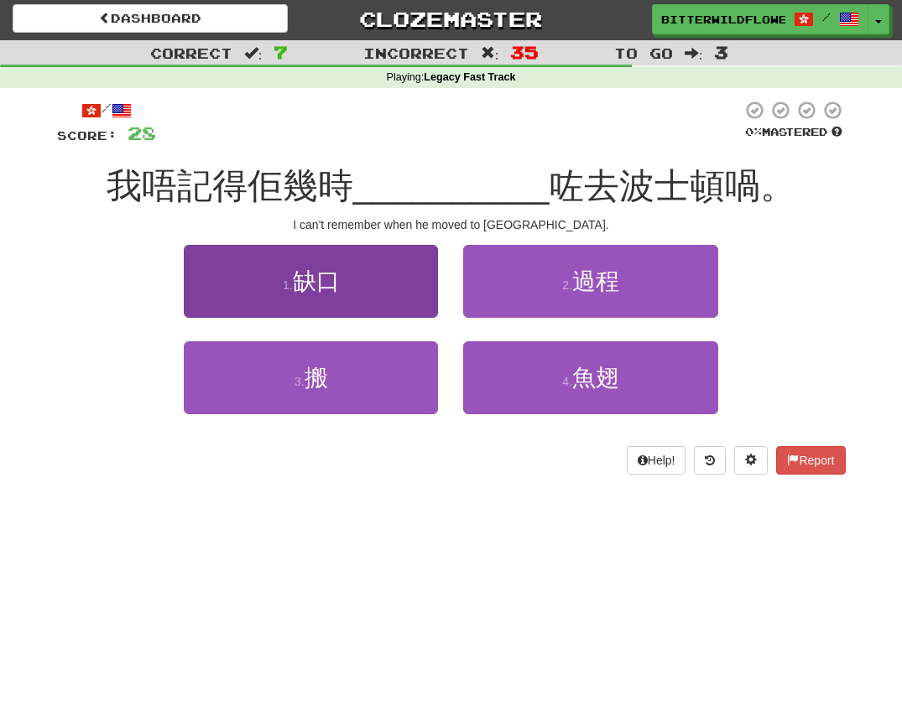
click at [315, 291] on span "缺口" at bounding box center [316, 281] width 47 height 26
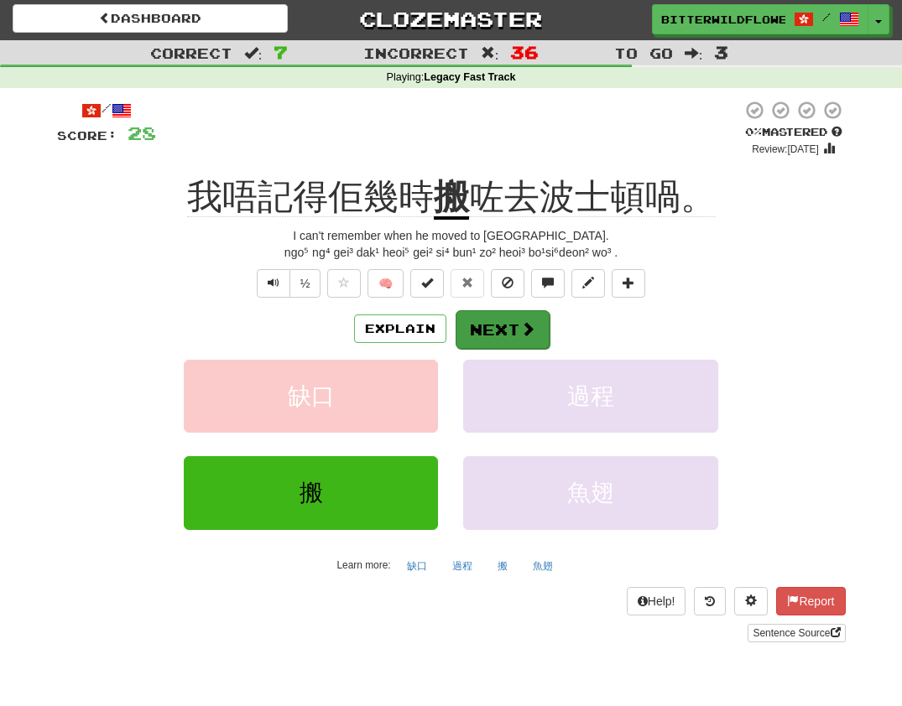
click at [485, 326] on button "Next" at bounding box center [503, 329] width 94 height 39
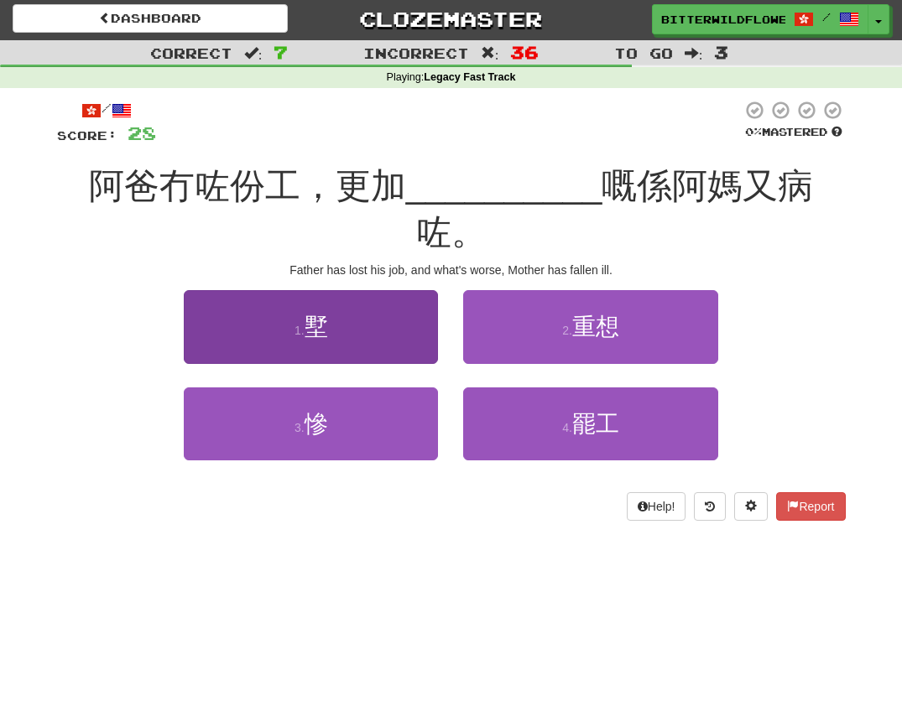
click at [336, 290] on button "1 . 墅" at bounding box center [311, 326] width 254 height 73
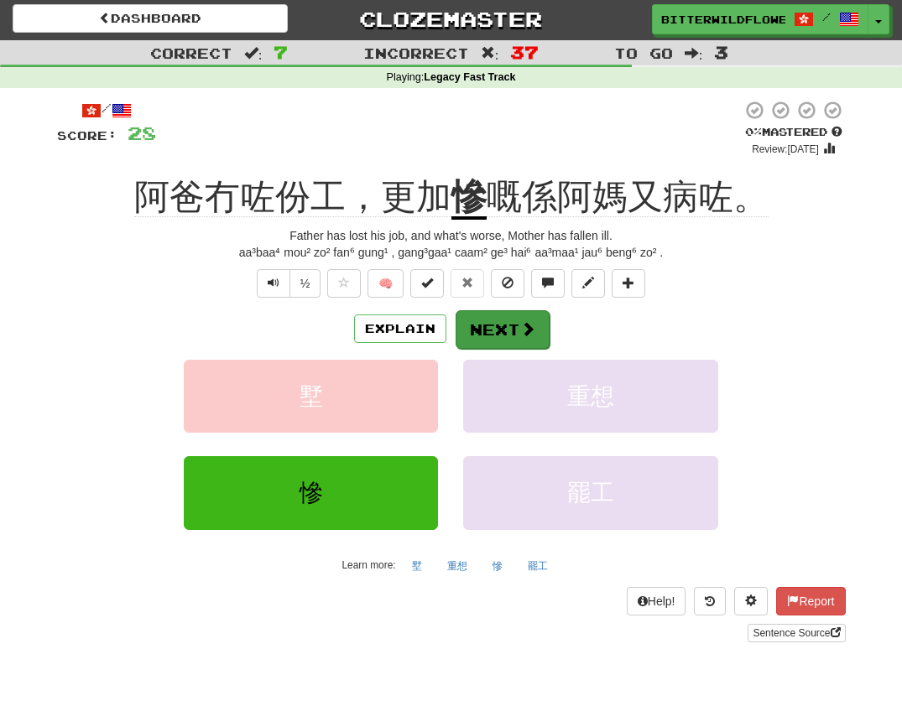
click at [493, 329] on button "Next" at bounding box center [503, 329] width 94 height 39
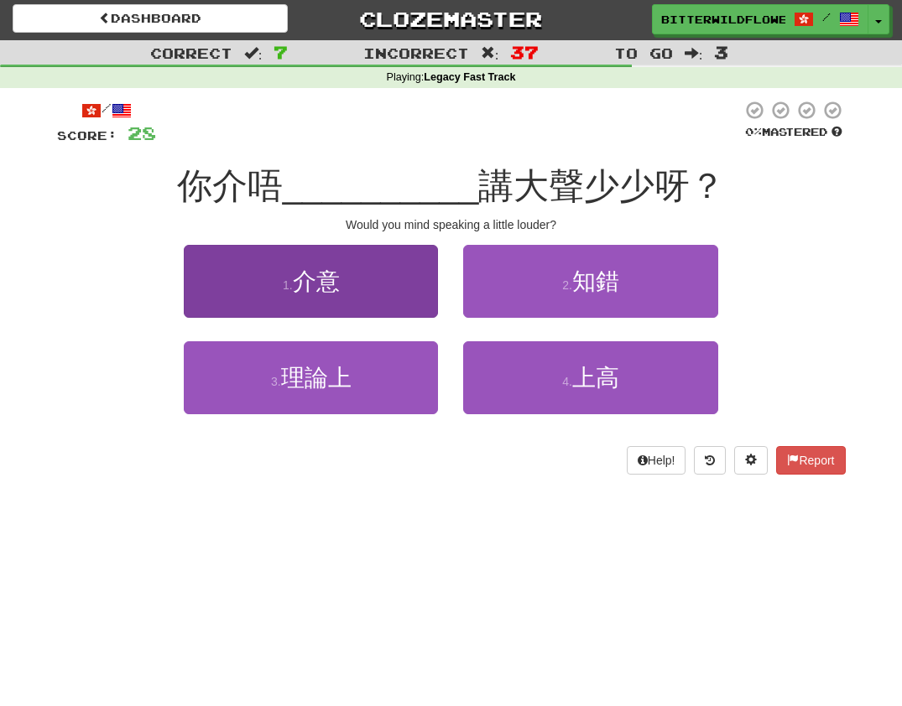
click at [330, 293] on button "1 . 介意" at bounding box center [311, 281] width 254 height 73
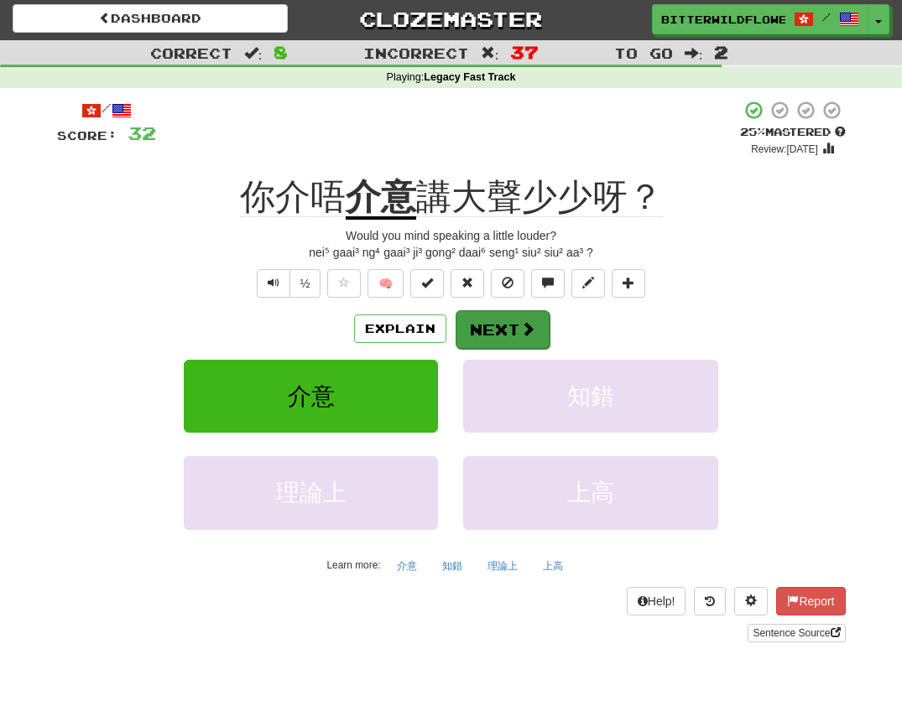
click at [507, 330] on button "Next" at bounding box center [503, 329] width 94 height 39
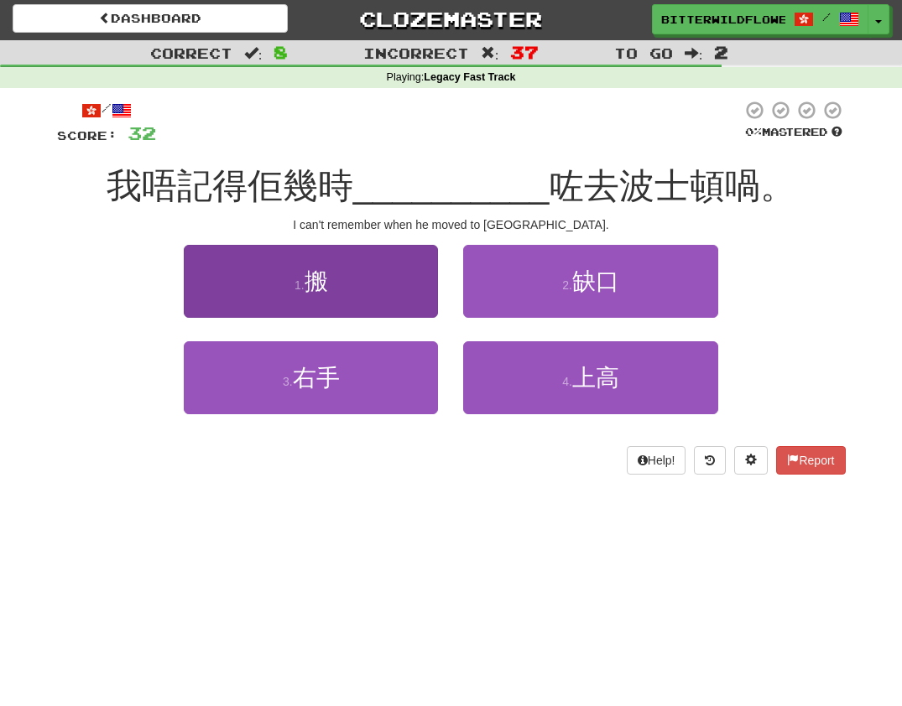
click at [343, 298] on button "1 . 搬" at bounding box center [311, 281] width 254 height 73
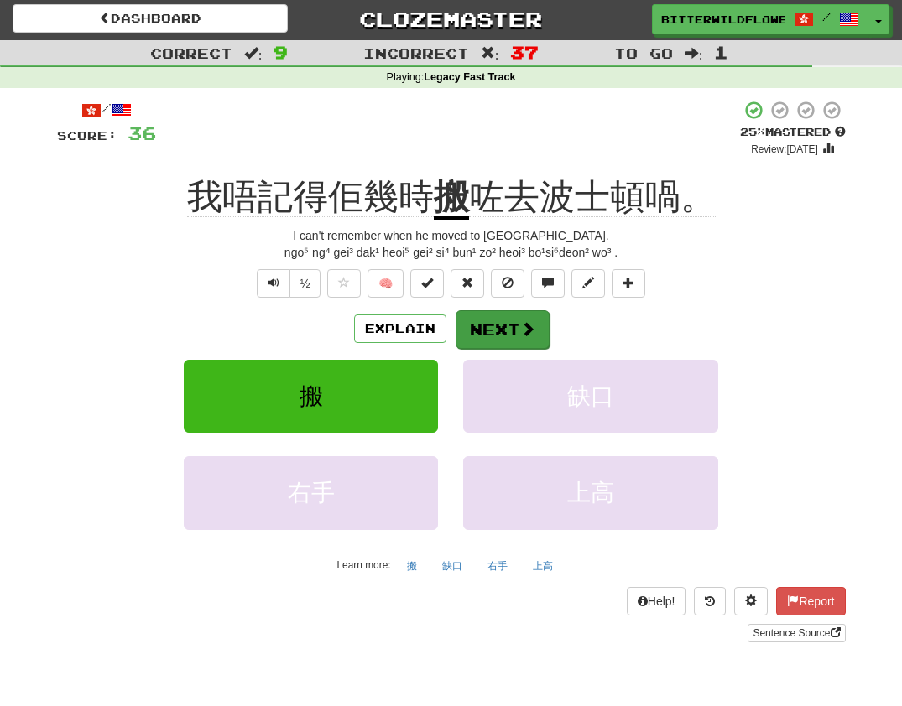
click at [492, 331] on button "Next" at bounding box center [503, 329] width 94 height 39
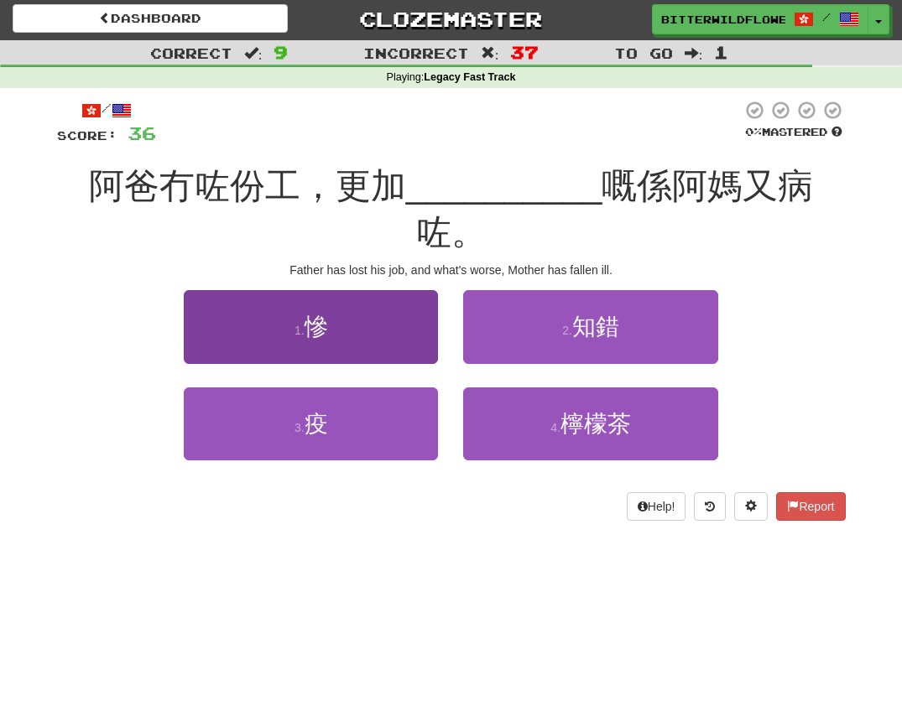
click at [319, 314] on span "慘" at bounding box center [316, 327] width 23 height 26
